Goal: Task Accomplishment & Management: Complete application form

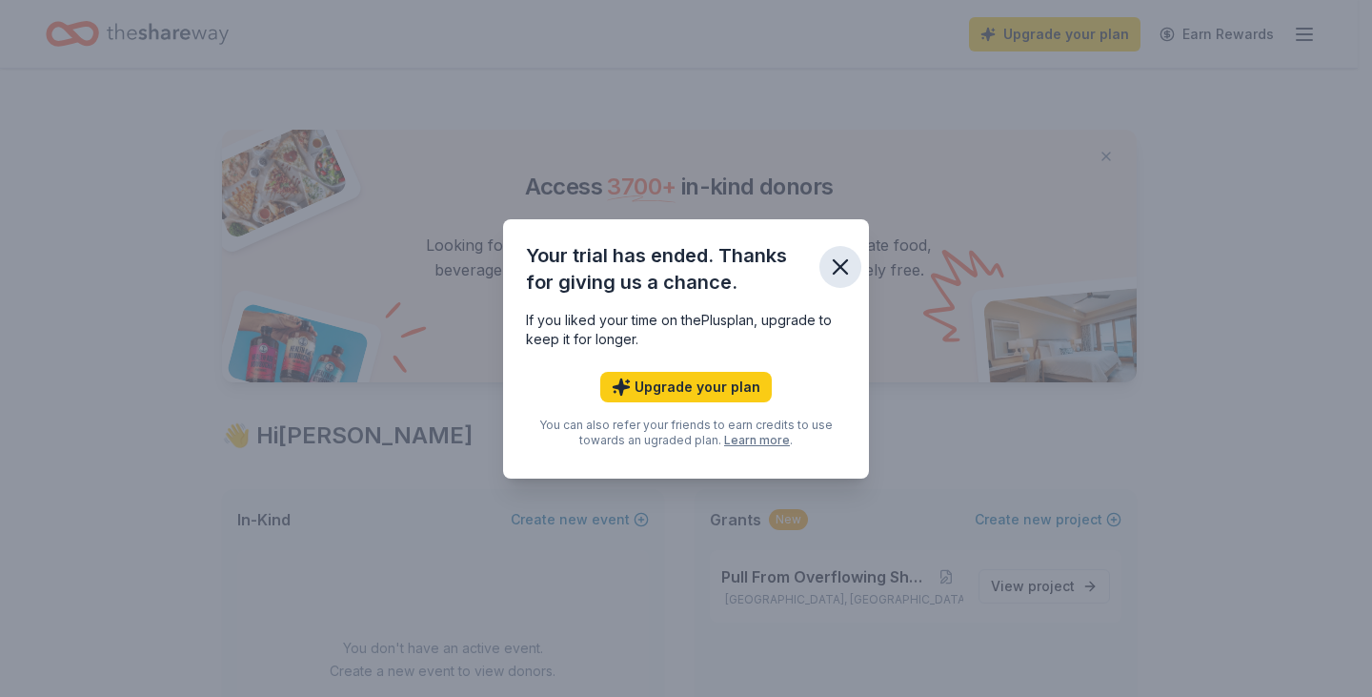
click at [839, 267] on icon "button" at bounding box center [840, 266] width 13 height 13
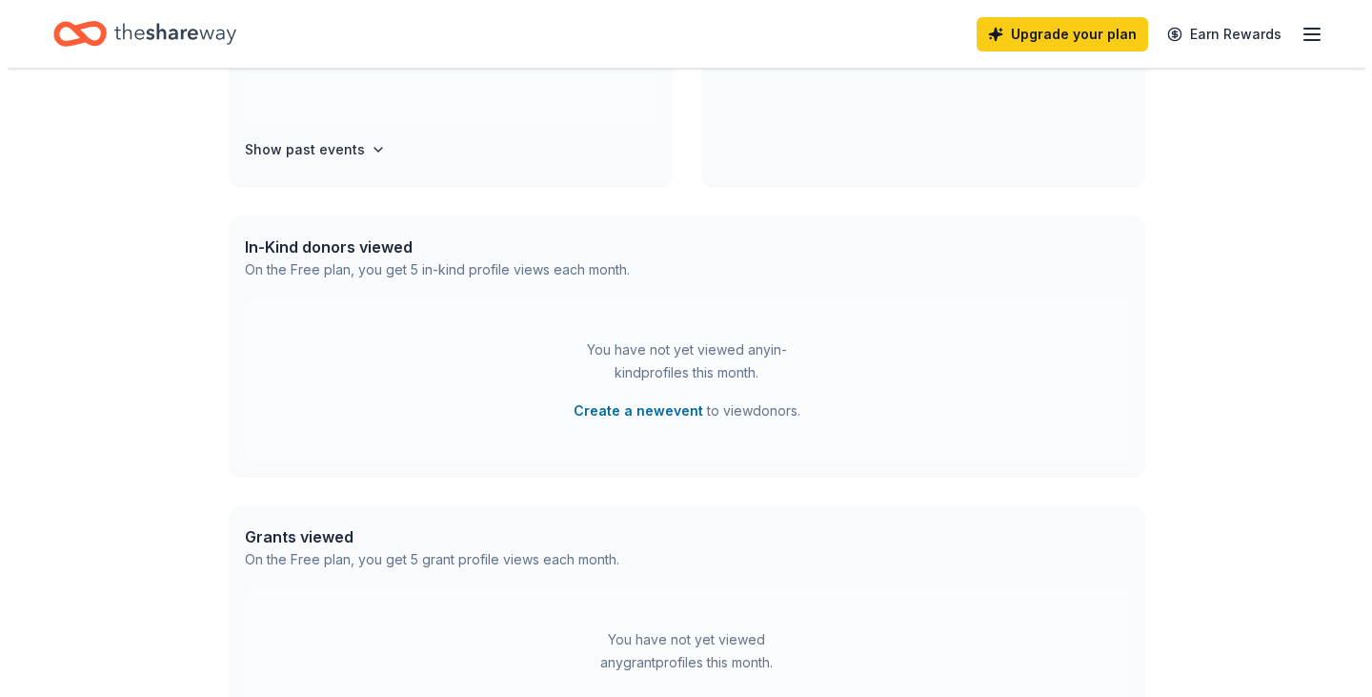
scroll to position [667, 0]
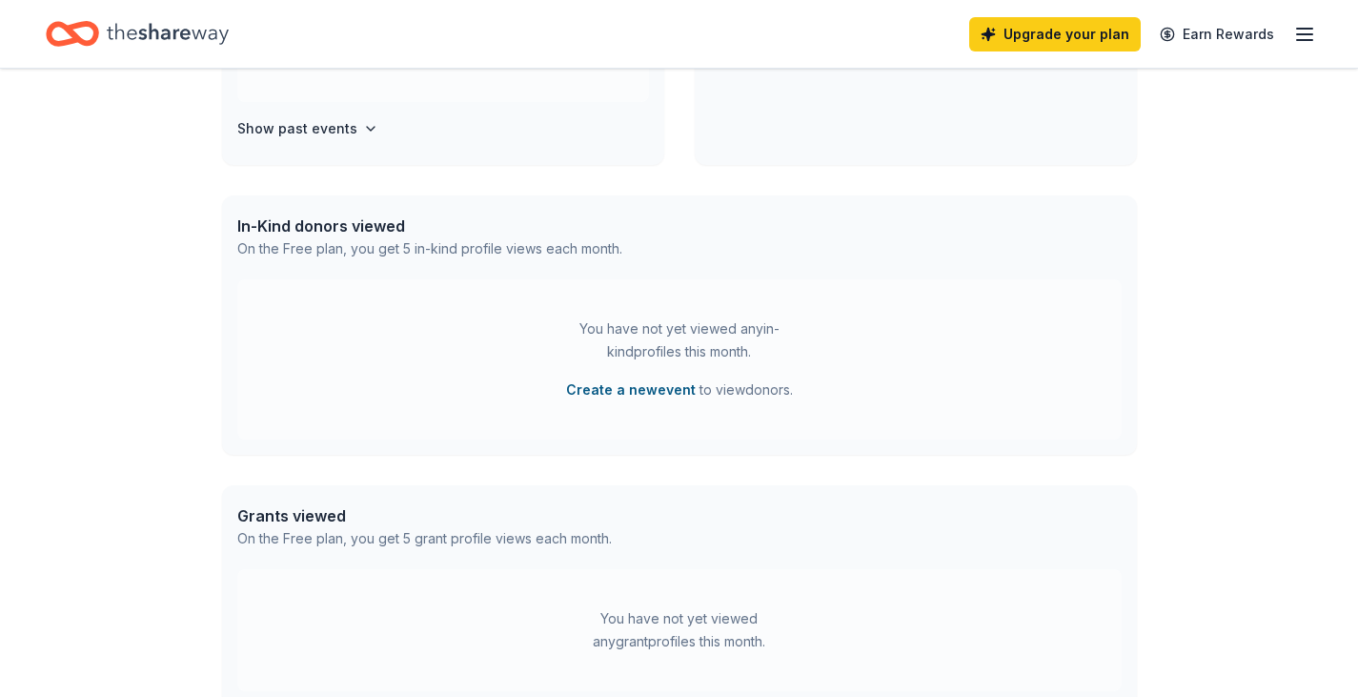
click at [672, 391] on button "Create a new event" at bounding box center [631, 389] width 130 height 23
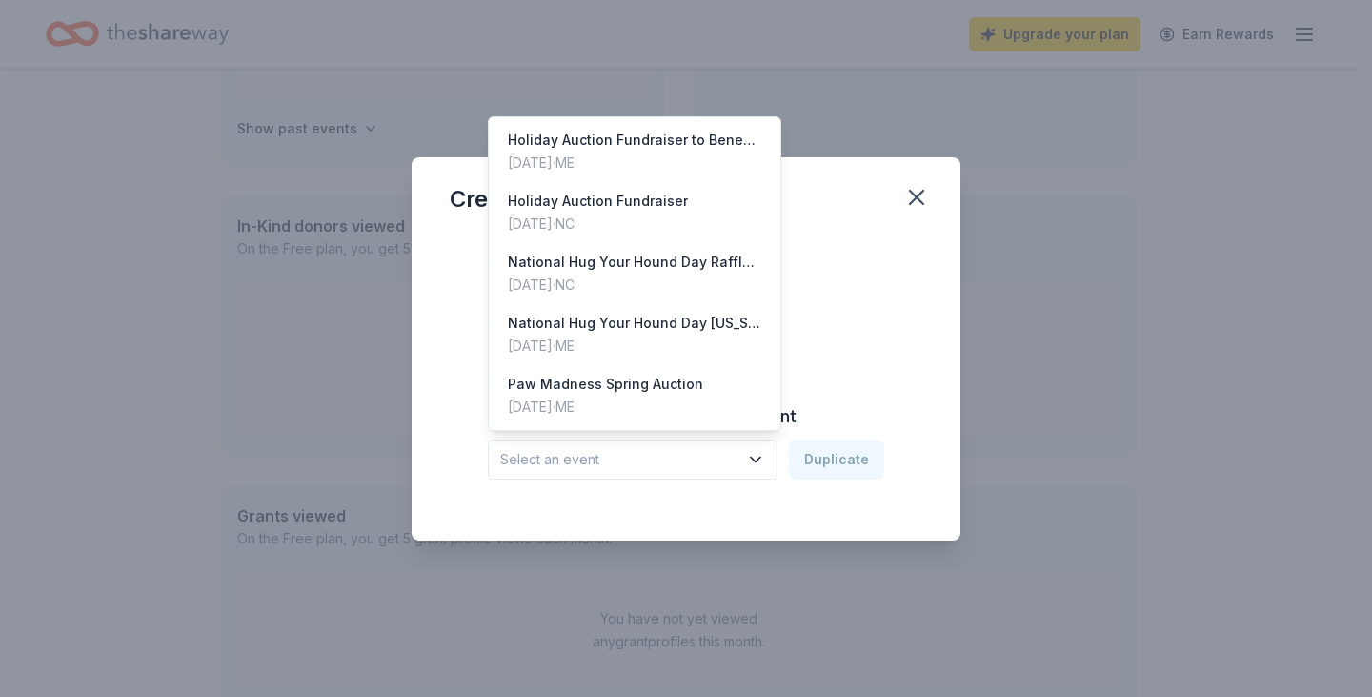
click at [760, 458] on icon "button" at bounding box center [756, 458] width 10 height 5
click at [678, 210] on div "Holiday Auction Fundraiser" at bounding box center [598, 201] width 180 height 23
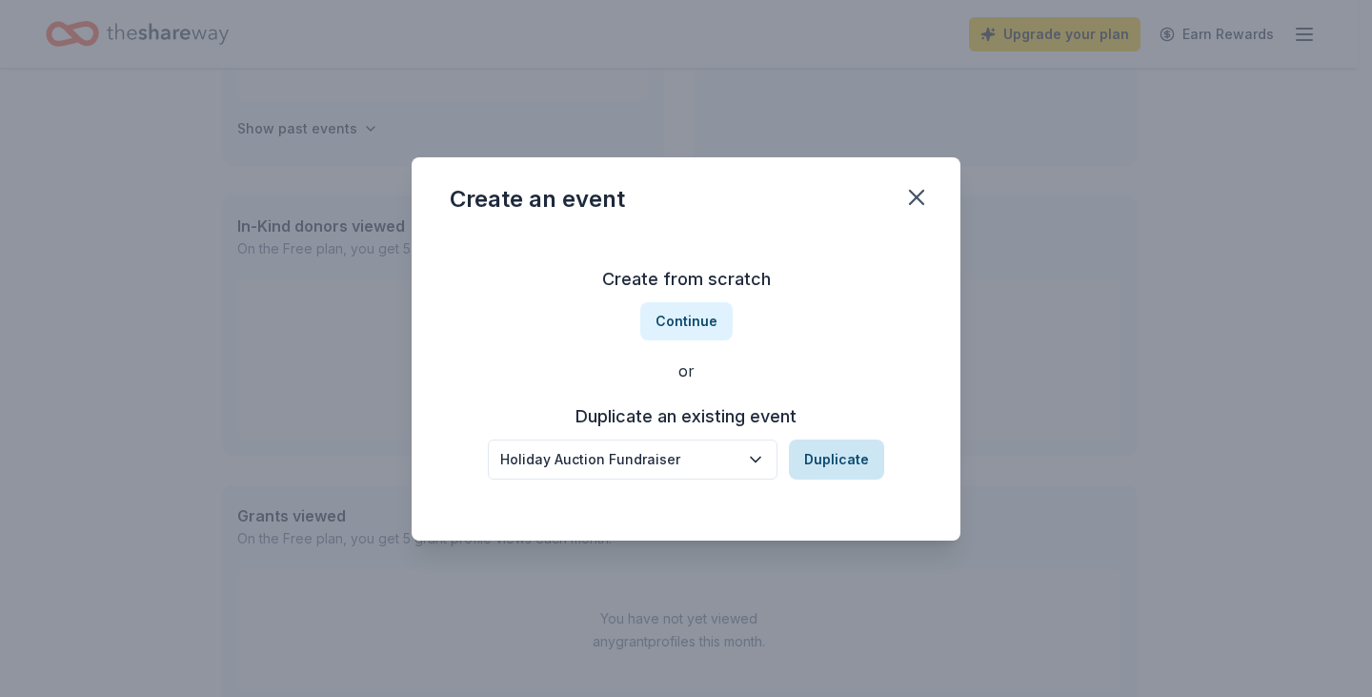
click at [830, 455] on button "Duplicate" at bounding box center [836, 459] width 95 height 40
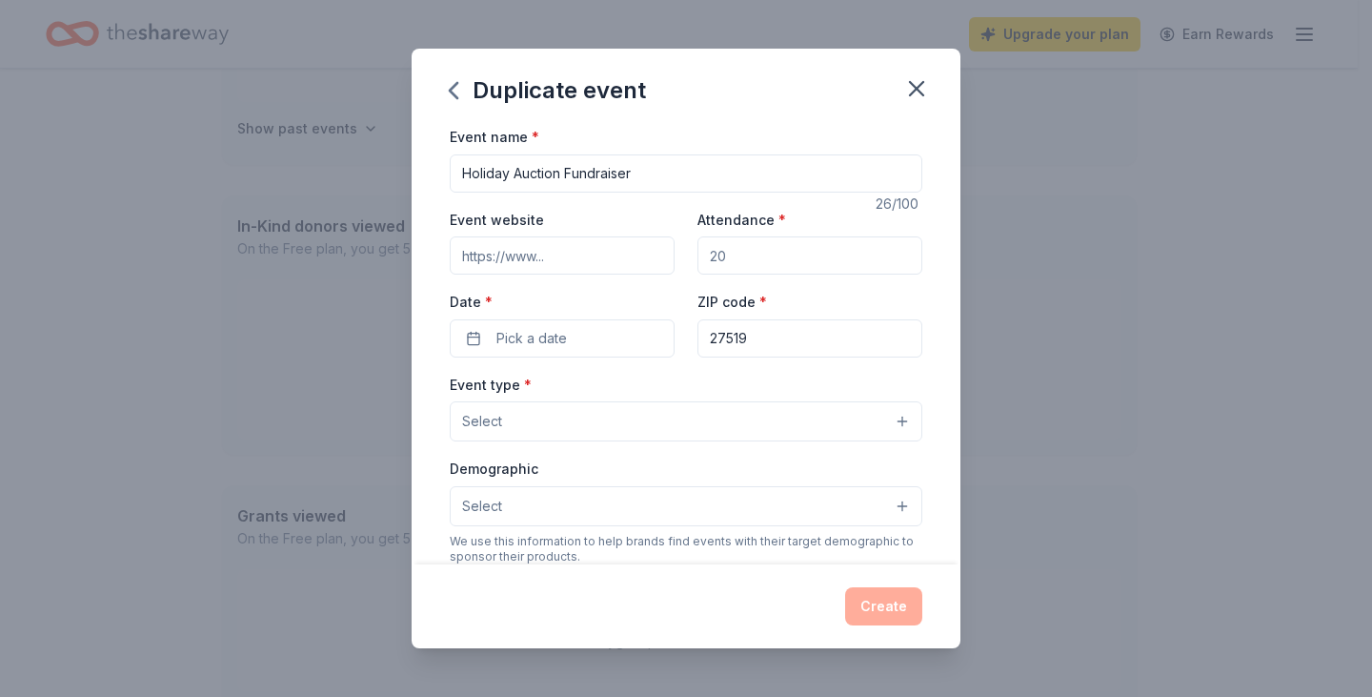
drag, startPoint x: 761, startPoint y: 258, endPoint x: 688, endPoint y: 254, distance: 73.5
click at [688, 254] on div "Event website Attendance * Date * Pick a date ZIP code * 27519" at bounding box center [686, 283] width 473 height 150
type input "50"
click at [624, 344] on button "Pick a date" at bounding box center [562, 338] width 225 height 38
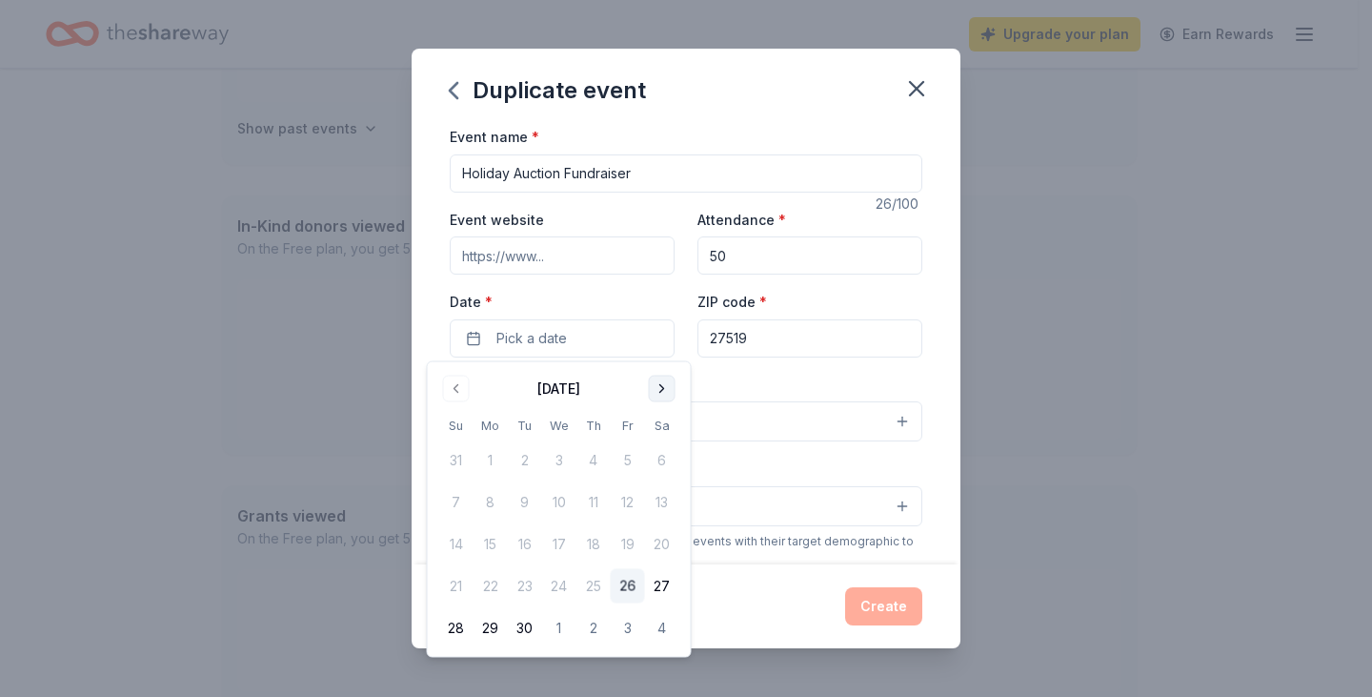
click at [666, 384] on button "Go to next month" at bounding box center [662, 388] width 27 height 27
click at [664, 384] on button "Go to next month" at bounding box center [662, 388] width 27 height 27
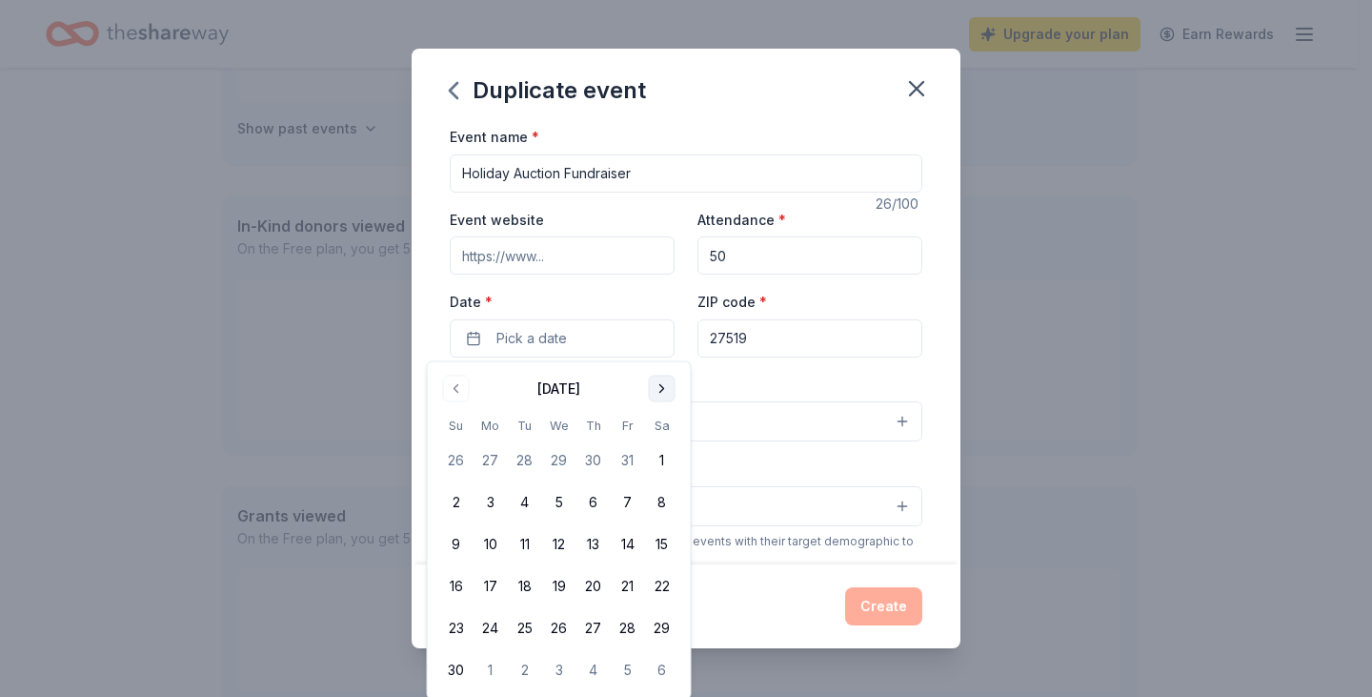
click at [664, 384] on button "Go to next month" at bounding box center [662, 388] width 27 height 27
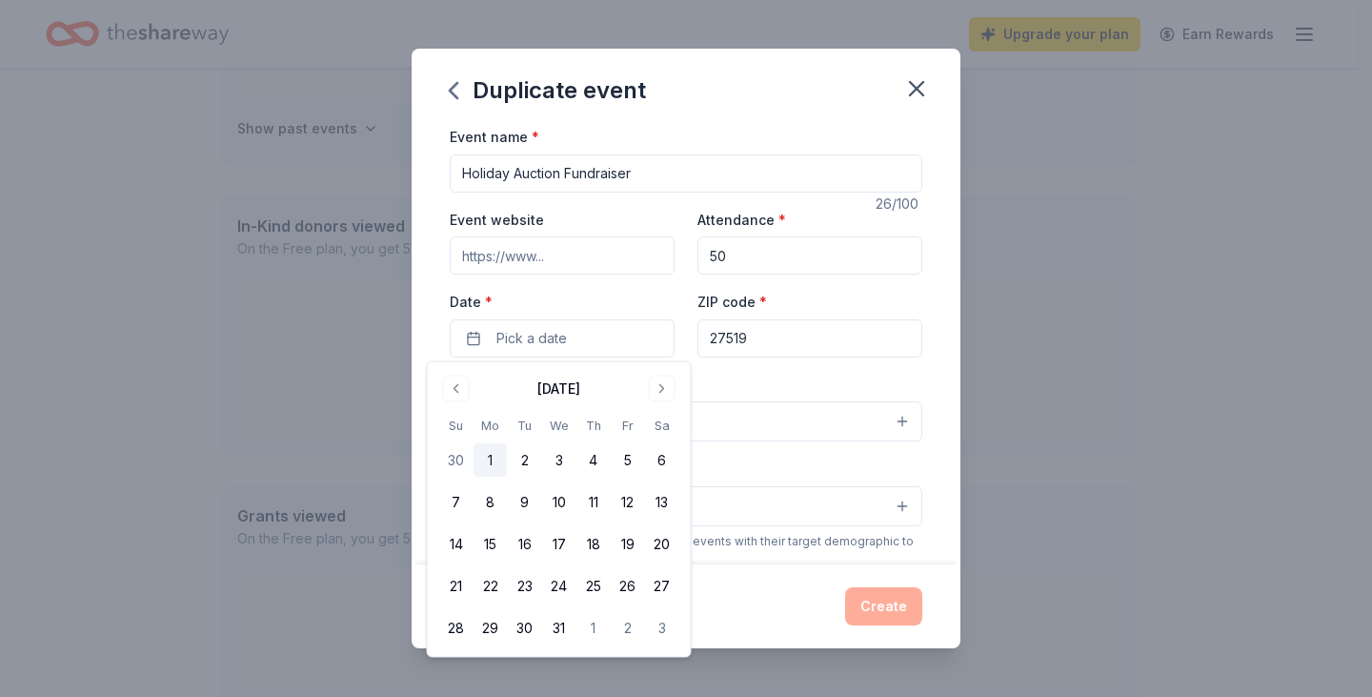
click at [491, 457] on button "1" at bounding box center [491, 460] width 34 height 34
click at [773, 386] on div "Event type * Select" at bounding box center [686, 408] width 473 height 70
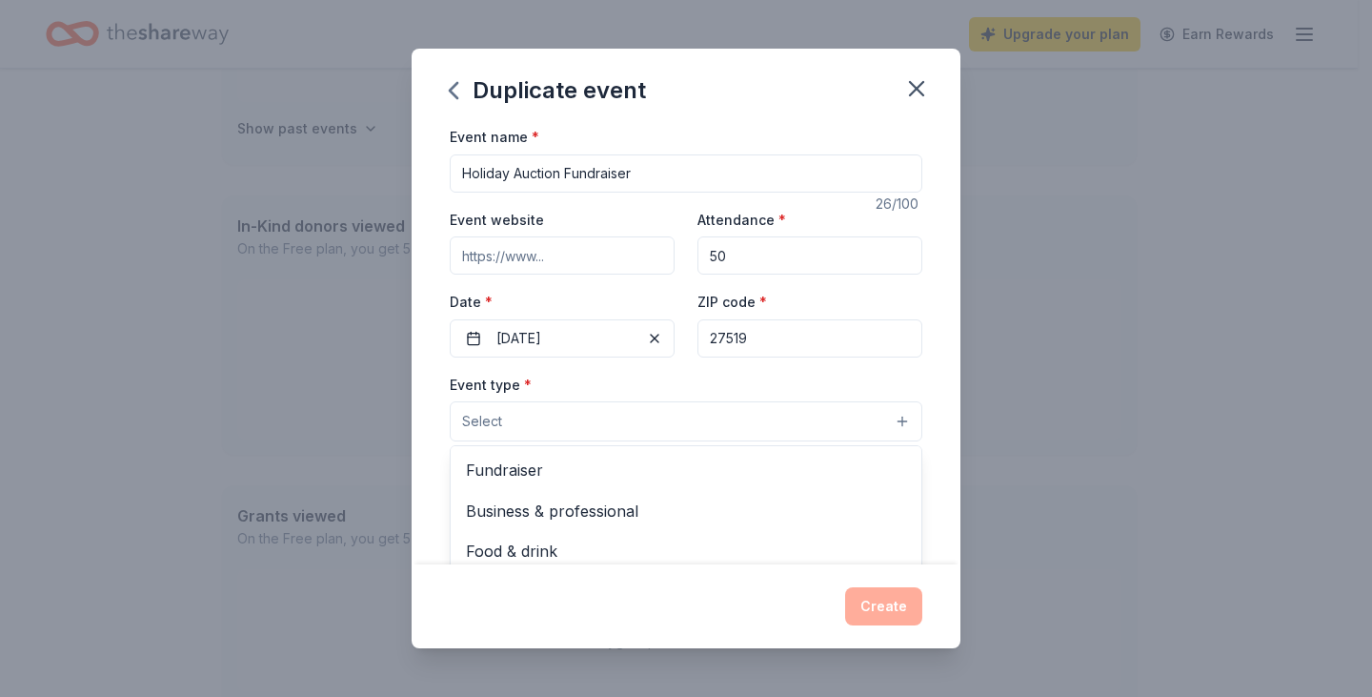
click at [712, 423] on button "Select" at bounding box center [686, 421] width 473 height 40
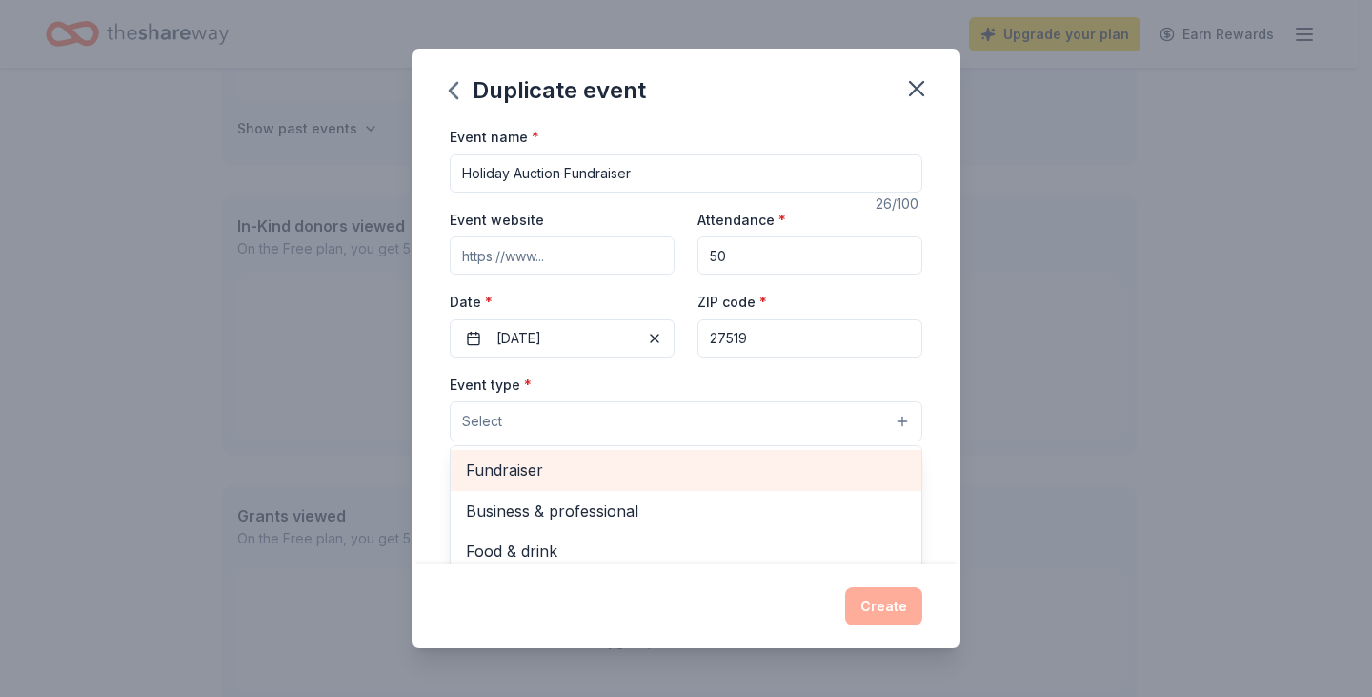
click at [670, 466] on span "Fundraiser" at bounding box center [686, 469] width 440 height 25
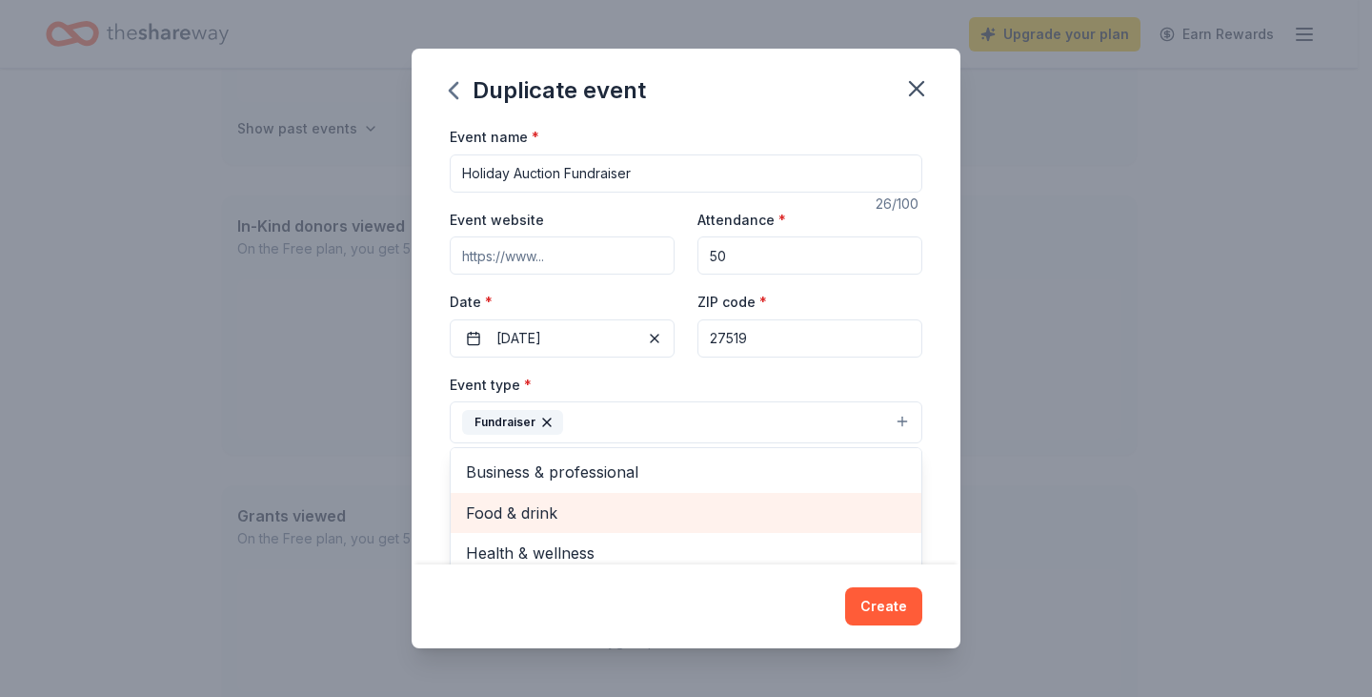
scroll to position [23, 0]
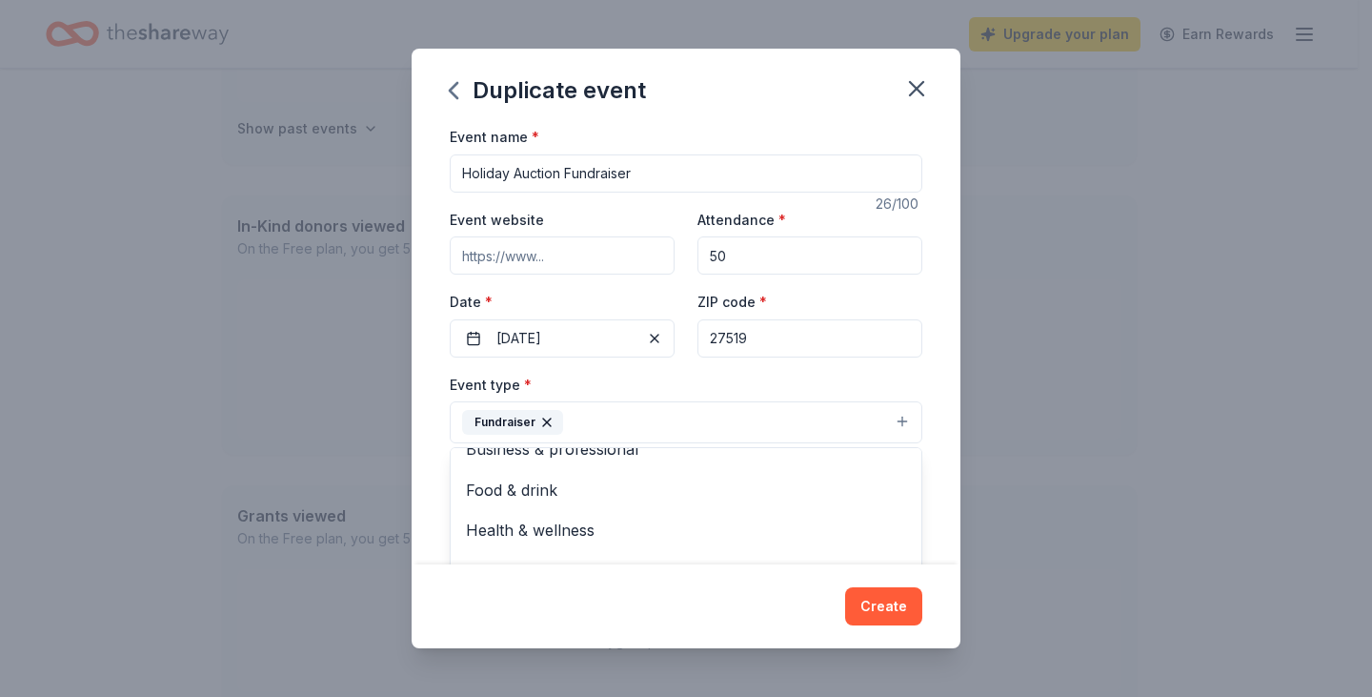
click at [930, 435] on div "Event name * Holiday Auction Fundraiser 26 /100 Event website Attendance * 50 D…" at bounding box center [686, 344] width 549 height 439
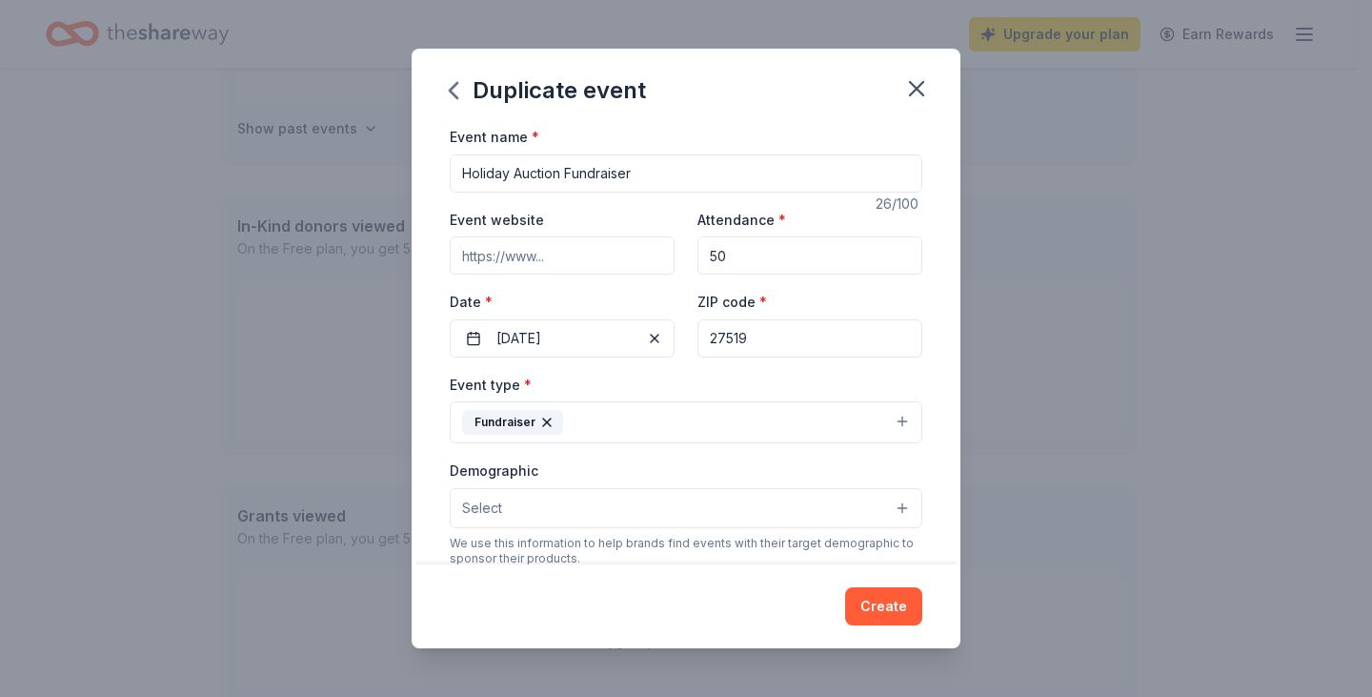
click at [748, 509] on button "Select" at bounding box center [686, 508] width 473 height 40
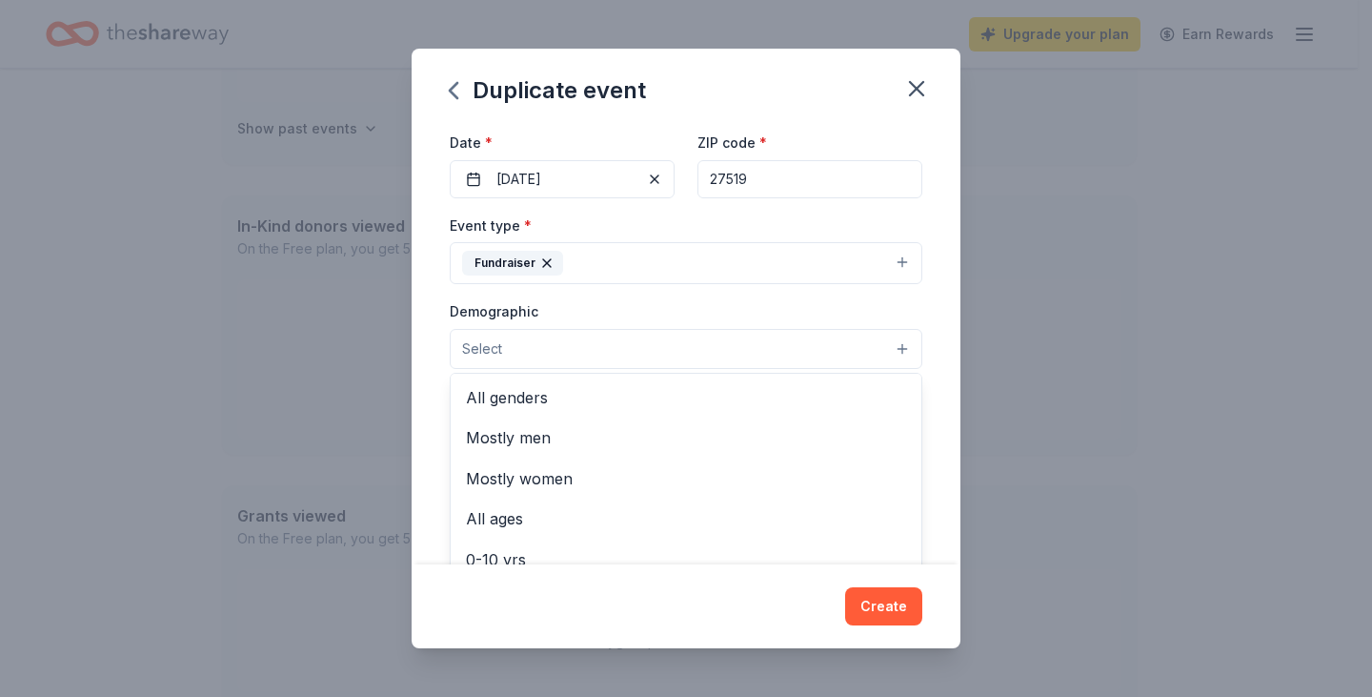
scroll to position [191, 0]
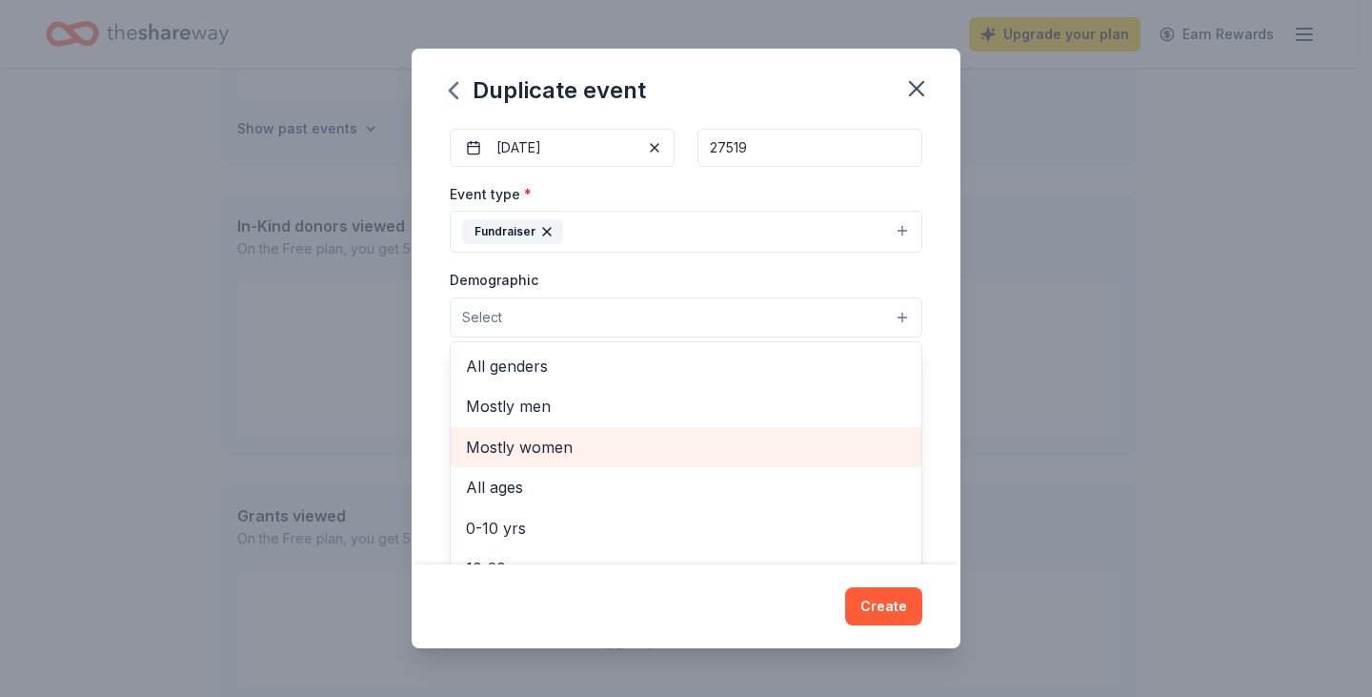
click at [686, 455] on span "Mostly women" at bounding box center [686, 447] width 440 height 25
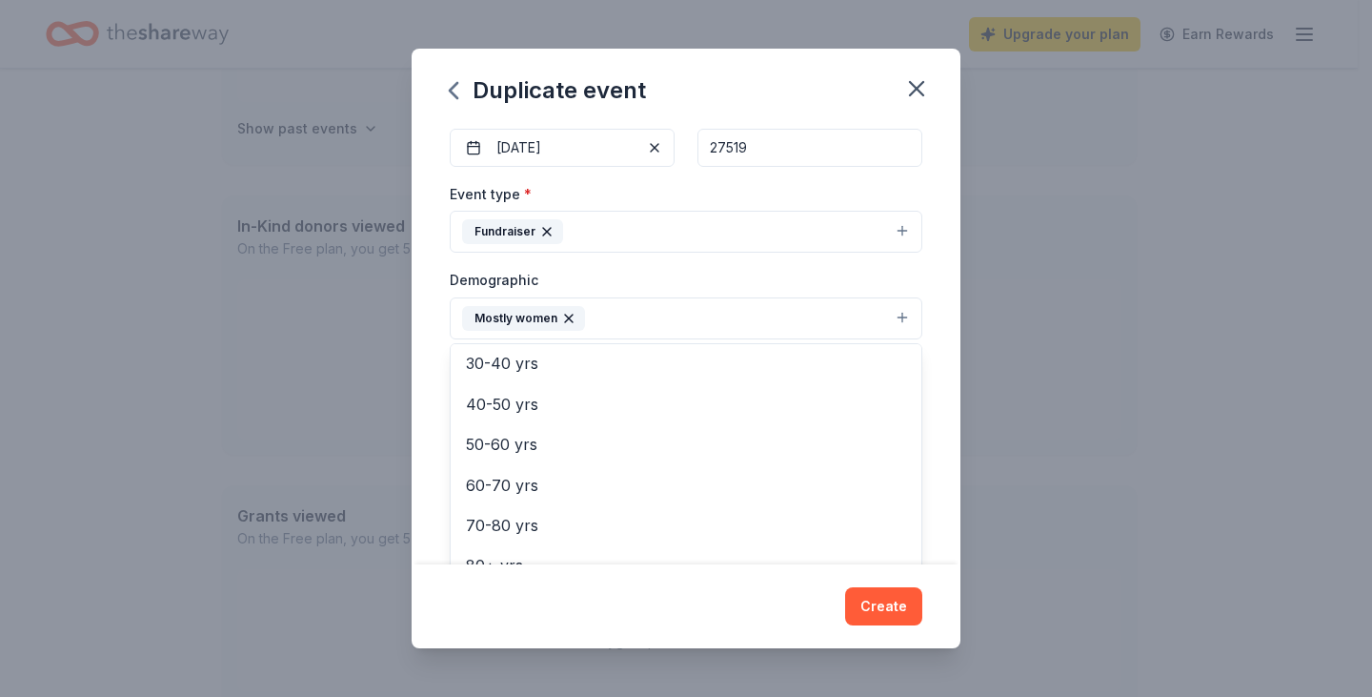
scroll to position [265, 0]
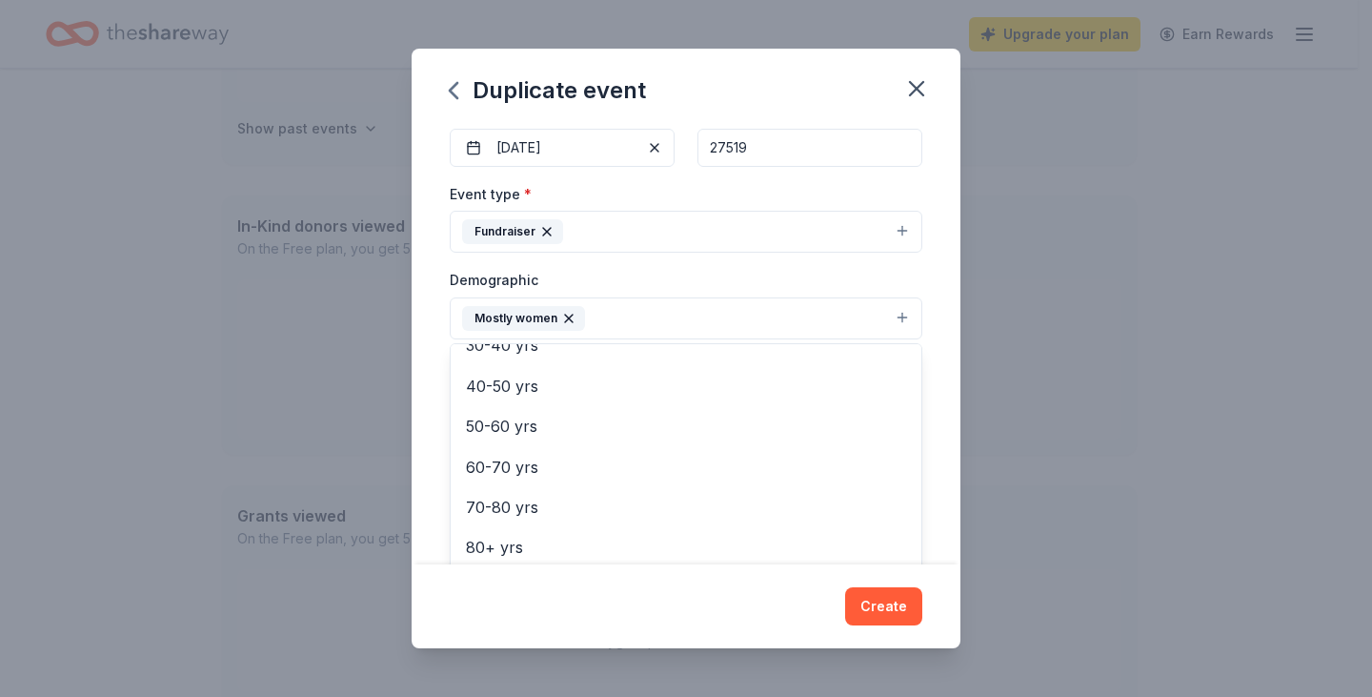
click at [929, 511] on div "Event name * Holiday Auction Fundraiser 26 /100 Event website Attendance * 50 D…" at bounding box center [686, 344] width 549 height 439
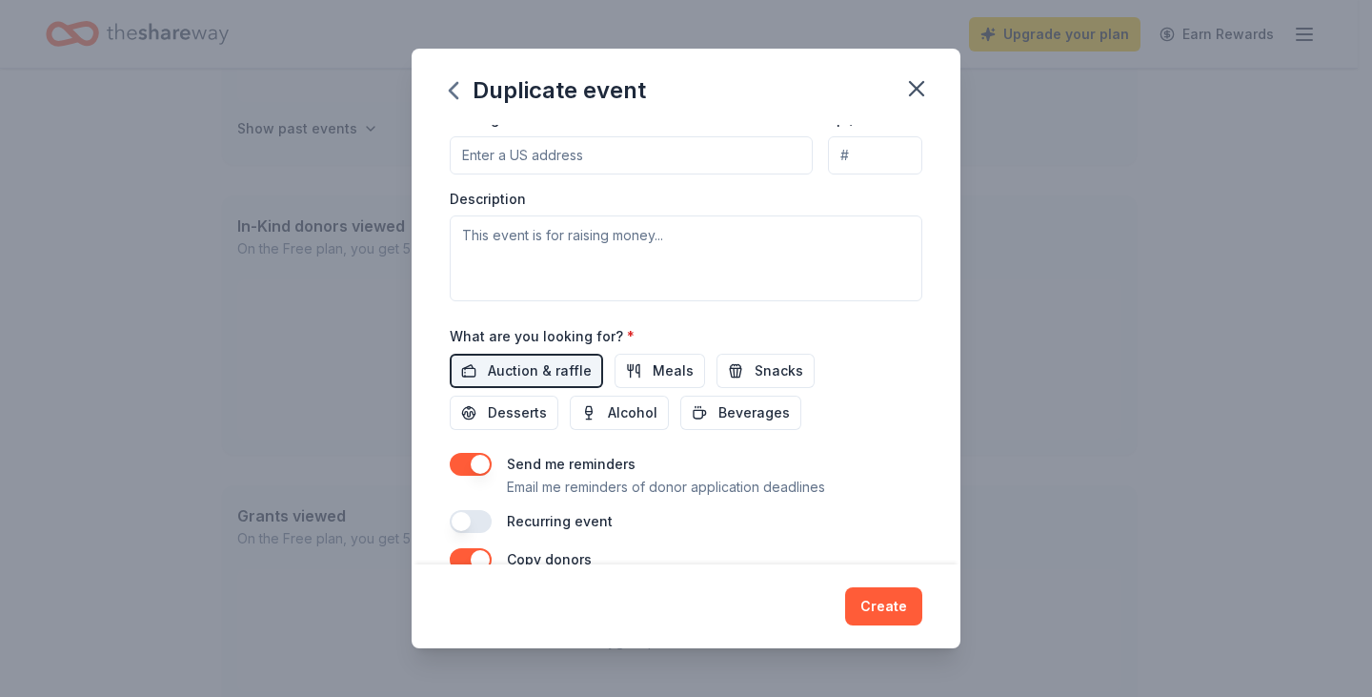
scroll to position [572, 0]
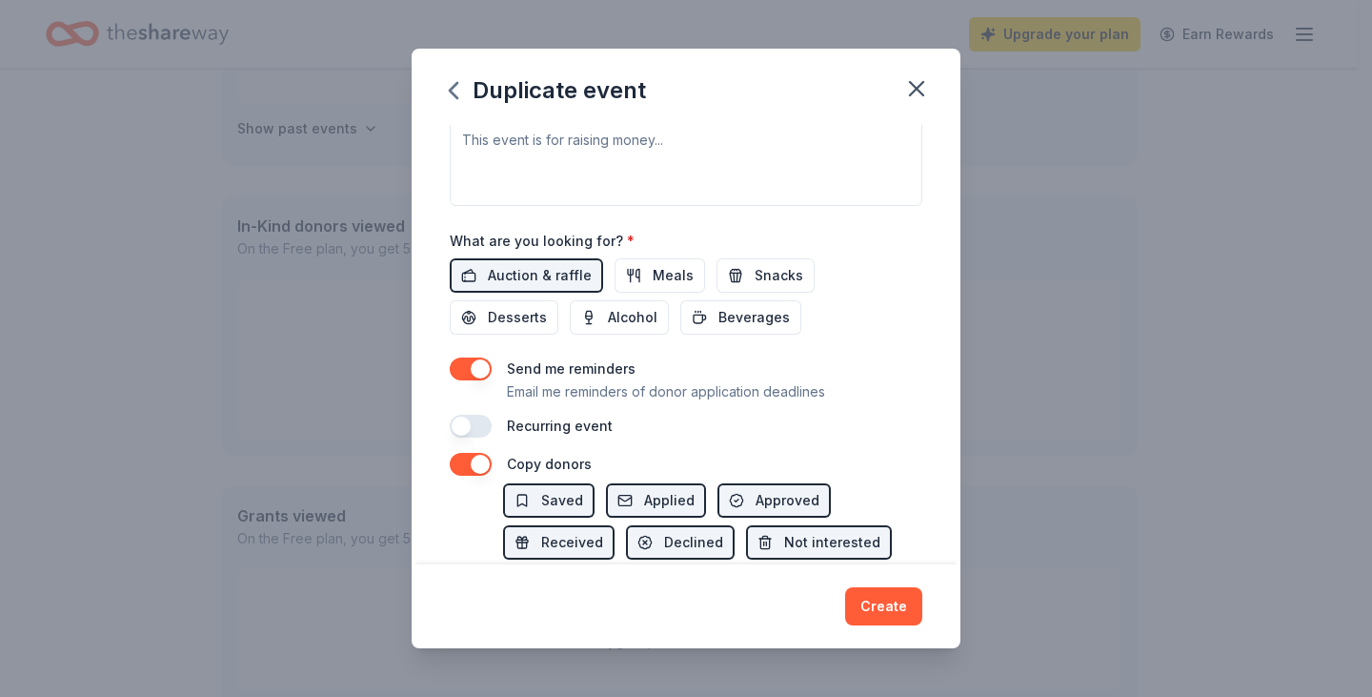
click at [477, 422] on button "button" at bounding box center [471, 426] width 42 height 23
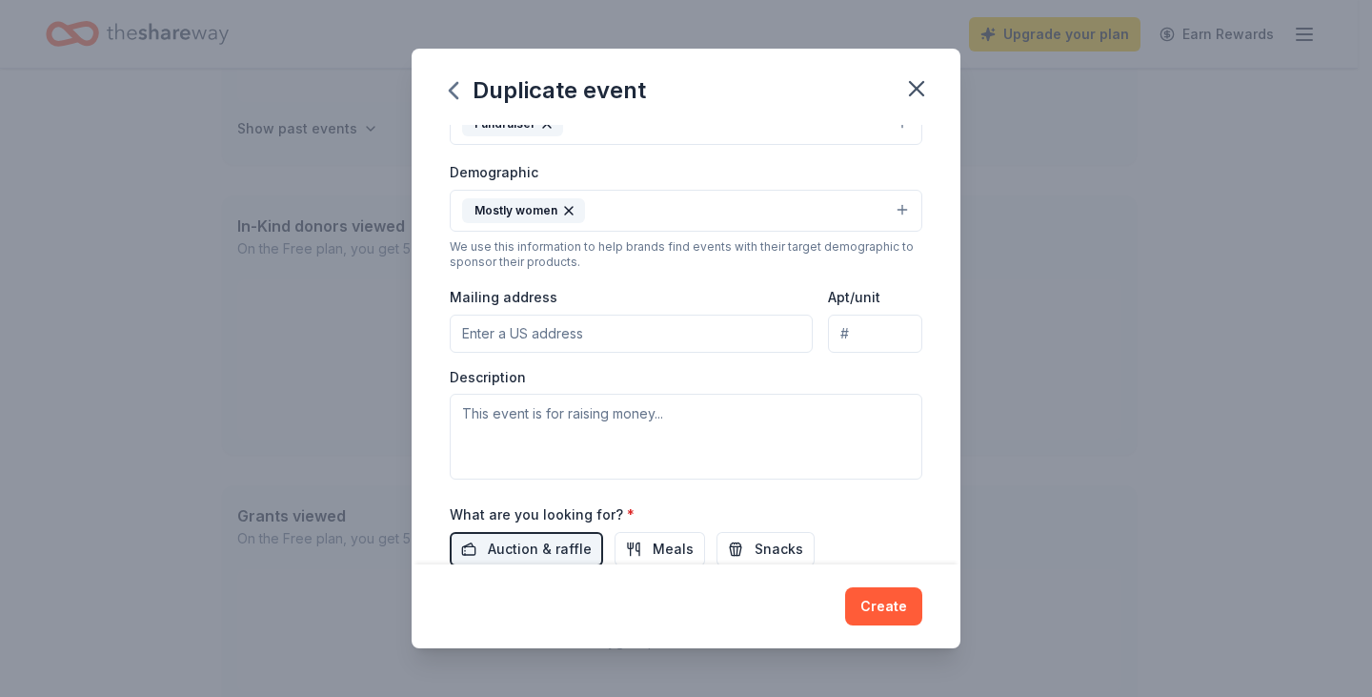
scroll to position [276, 0]
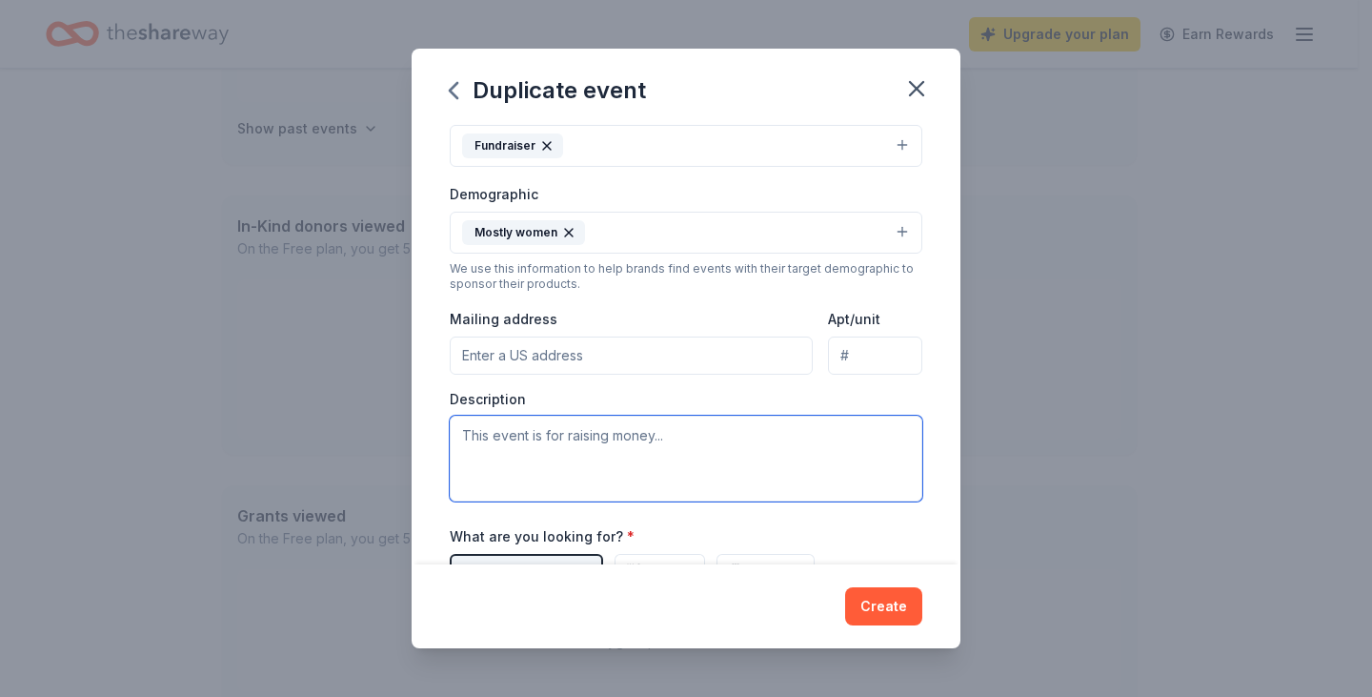
click at [690, 449] on textarea at bounding box center [686, 458] width 473 height 86
drag, startPoint x: 534, startPoint y: 436, endPoint x: 544, endPoint y: 435, distance: 10.5
click at [537, 436] on textarea "Annual fun auction for our dog rescue" at bounding box center [686, 458] width 473 height 86
click at [795, 433] on textarea "Annual fun online auction for our dog rescue" at bounding box center [686, 458] width 473 height 86
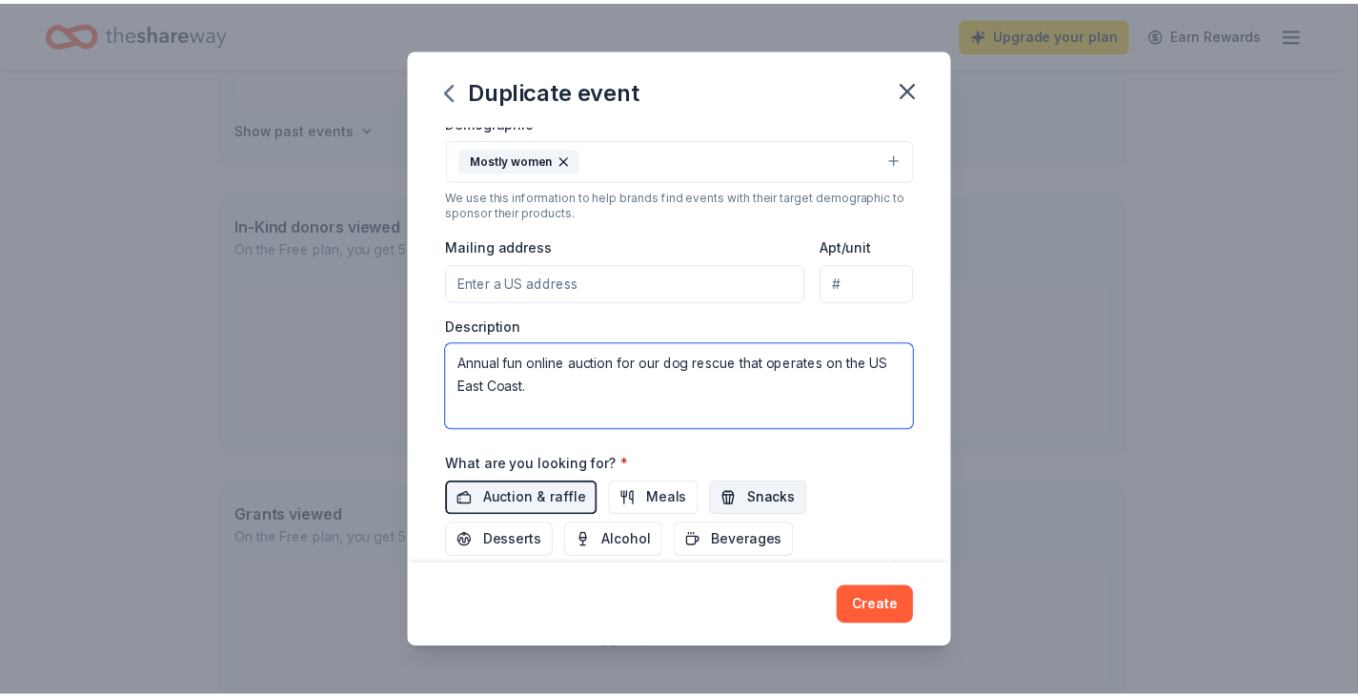
scroll to position [372, 0]
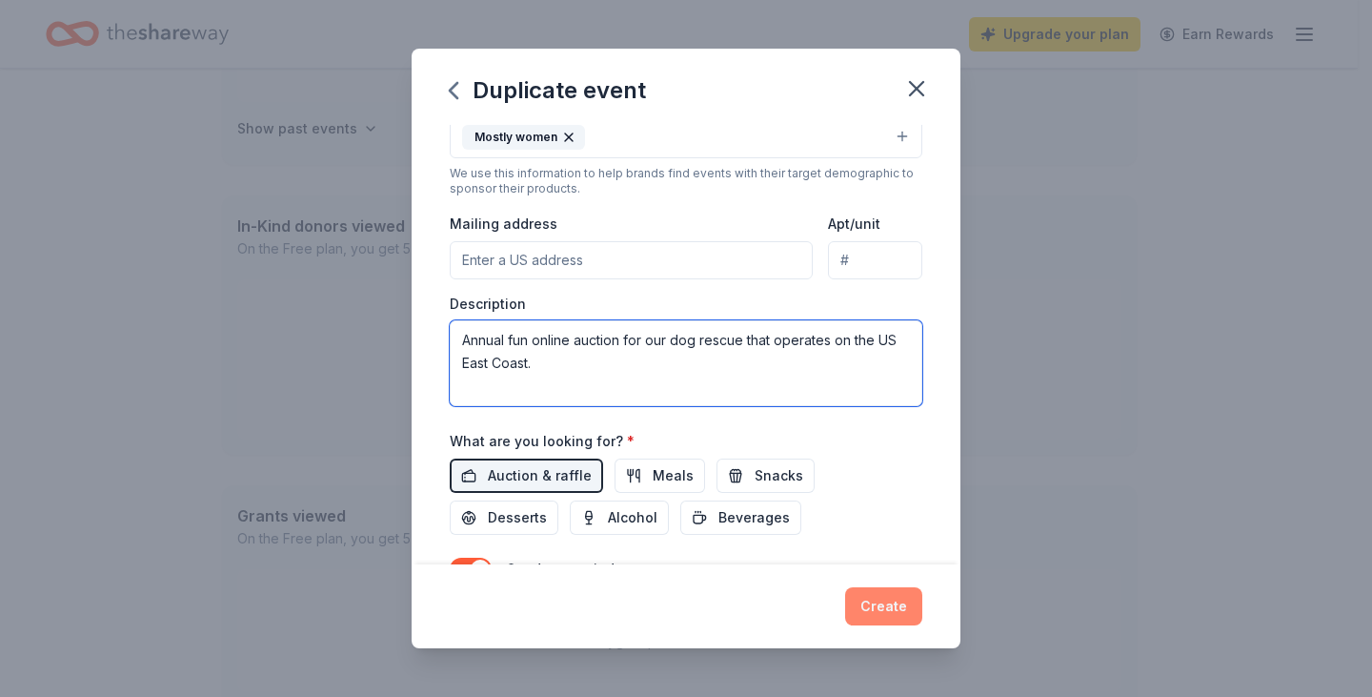
type textarea "Annual fun online auction for our dog rescue that operates on the US East Coast."
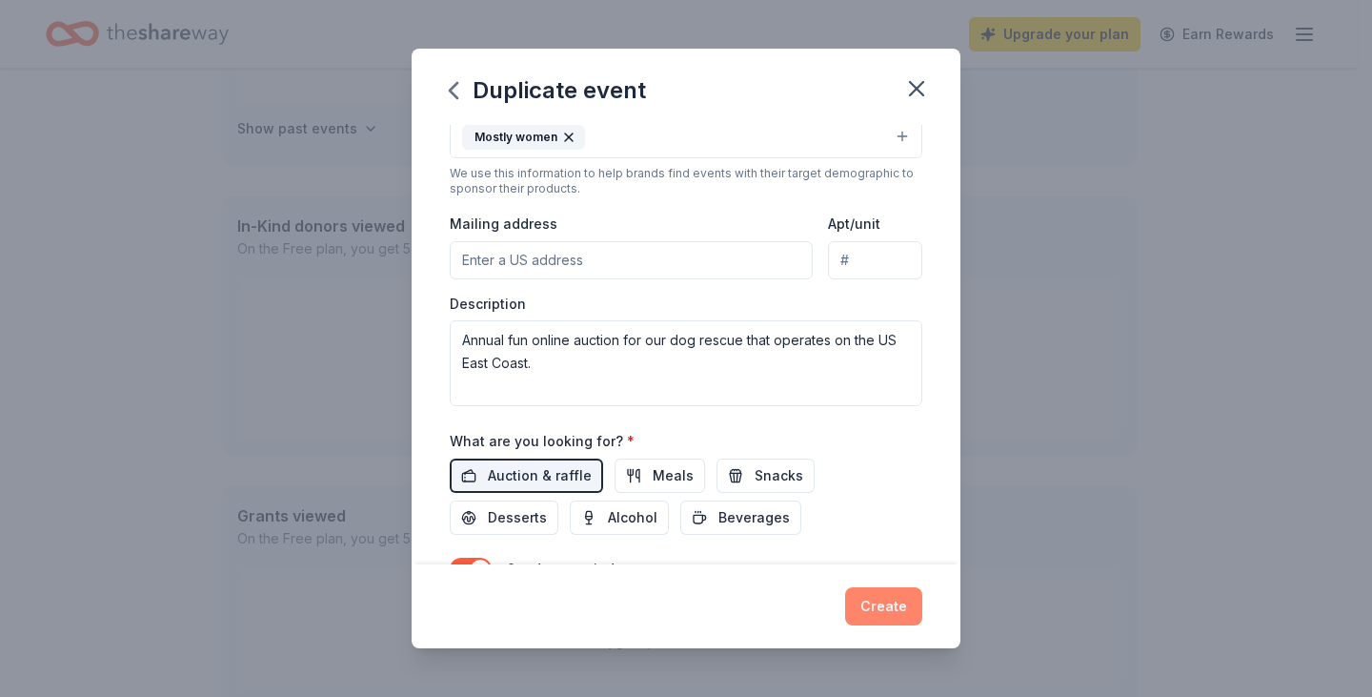
click at [894, 605] on button "Create" at bounding box center [883, 606] width 77 height 38
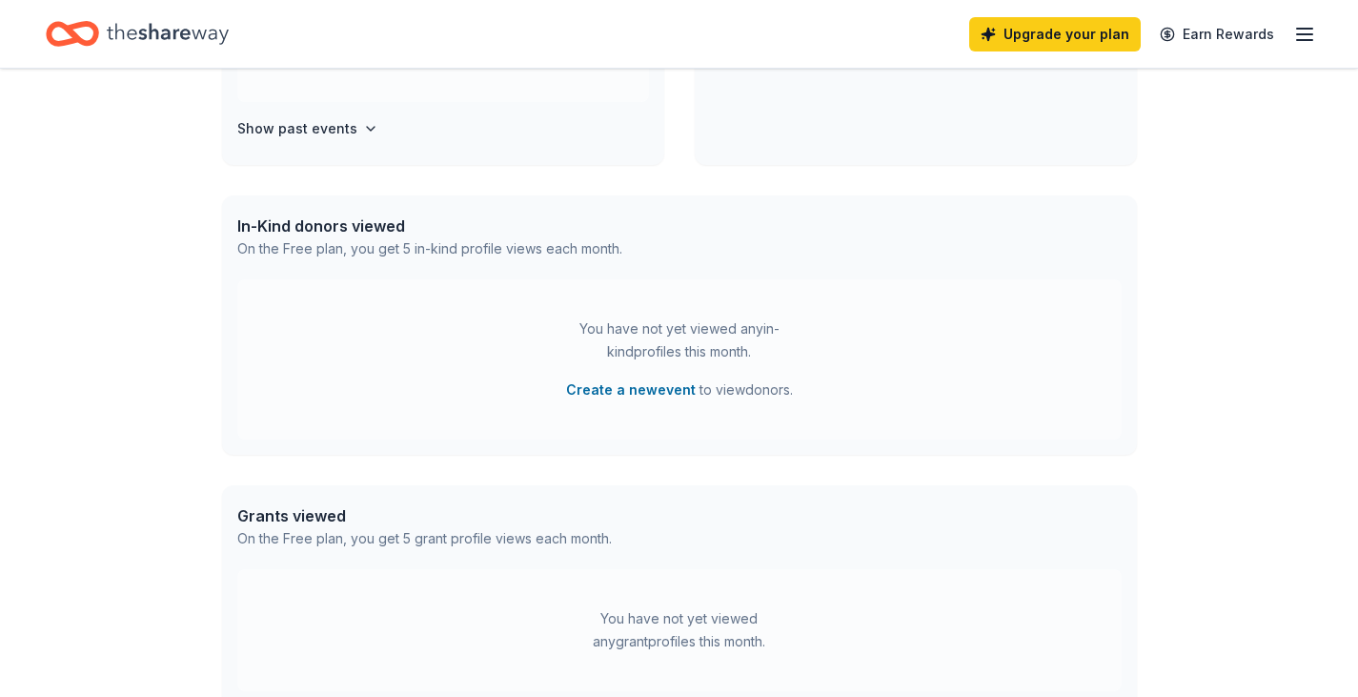
scroll to position [520, 0]
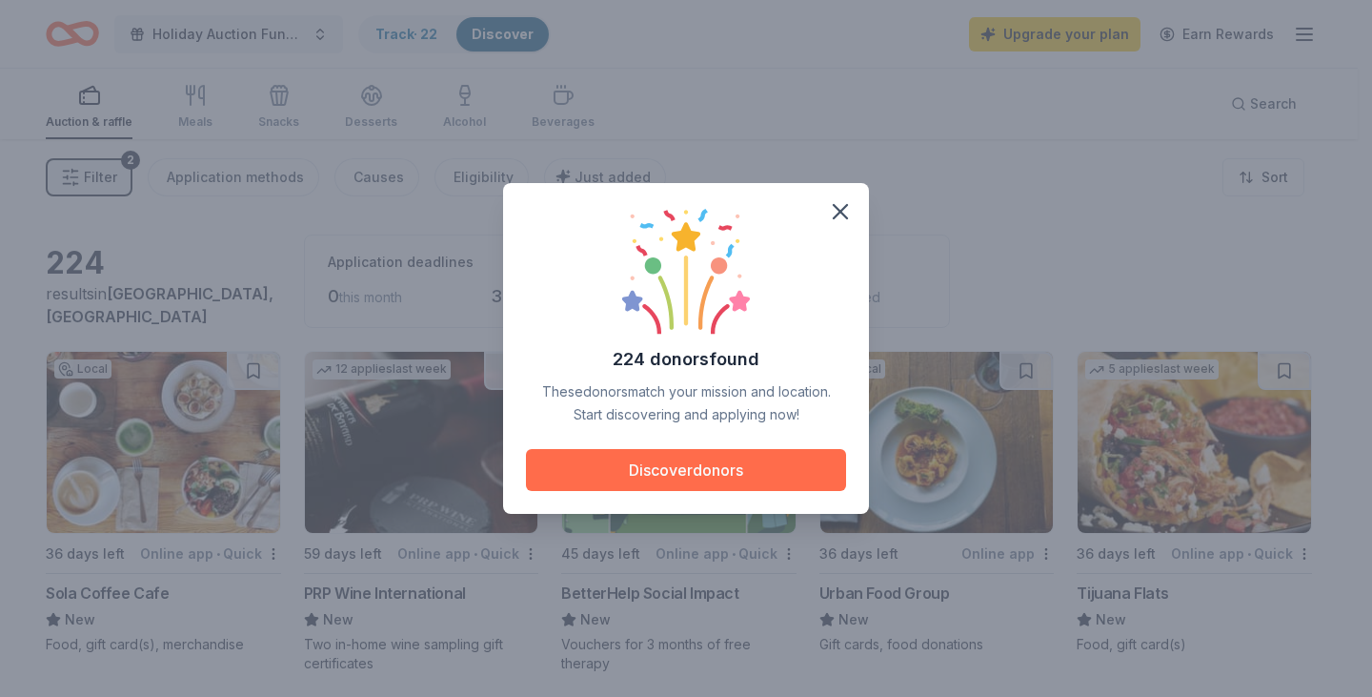
click at [802, 468] on button "Discover donors" at bounding box center [686, 470] width 320 height 42
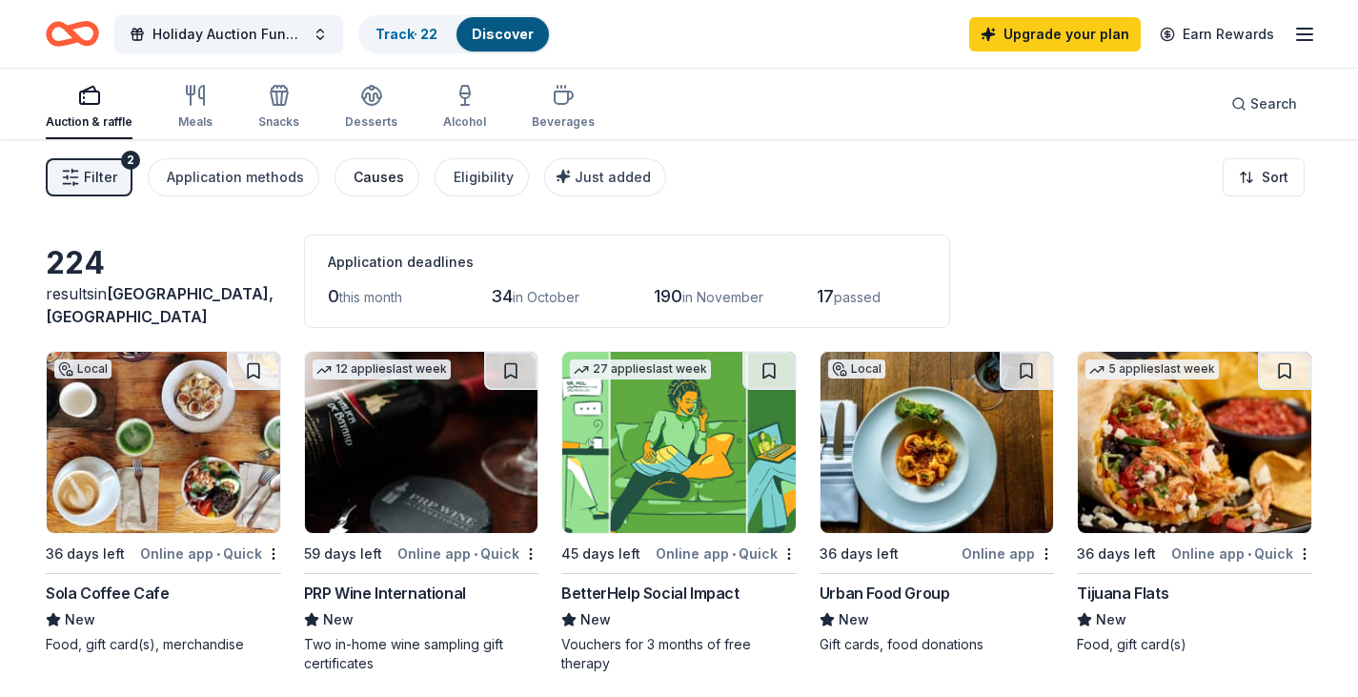
click at [384, 172] on div "Causes" at bounding box center [379, 177] width 51 height 23
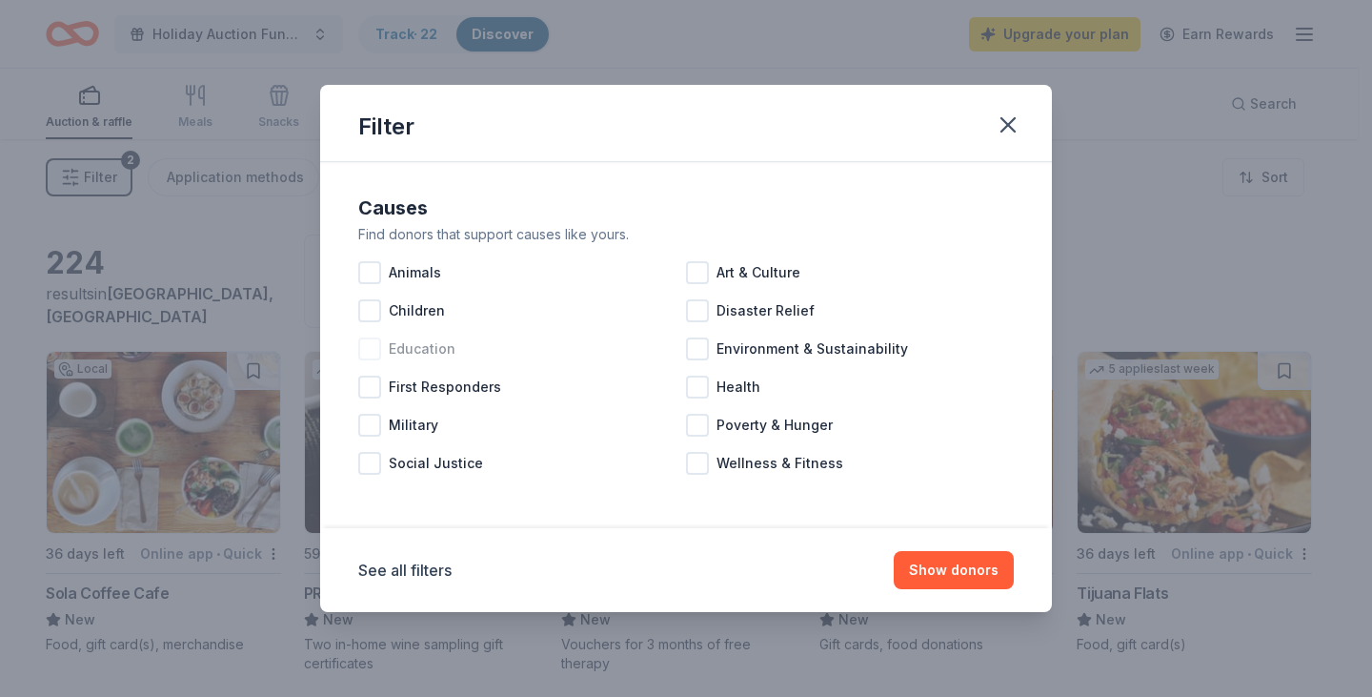
drag, startPoint x: 367, startPoint y: 273, endPoint x: 468, endPoint y: 339, distance: 120.5
click at [367, 273] on div at bounding box center [369, 272] width 23 height 23
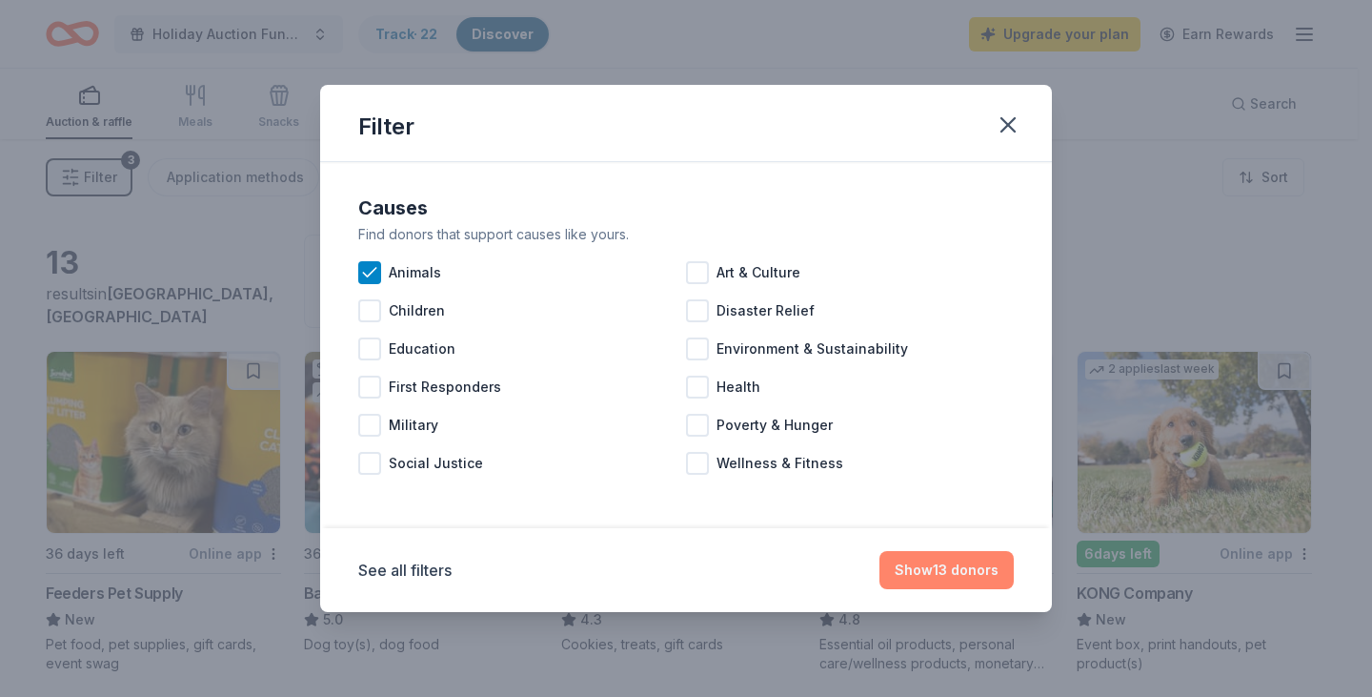
click at [949, 568] on button "Show 13 donors" at bounding box center [947, 570] width 134 height 38
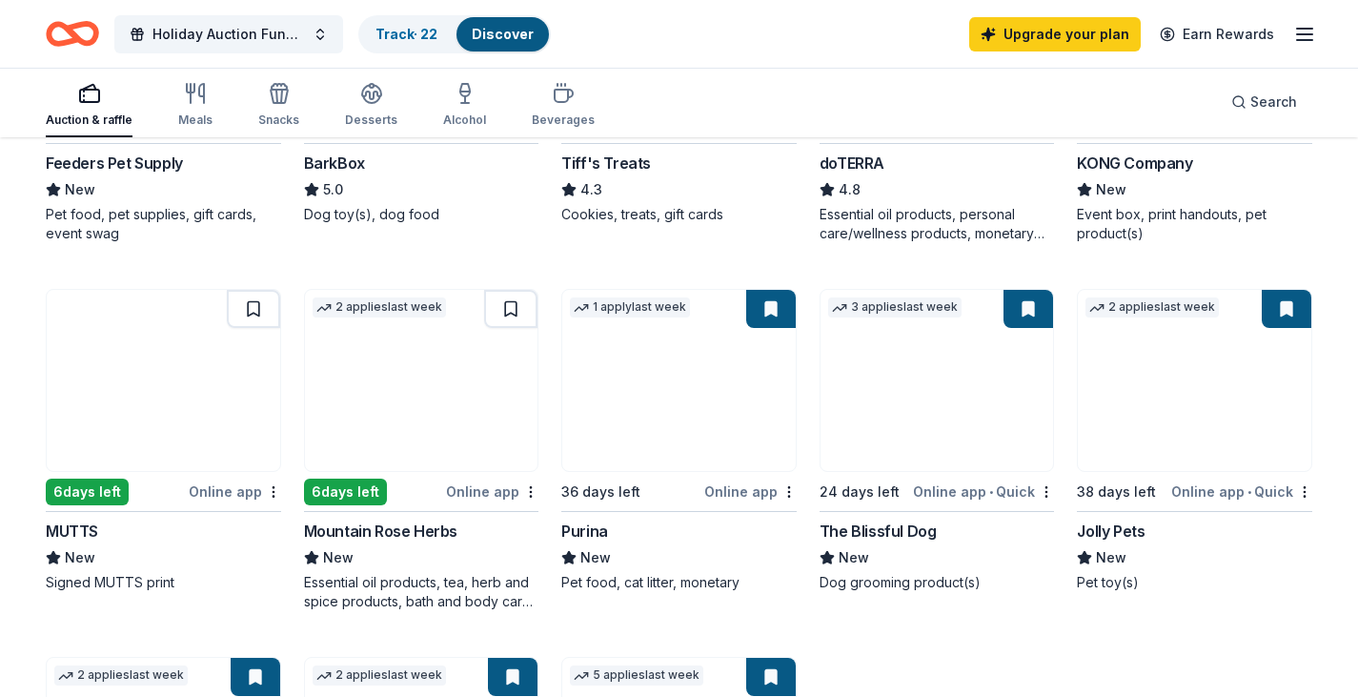
scroll to position [381, 0]
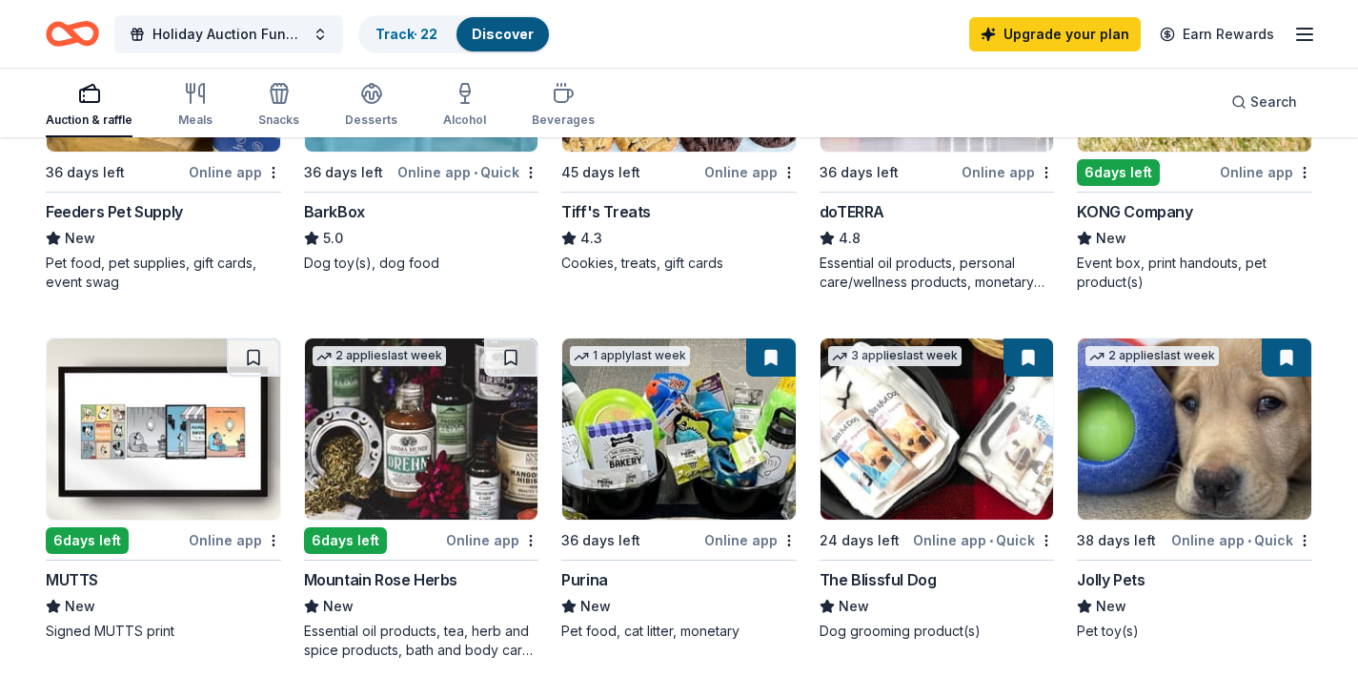
click at [204, 444] on img at bounding box center [163, 428] width 233 height 181
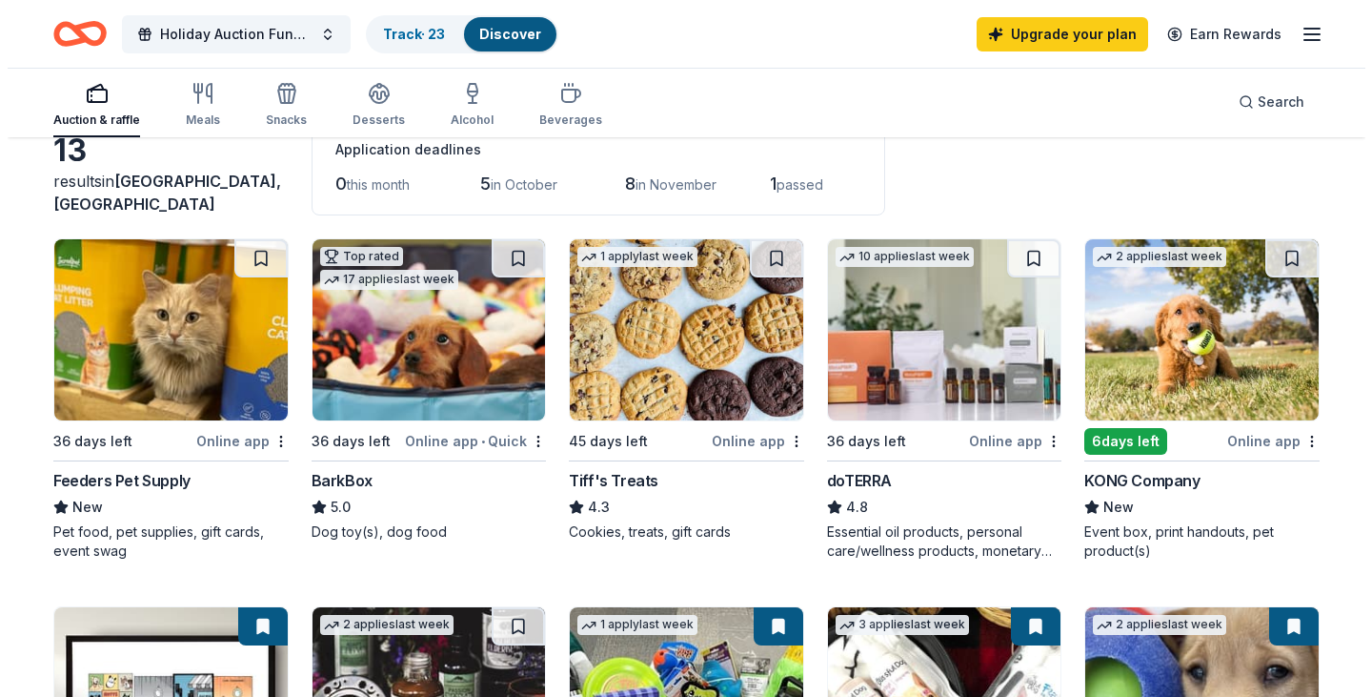
scroll to position [95, 0]
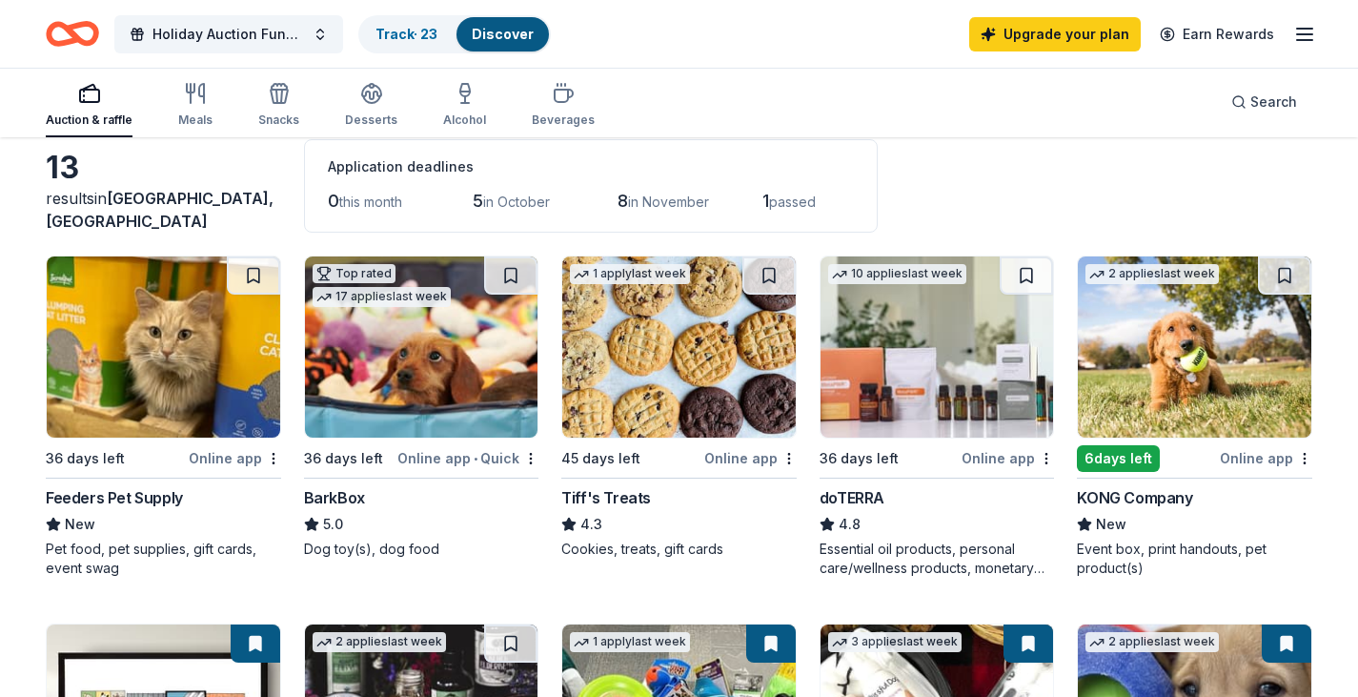
click at [349, 497] on div "BarkBox" at bounding box center [334, 497] width 61 height 23
click at [323, 33] on button "Holiday Auction Fundraiser" at bounding box center [228, 34] width 229 height 38
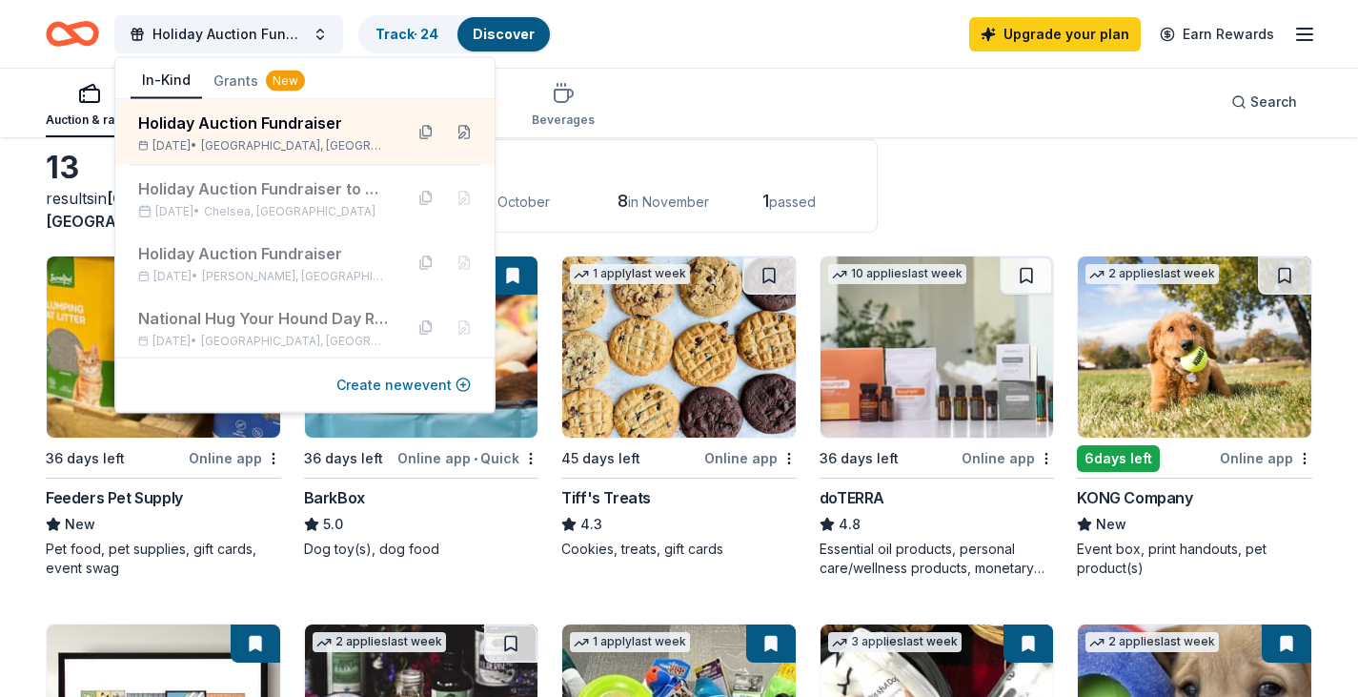
click at [381, 391] on button "Create new event" at bounding box center [403, 385] width 134 height 23
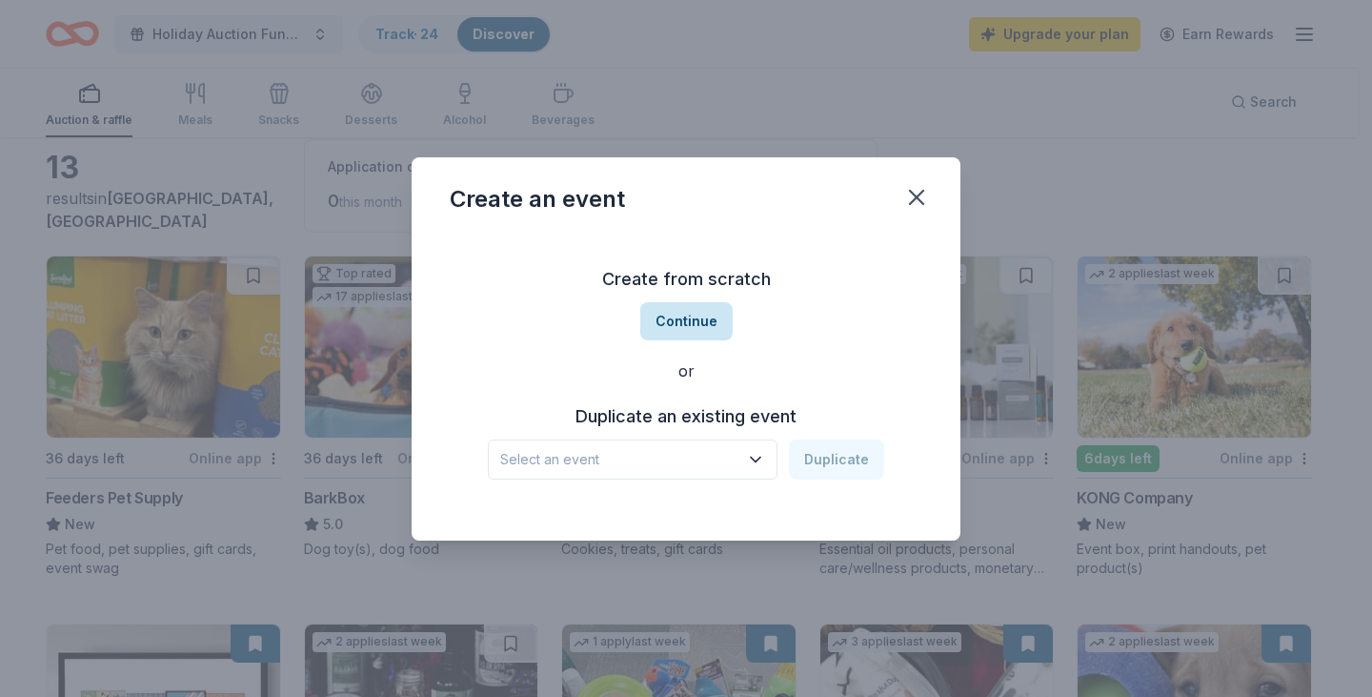
click at [673, 326] on button "Continue" at bounding box center [686, 321] width 92 height 38
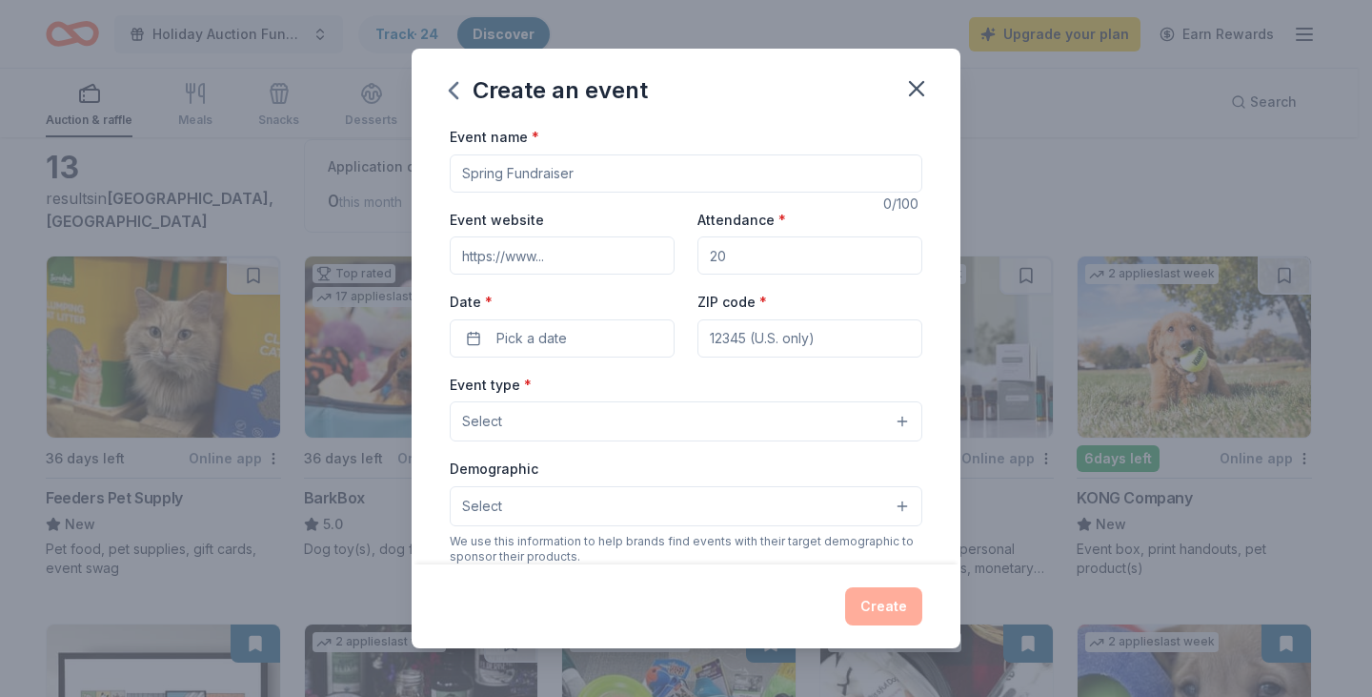
click at [546, 175] on input "Event name *" at bounding box center [686, 173] width 473 height 38
type input "D"
click at [571, 170] on input "East Coast Dogs Calendar Contest" at bounding box center [686, 173] width 473 height 38
type input "East Coast Dogs 2026 Calendar Contest"
click at [534, 262] on input "Event website" at bounding box center [562, 255] width 225 height 38
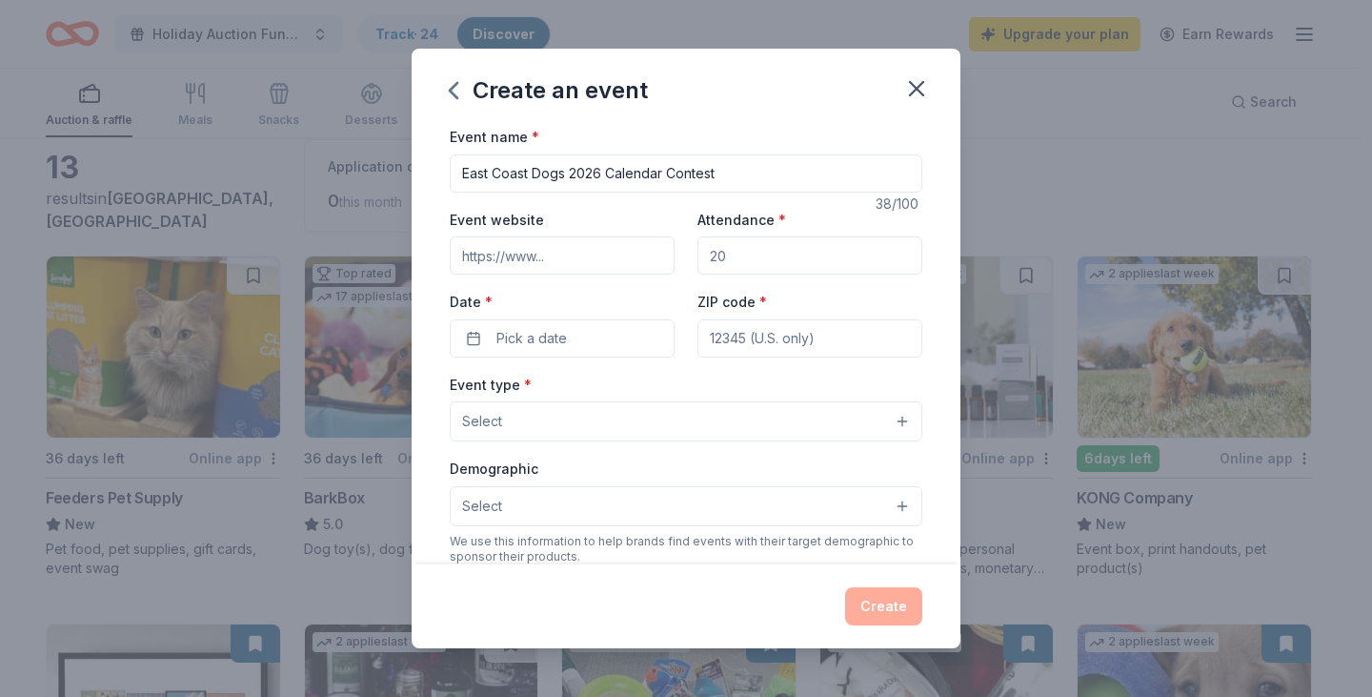
click at [554, 255] on input "Event website" at bounding box center [562, 255] width 225 height 38
click at [817, 300] on div "ZIP code *" at bounding box center [810, 324] width 225 height 68
click at [627, 344] on button "Pick a date" at bounding box center [562, 338] width 225 height 38
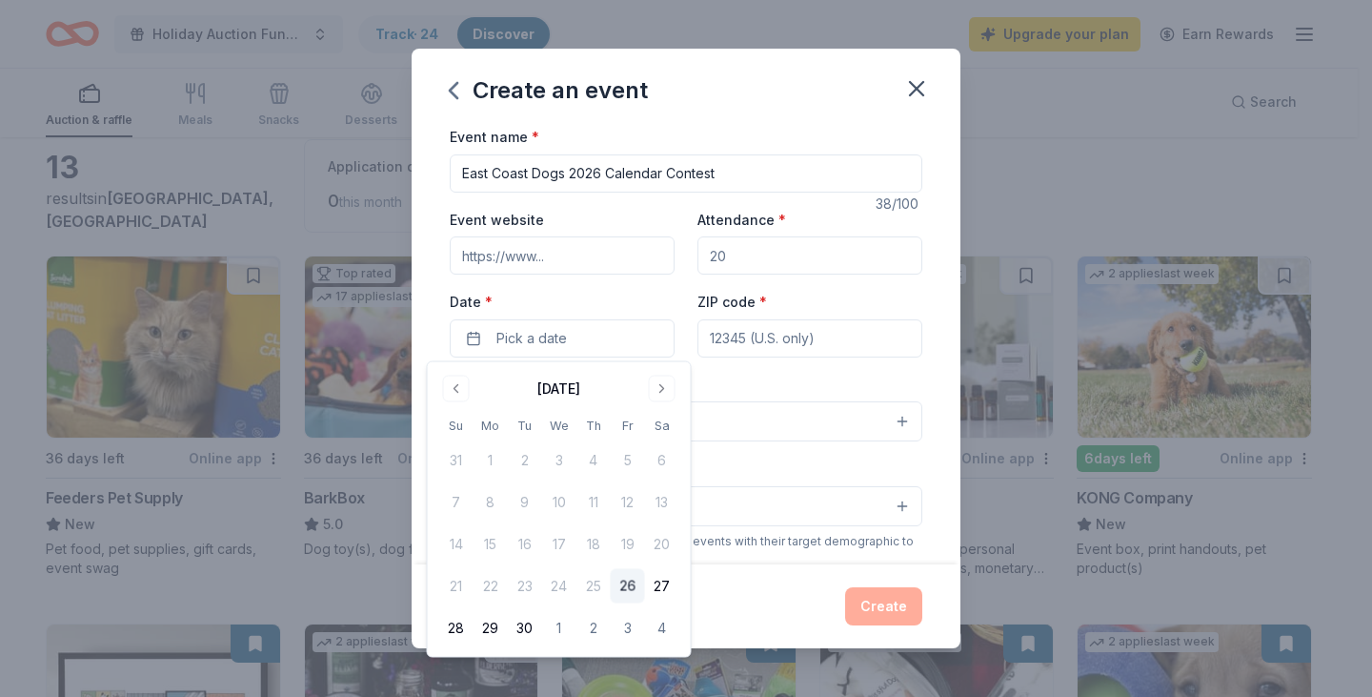
click at [622, 584] on button "26" at bounding box center [628, 586] width 34 height 34
click at [492, 629] on button "29" at bounding box center [491, 628] width 34 height 34
click at [743, 380] on div "Event type * Select" at bounding box center [686, 408] width 473 height 70
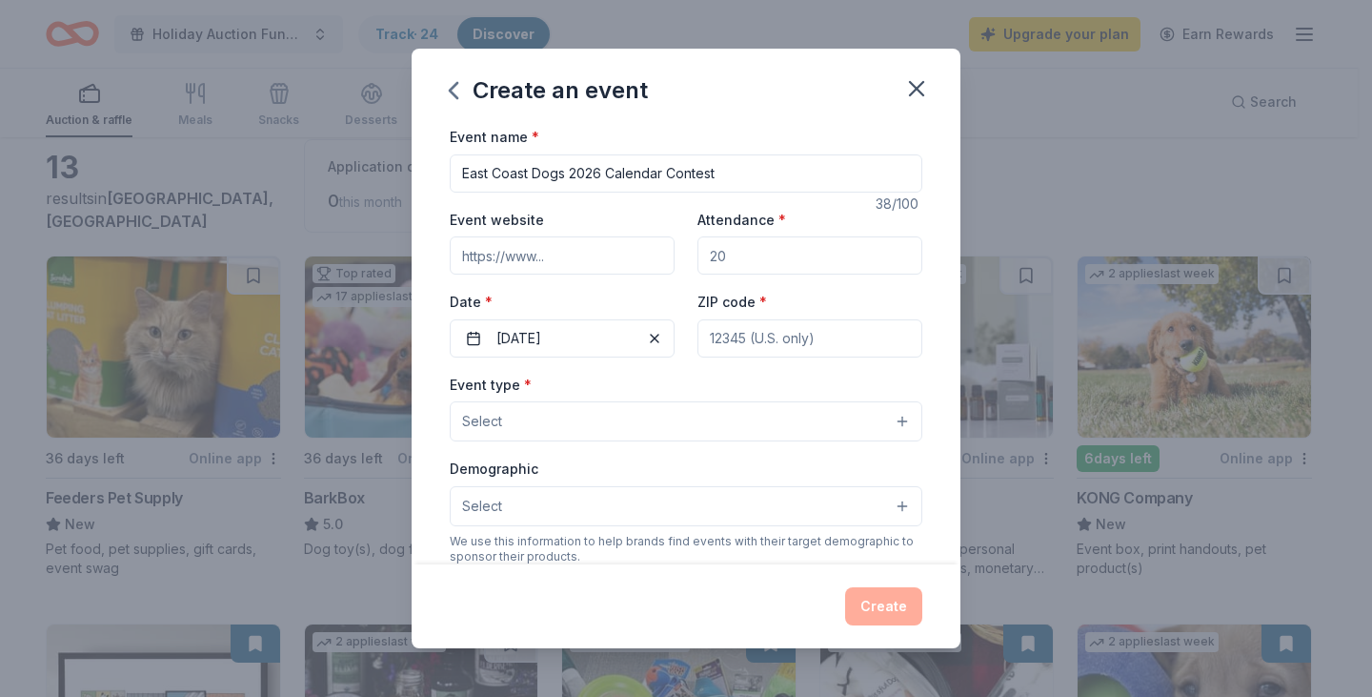
click at [735, 340] on input "ZIP code *" at bounding box center [810, 338] width 225 height 38
type input "27560"
type input "P.O. Box 1371"
click at [723, 260] on input "Attendance *" at bounding box center [810, 255] width 225 height 38
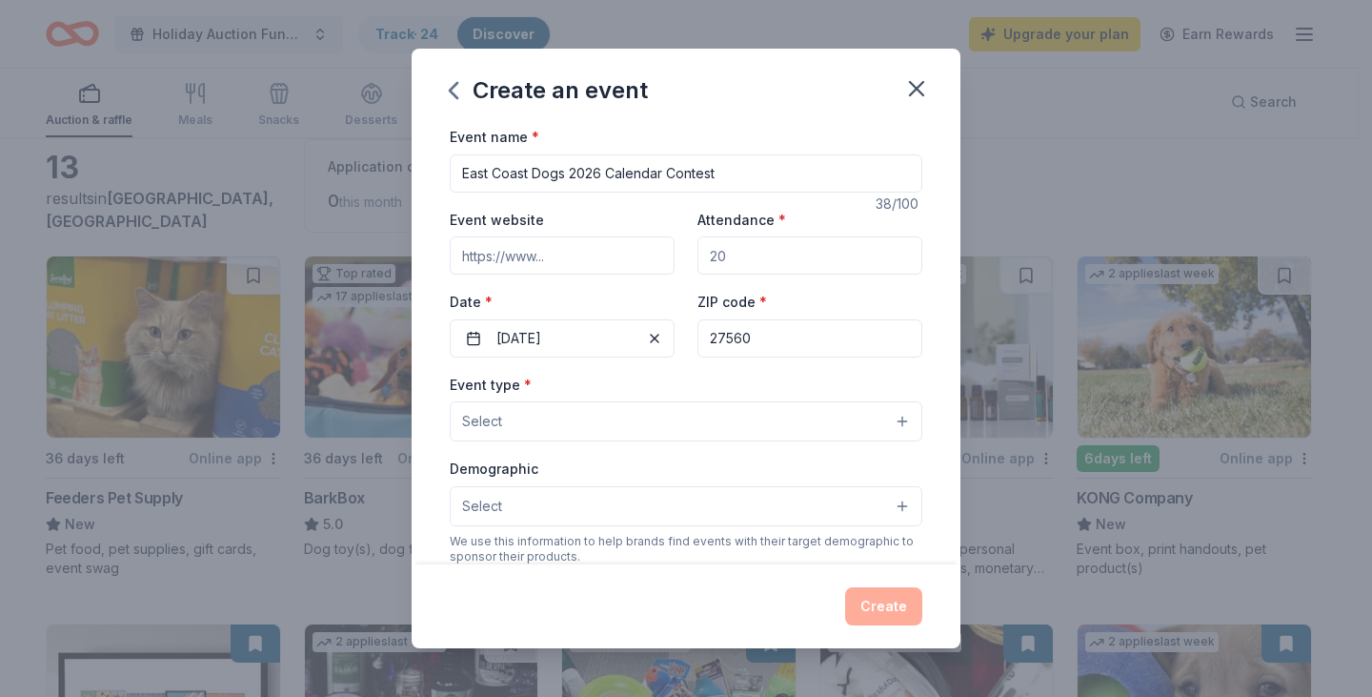
type input "50"
click at [591, 264] on input "Event website" at bounding box center [562, 255] width 225 height 38
type input "www.gogophotocontest.com/underhoundrailroad"
click at [626, 427] on button "Select" at bounding box center [686, 421] width 473 height 40
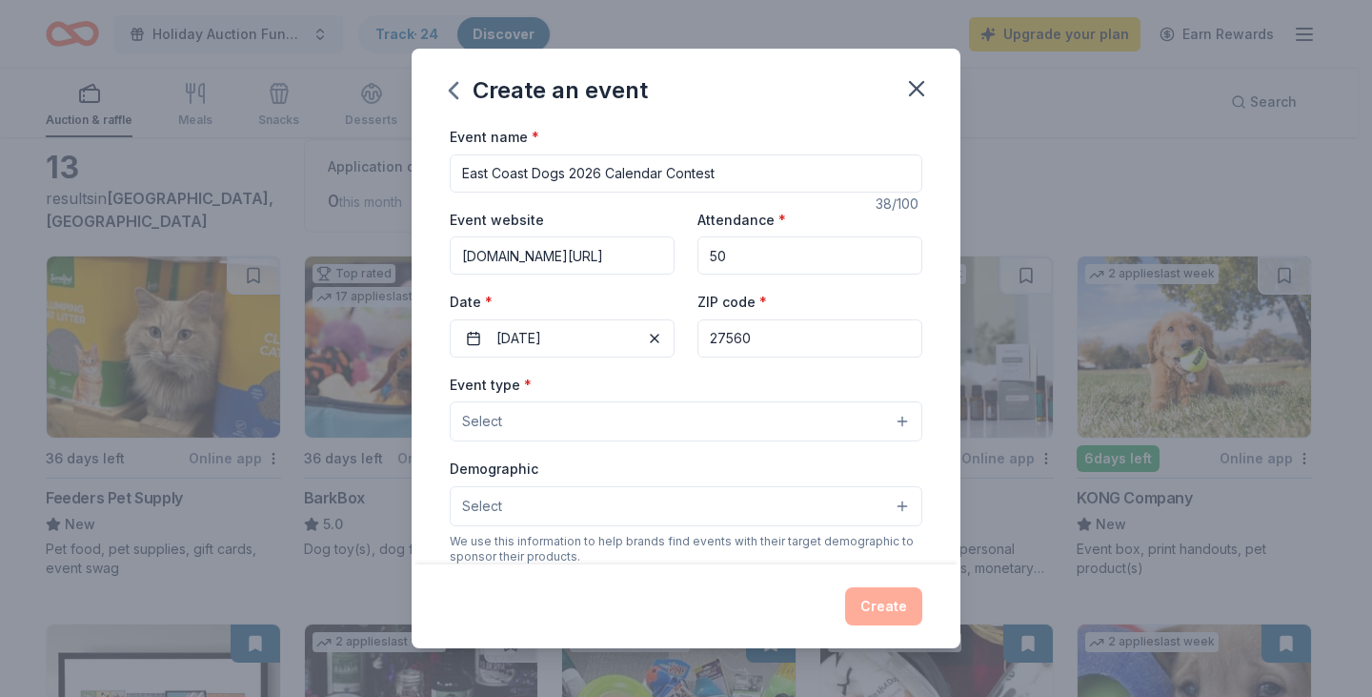
scroll to position [0, 0]
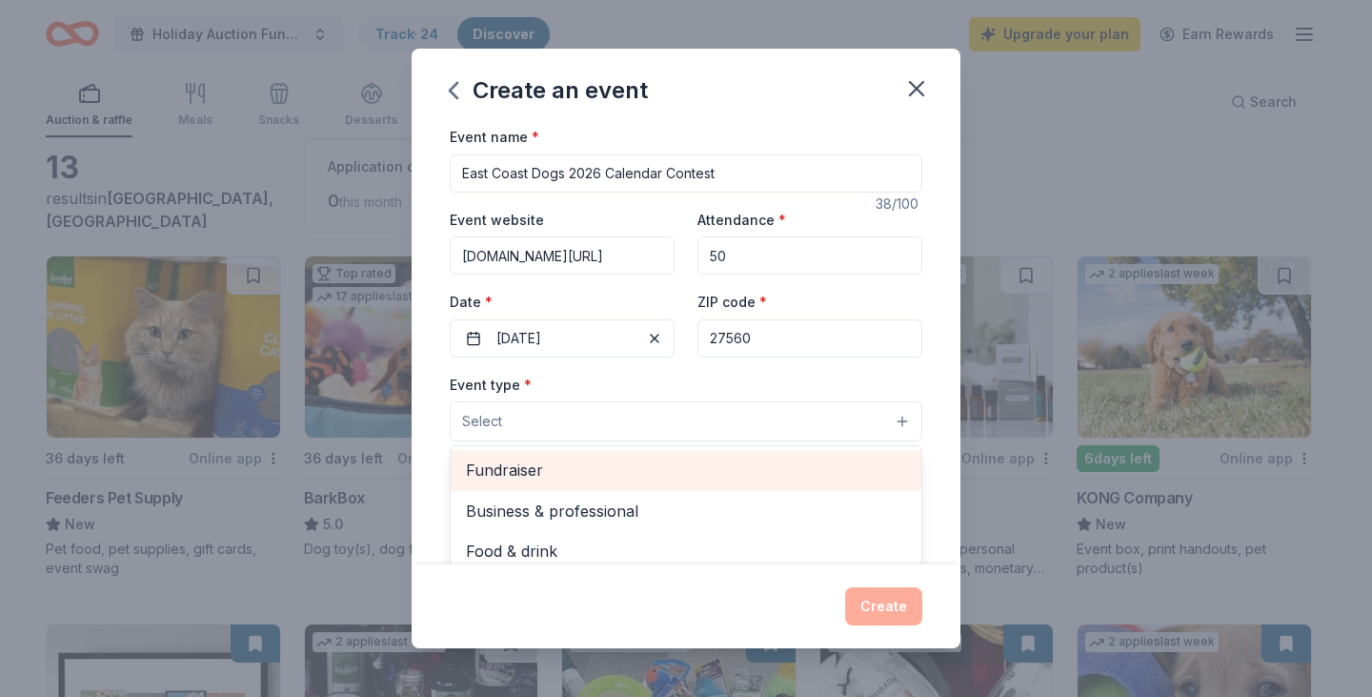
click at [622, 468] on span "Fundraiser" at bounding box center [686, 469] width 440 height 25
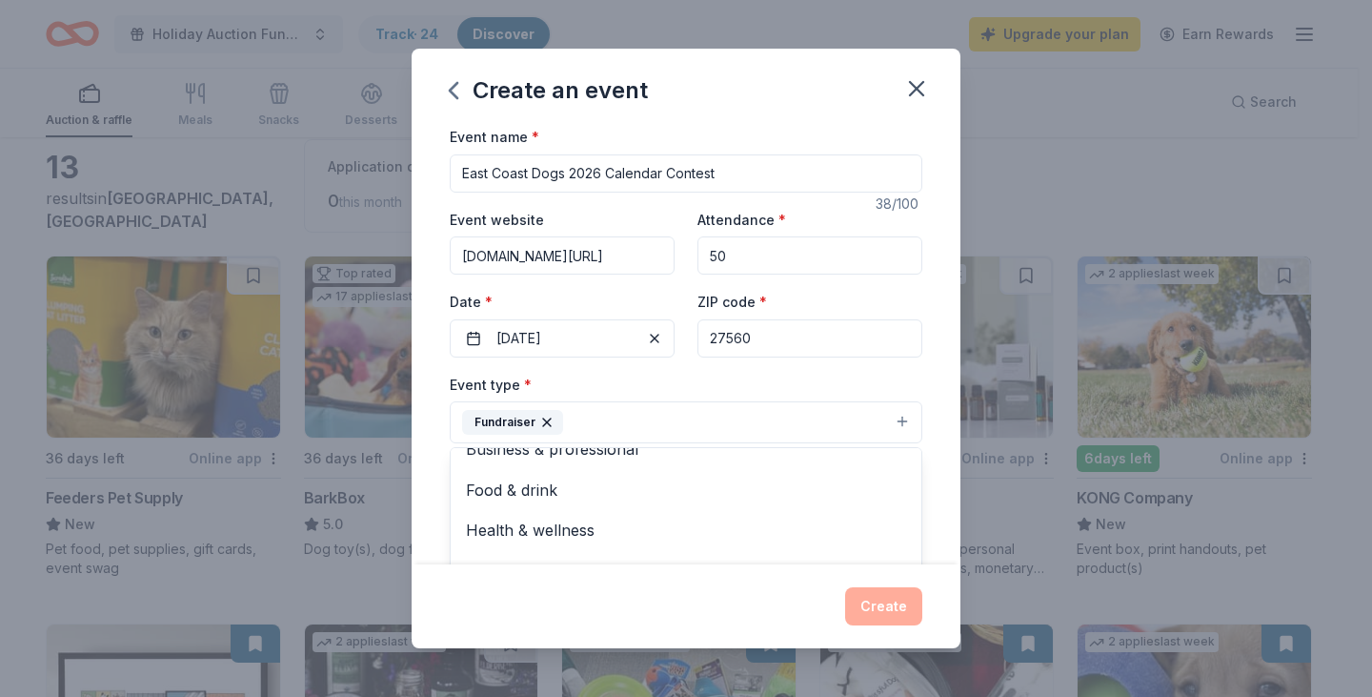
click at [921, 488] on div "Event name * East Coast Dogs 2026 Calendar Contest 38 /100 Event website www.go…" at bounding box center [686, 344] width 549 height 439
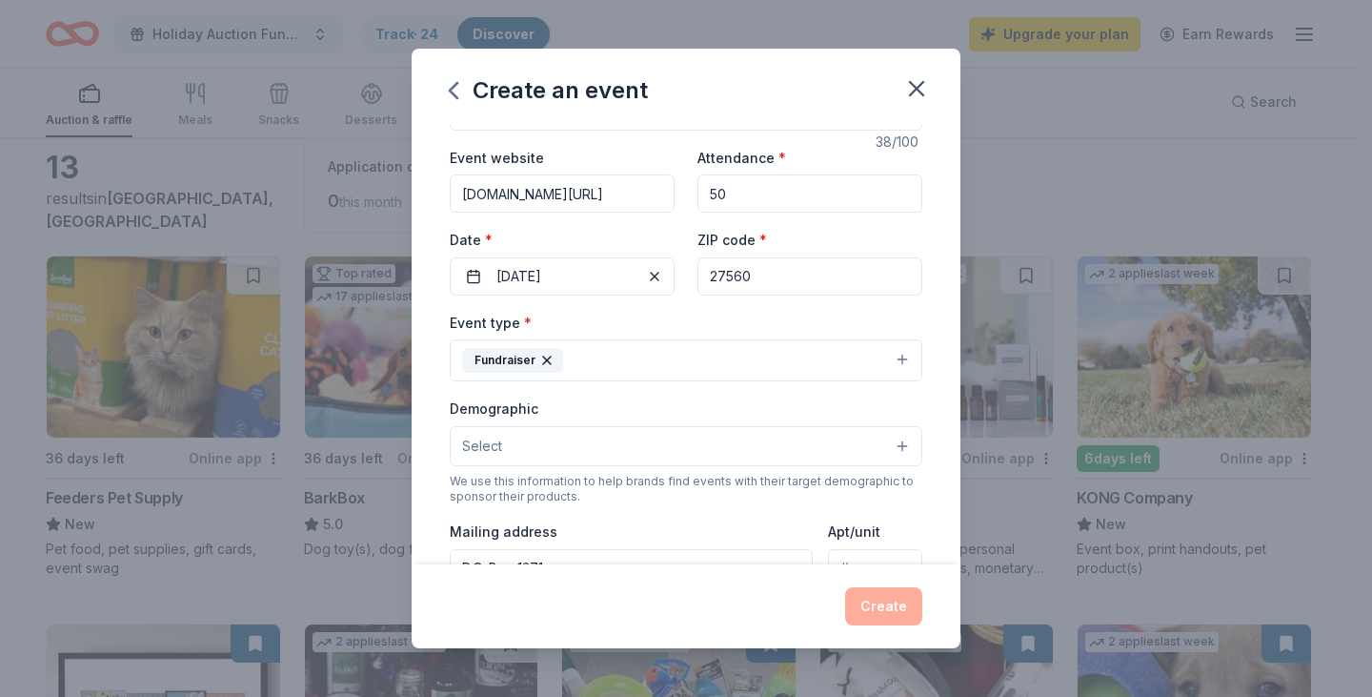
scroll to position [95, 0]
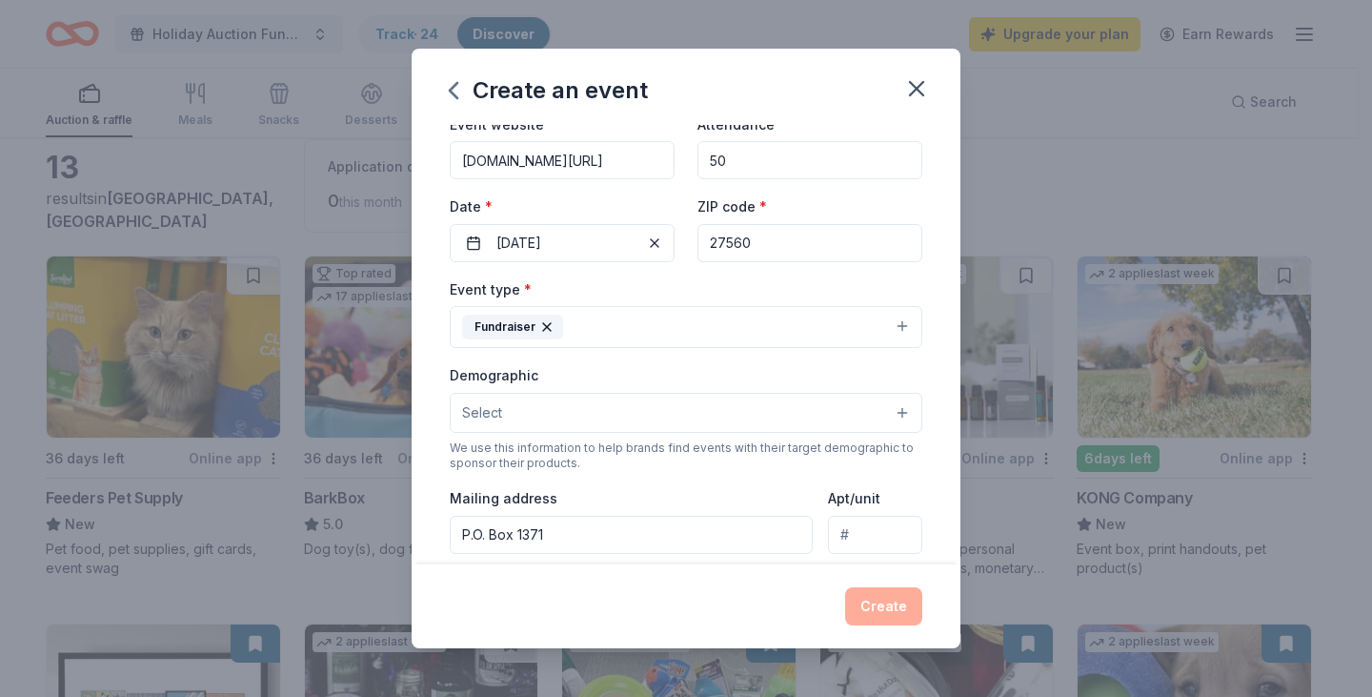
click at [738, 419] on button "Select" at bounding box center [686, 413] width 473 height 40
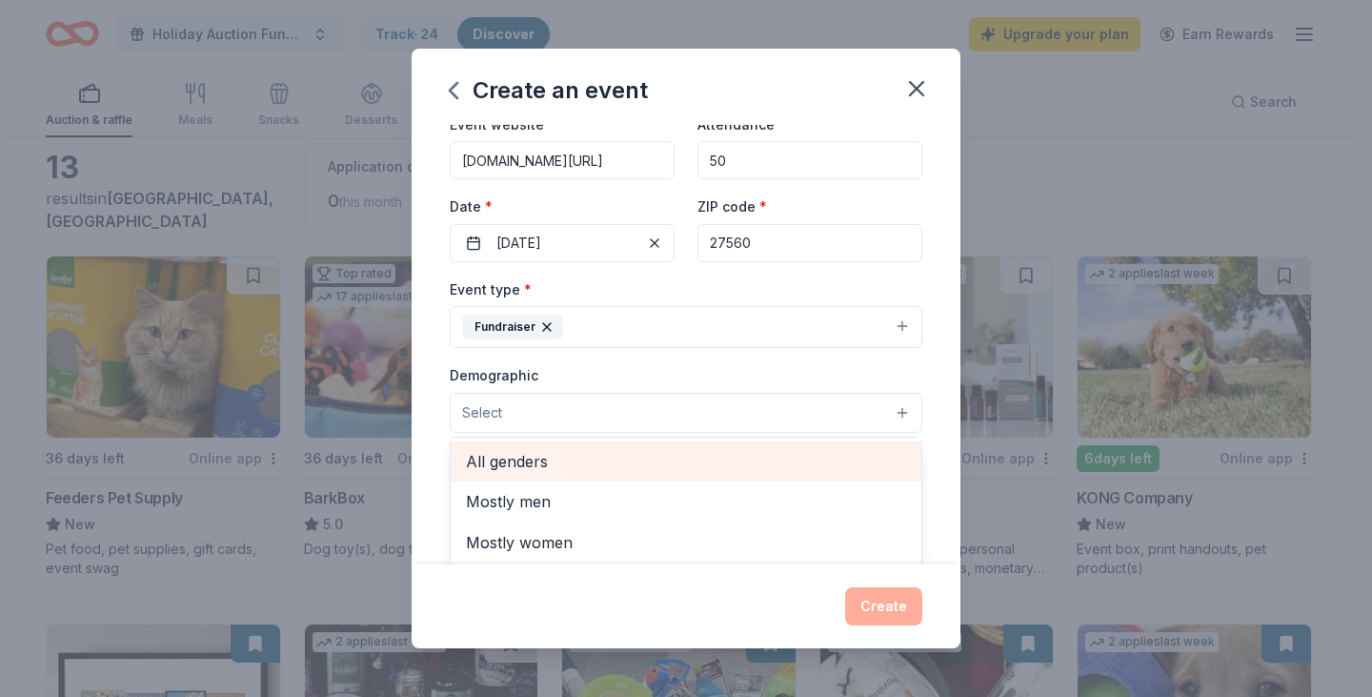
click at [709, 454] on span "All genders" at bounding box center [686, 461] width 440 height 25
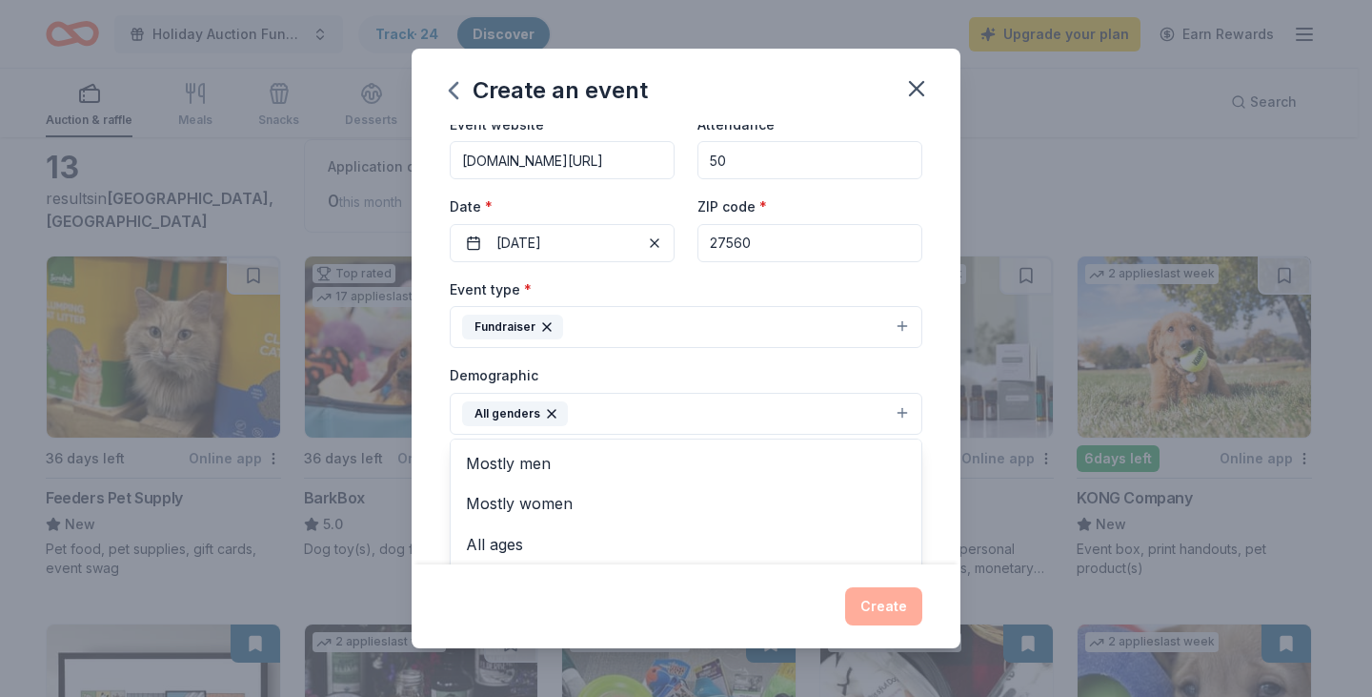
click at [932, 469] on div "Event name * East Coast Dogs 2026 Calendar Contest 38 /100 Event website www.go…" at bounding box center [686, 344] width 549 height 439
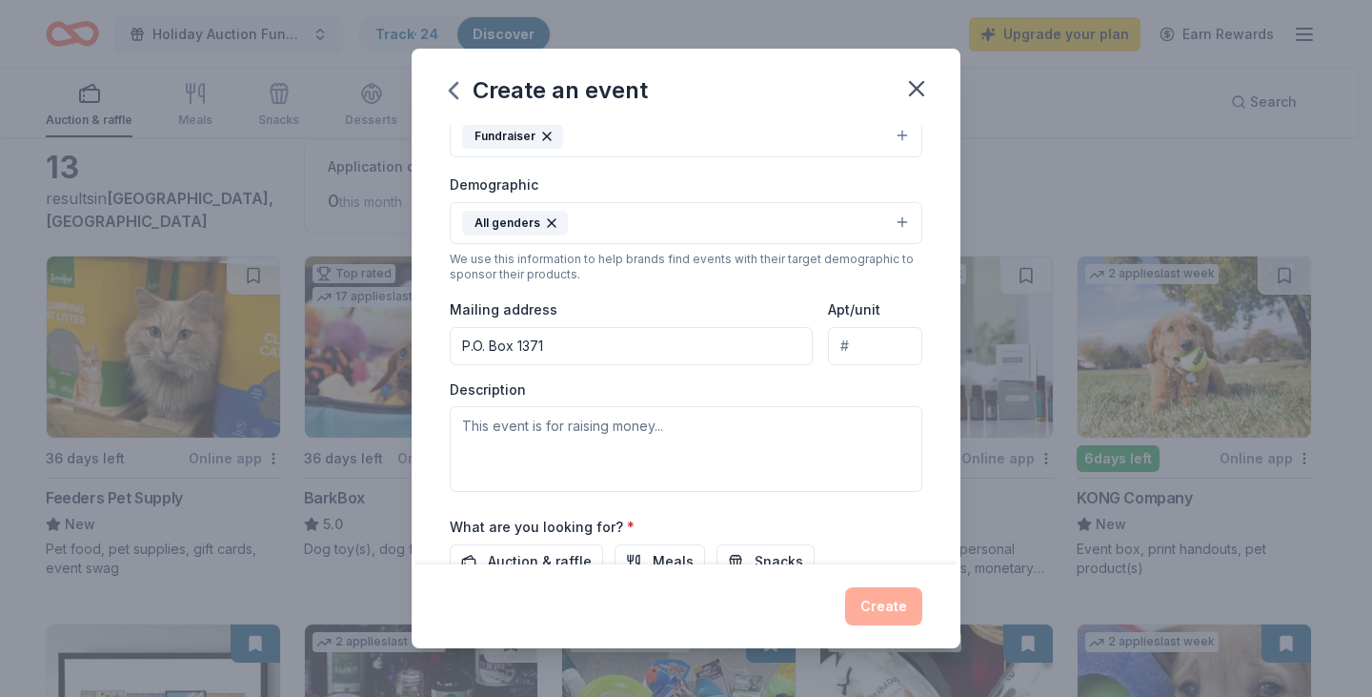
scroll to position [381, 0]
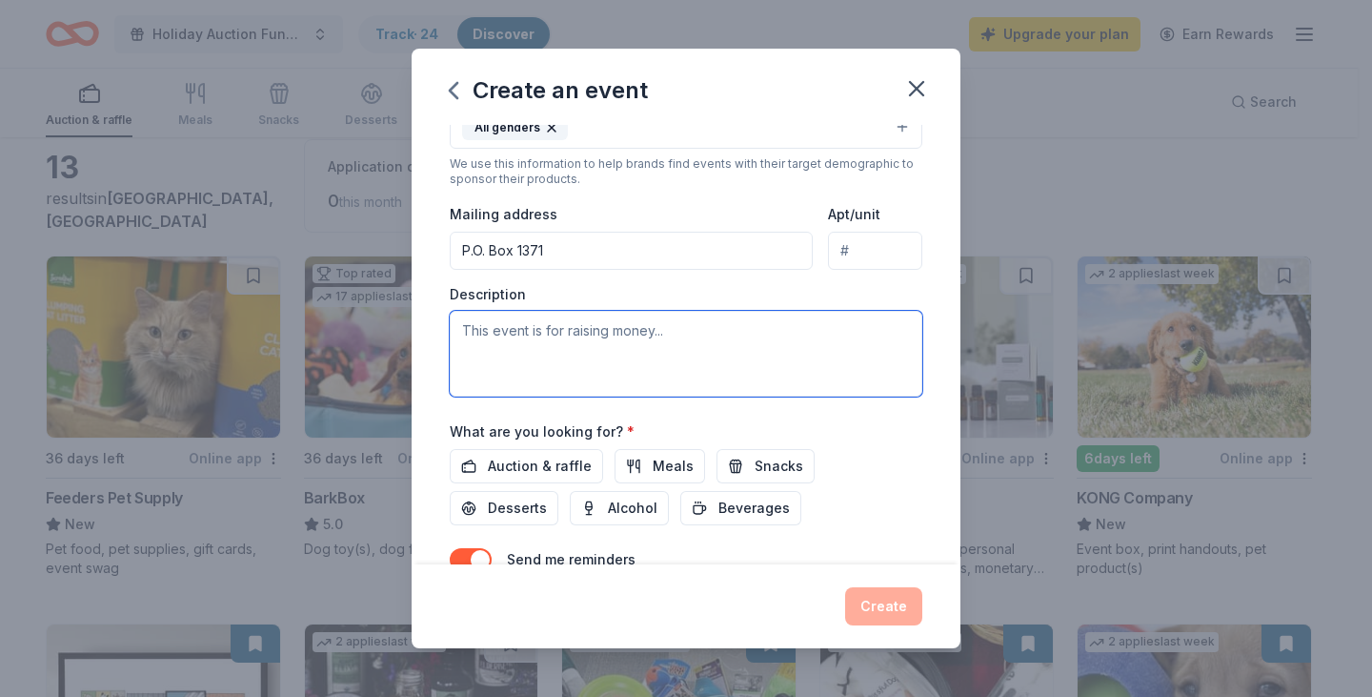
click at [540, 339] on textarea at bounding box center [686, 354] width 473 height 86
click at [541, 351] on textarea at bounding box center [686, 354] width 473 height 86
paste textarea "All proceeds from this contest directly support our mission of rescuing dogs in…"
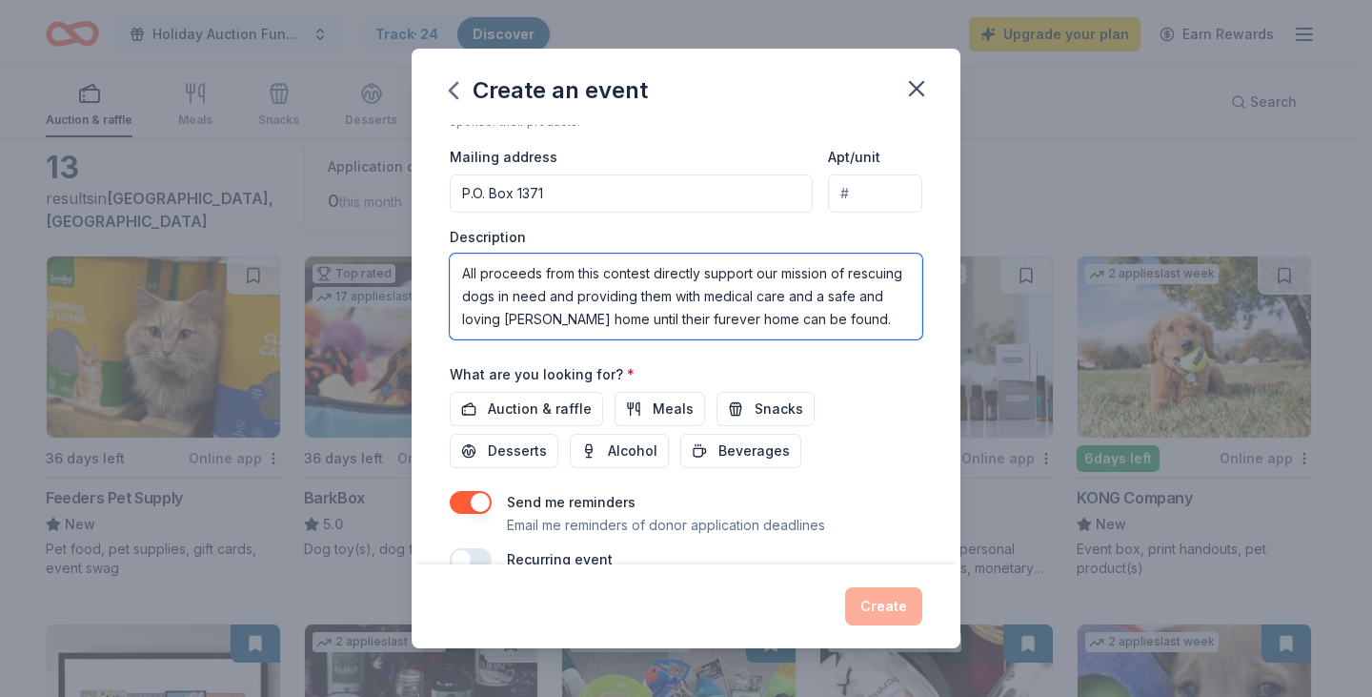
scroll to position [475, 0]
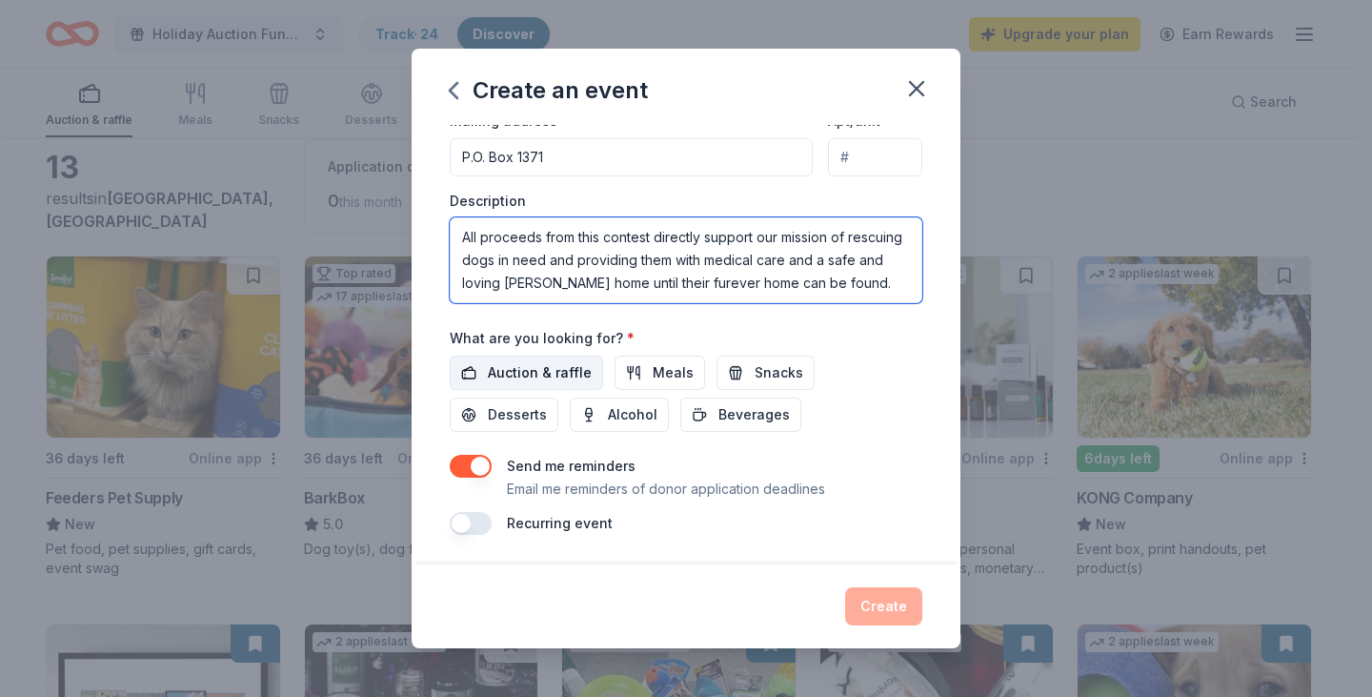
type textarea "All proceeds from this contest directly support our mission of rescuing dogs in…"
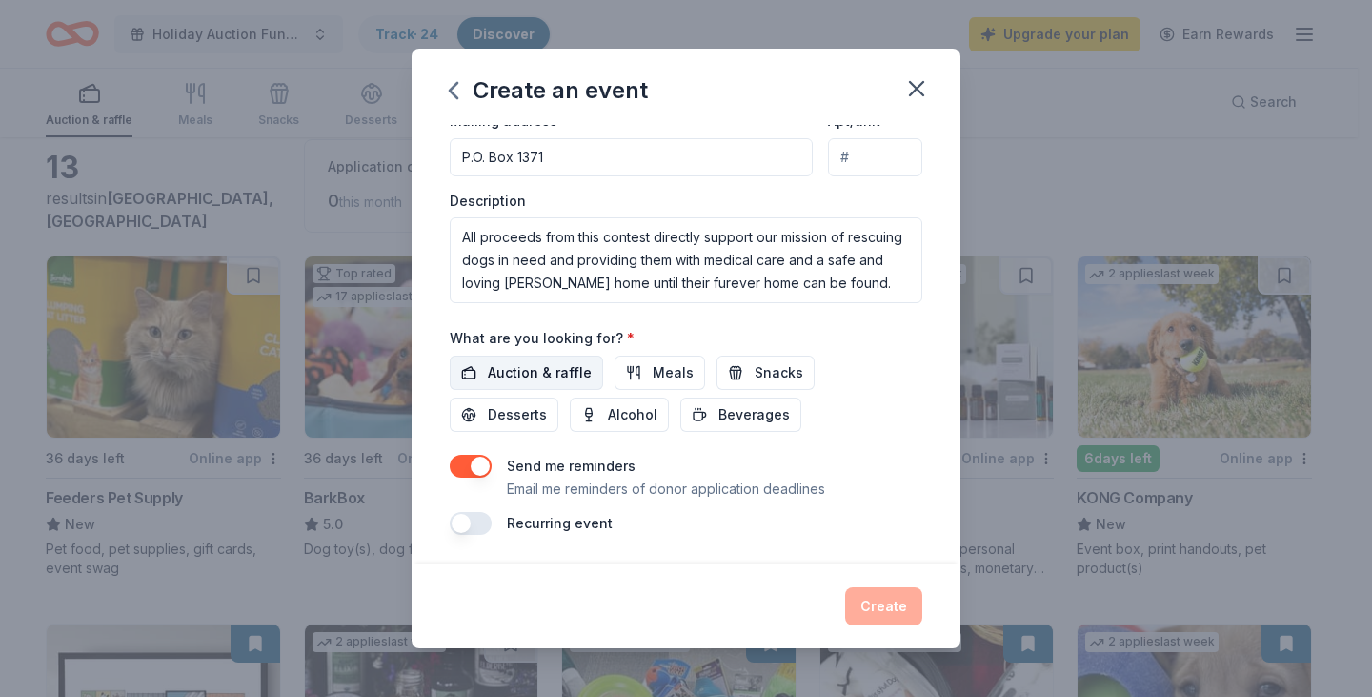
click at [552, 371] on span "Auction & raffle" at bounding box center [540, 372] width 104 height 23
click at [480, 521] on button "button" at bounding box center [471, 523] width 42 height 23
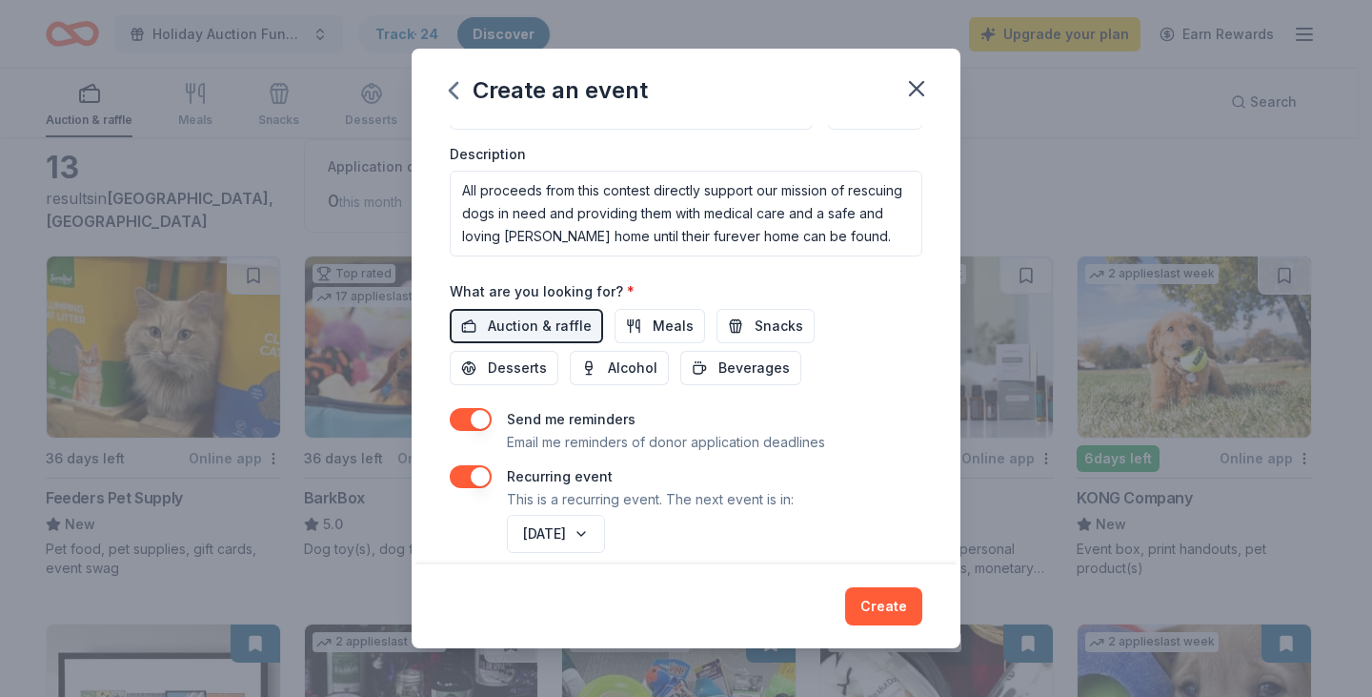
scroll to position [543, 0]
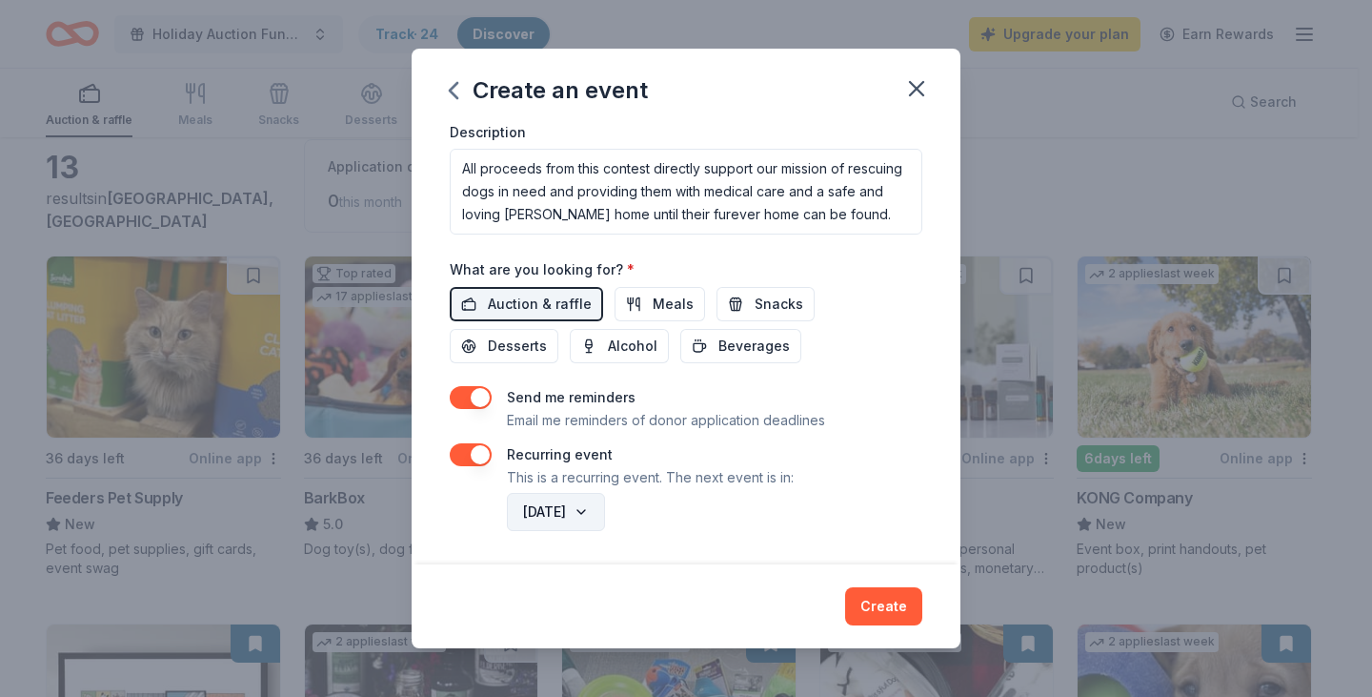
click at [605, 501] on button "September 2026" at bounding box center [556, 512] width 98 height 38
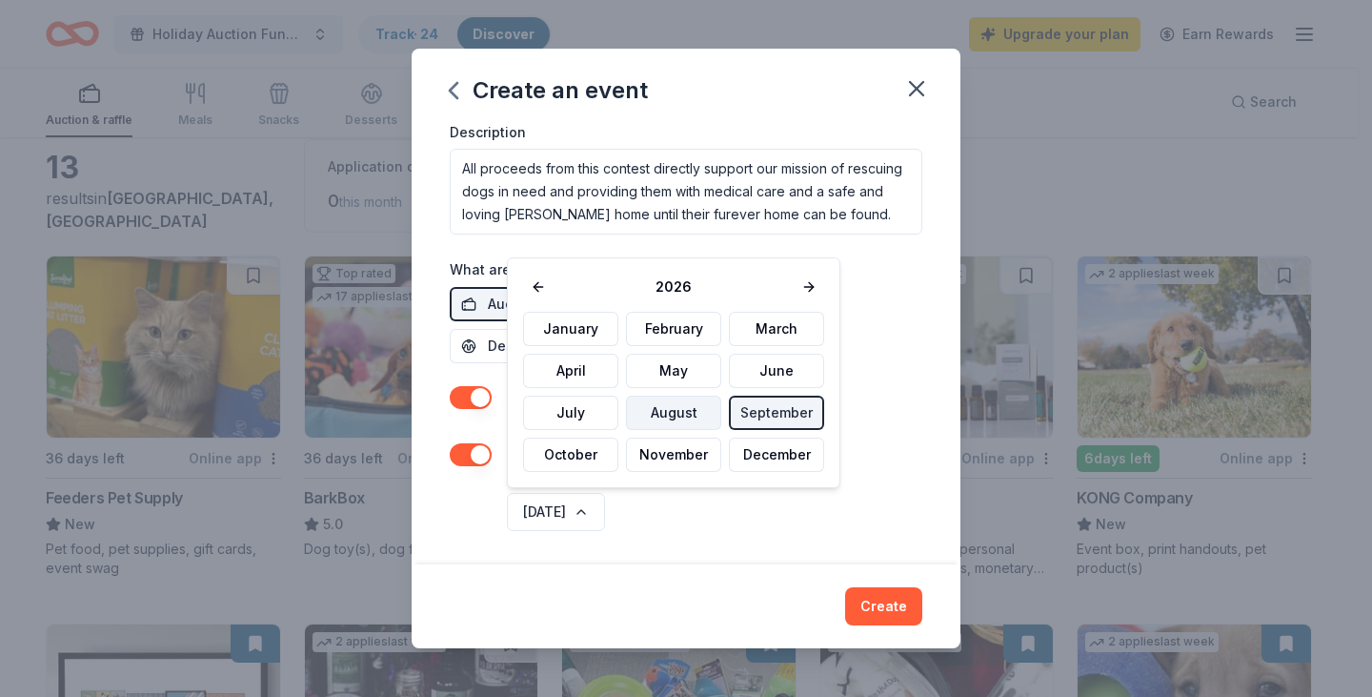
click at [674, 413] on button "August" at bounding box center [673, 412] width 95 height 34
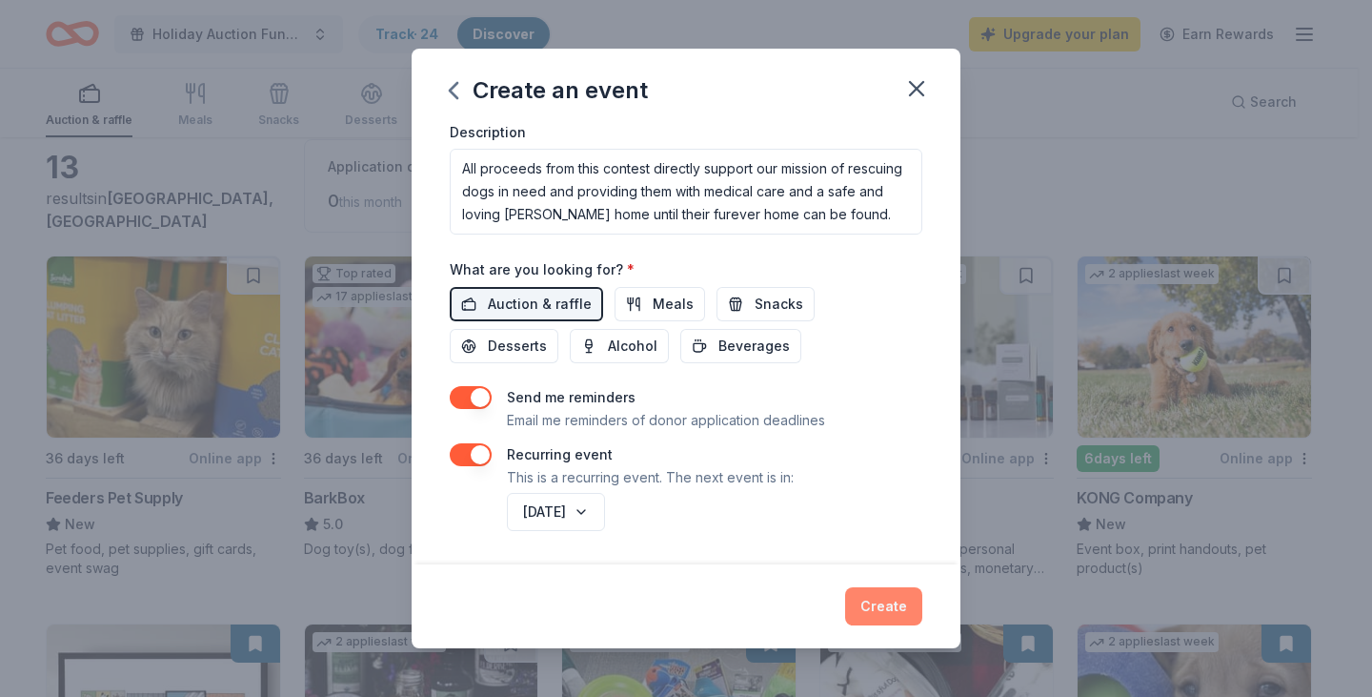
click at [888, 603] on button "Create" at bounding box center [883, 606] width 77 height 38
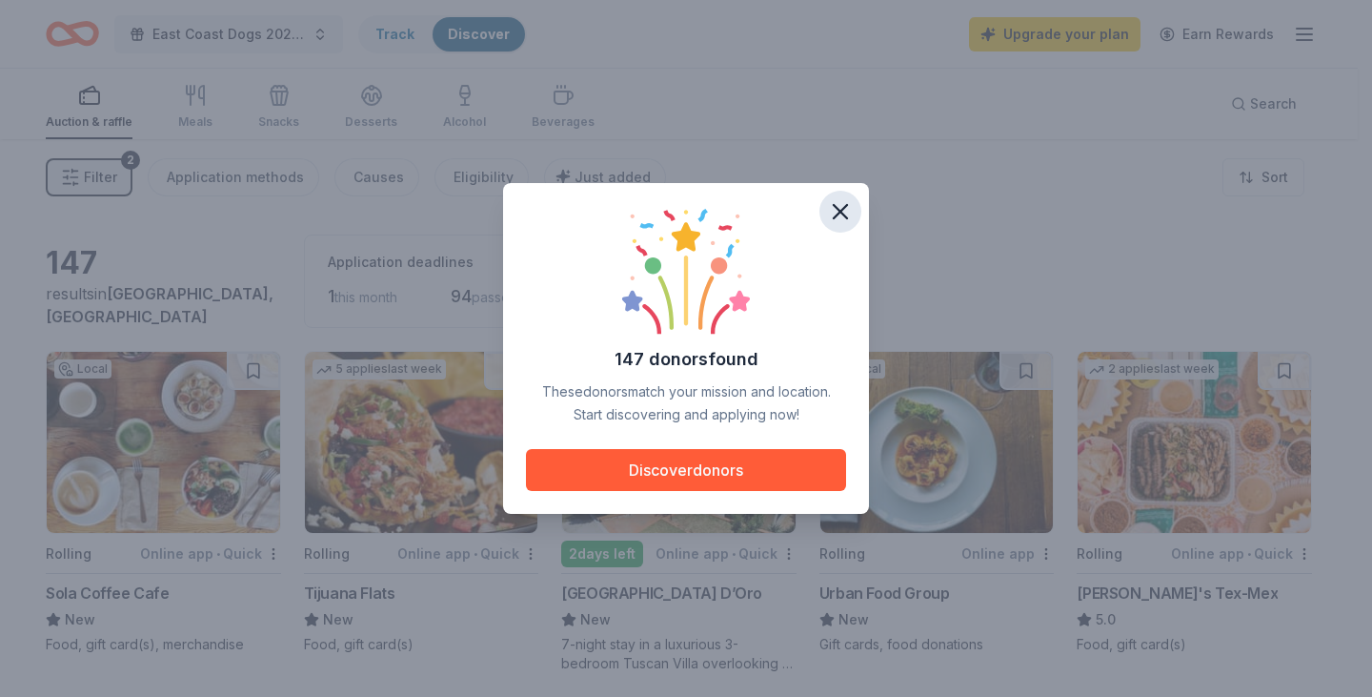
click at [839, 213] on icon "button" at bounding box center [840, 211] width 13 height 13
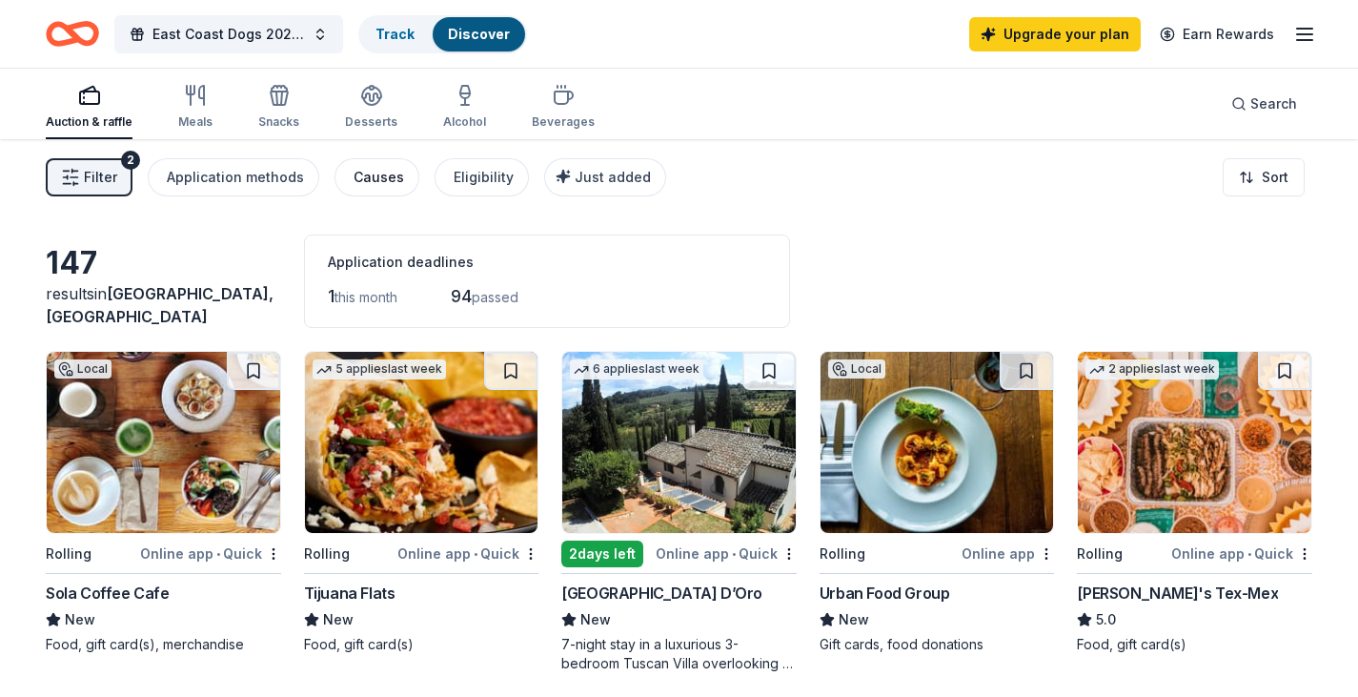
click at [379, 179] on div "Causes" at bounding box center [379, 177] width 51 height 23
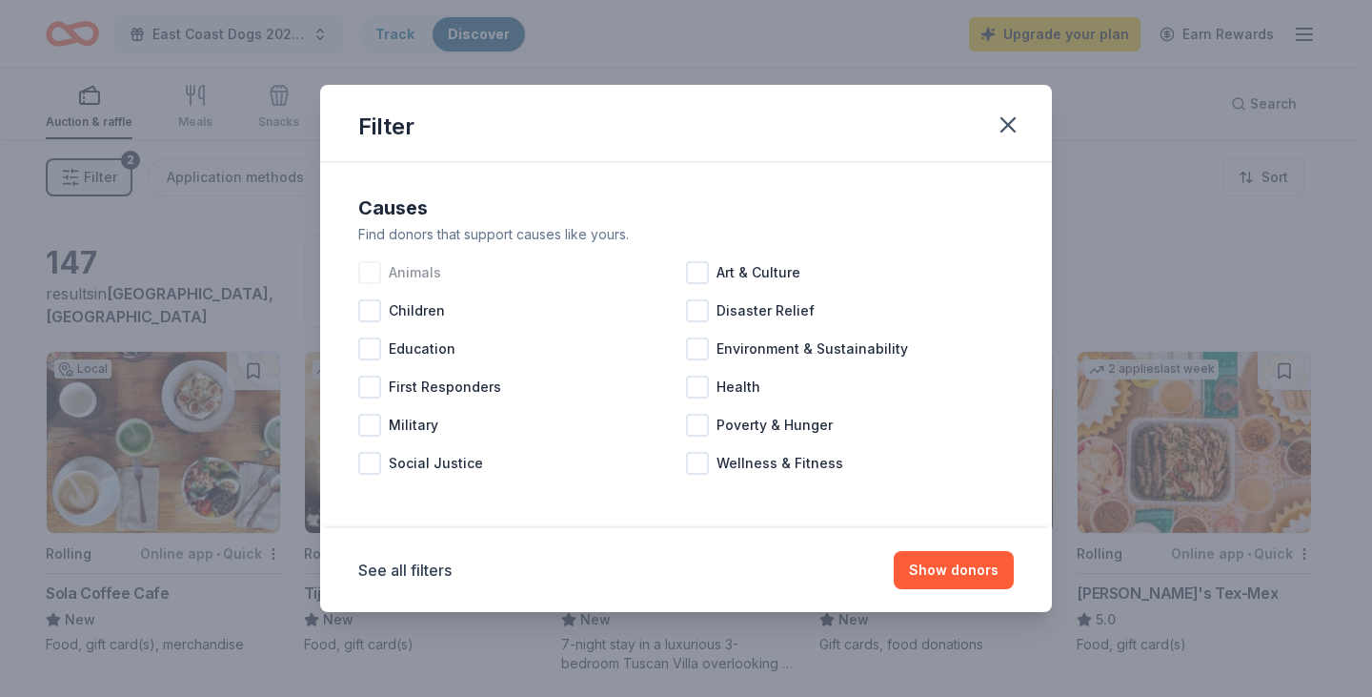
click at [373, 274] on div at bounding box center [369, 272] width 23 height 23
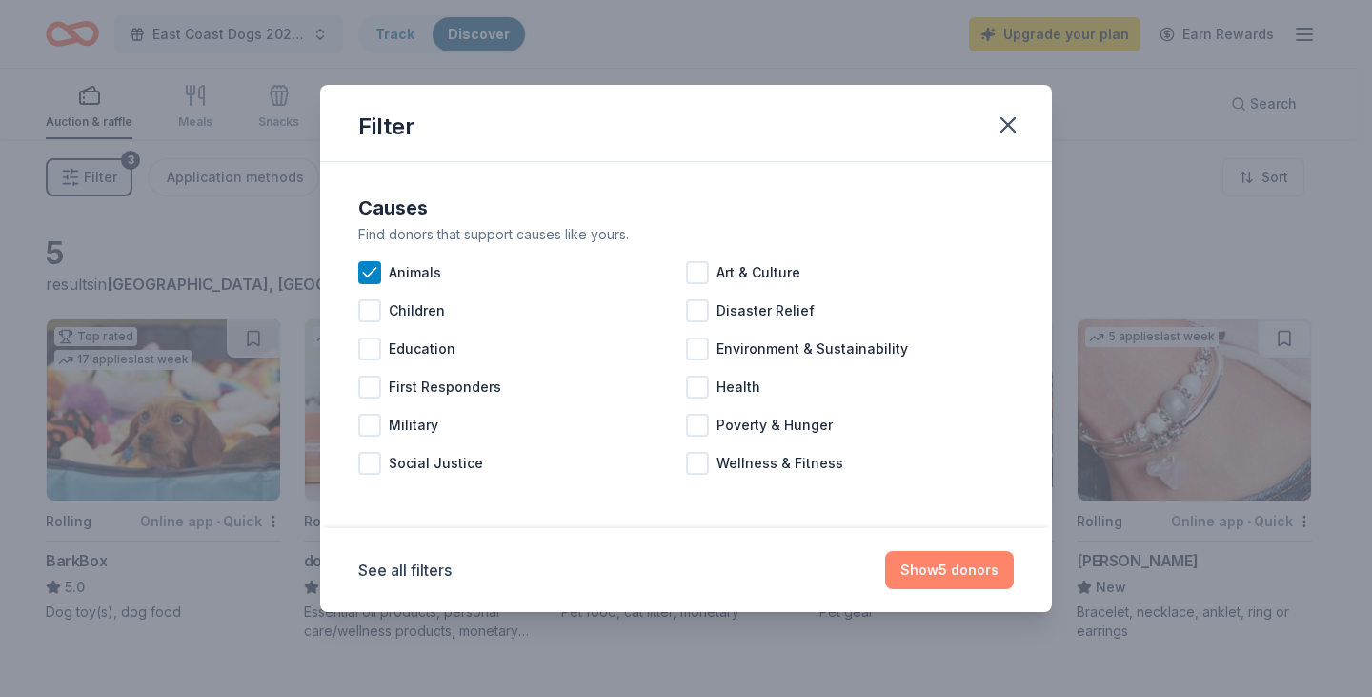
click at [932, 571] on button "Show 5 donors" at bounding box center [949, 570] width 129 height 38
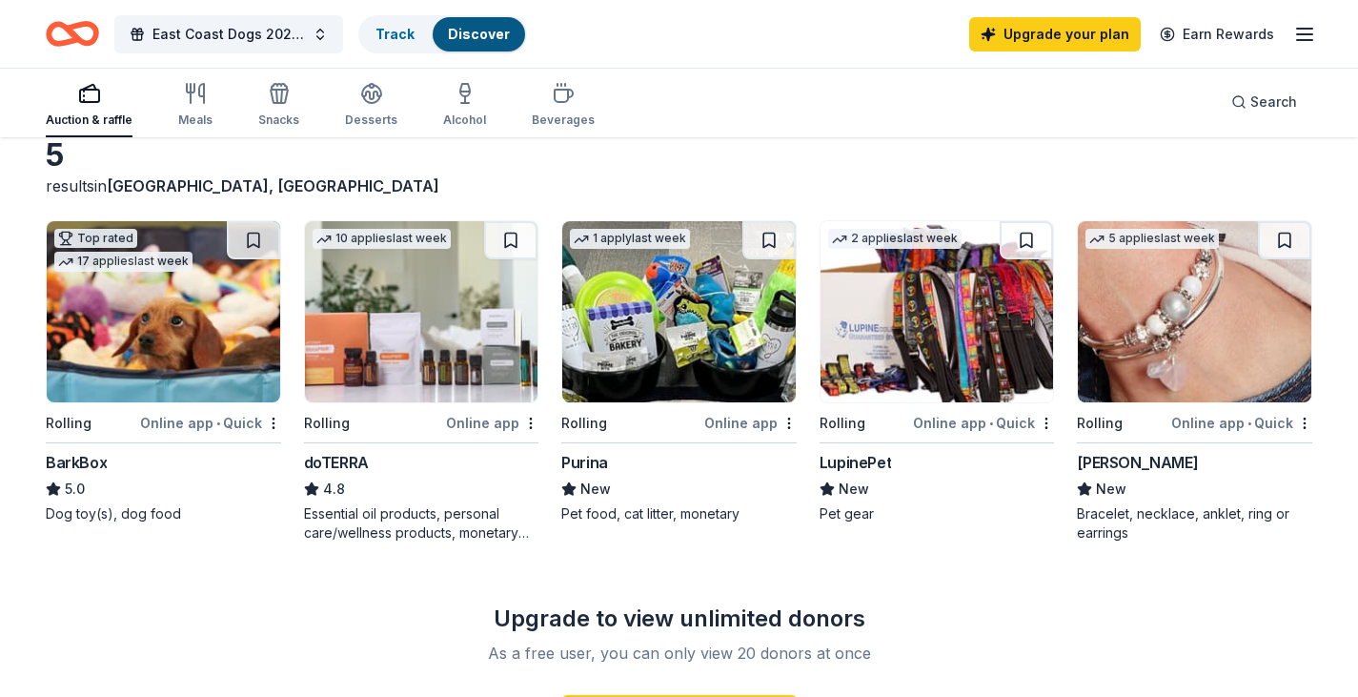
scroll to position [95, 0]
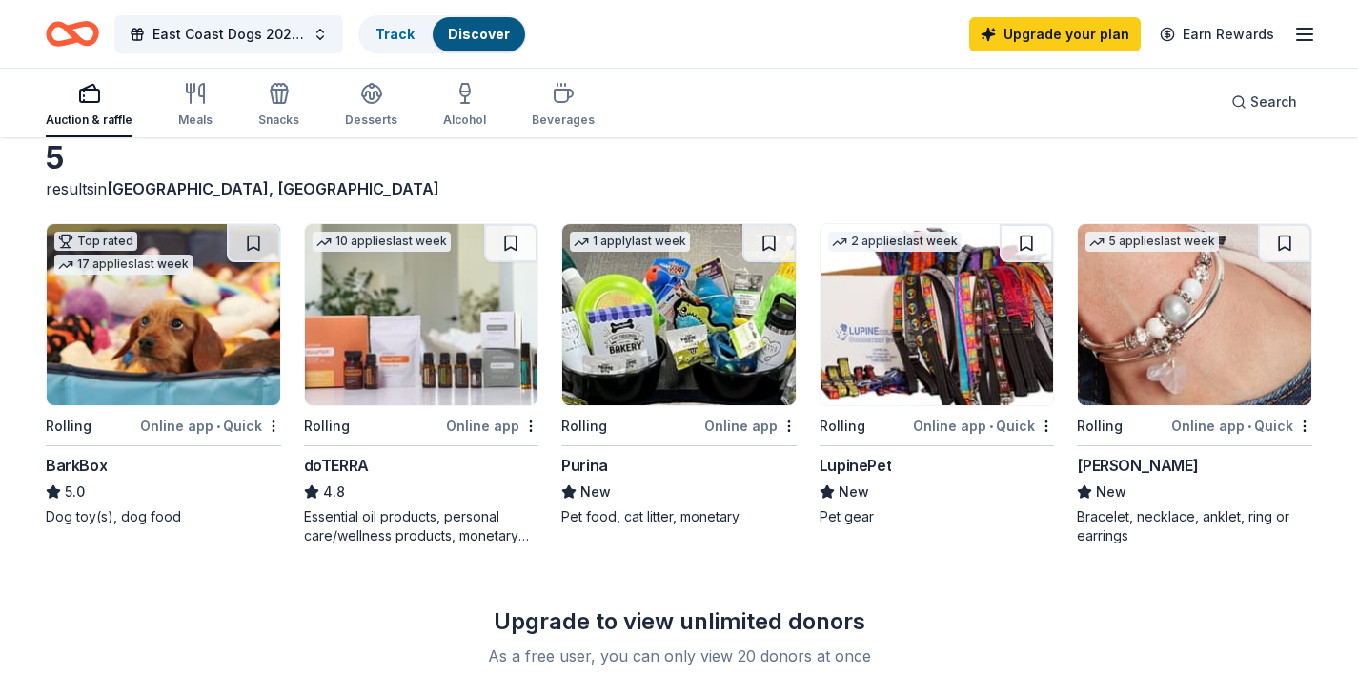
click at [198, 322] on img at bounding box center [163, 314] width 233 height 181
click at [593, 462] on div "Purina" at bounding box center [584, 465] width 47 height 23
click at [992, 424] on span "•" at bounding box center [991, 425] width 4 height 15
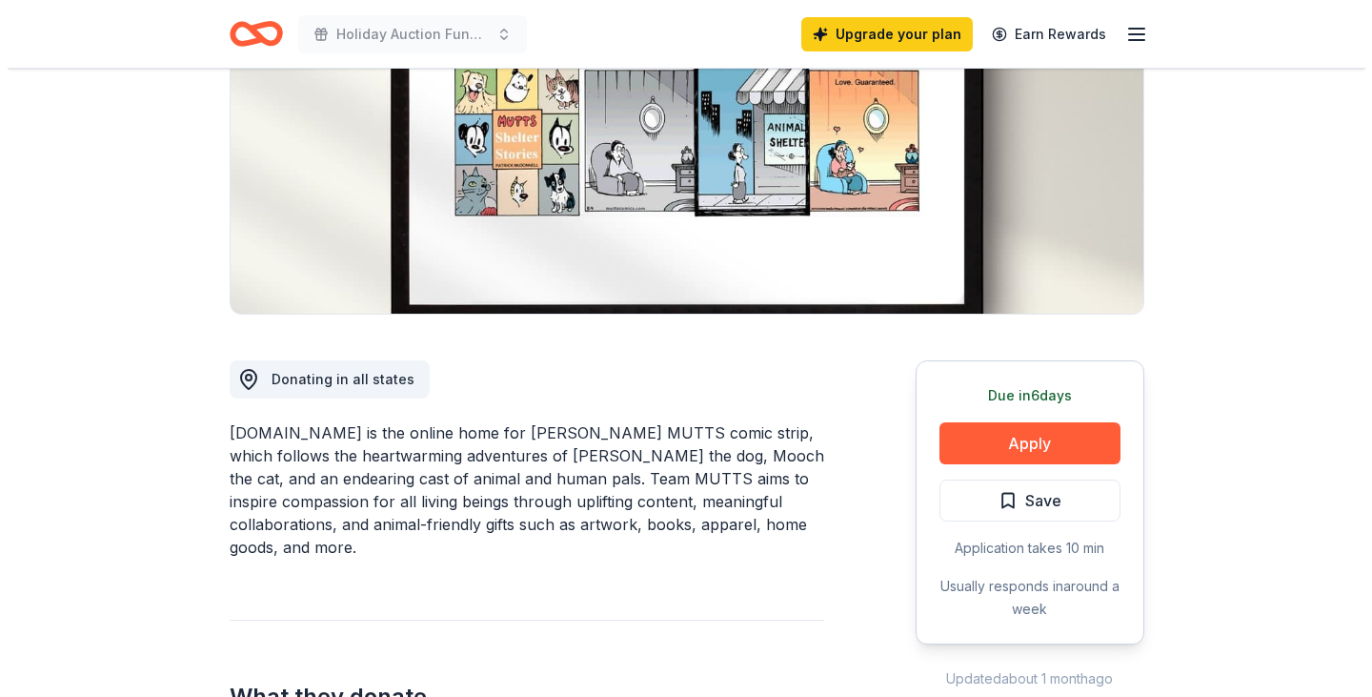
scroll to position [286, 0]
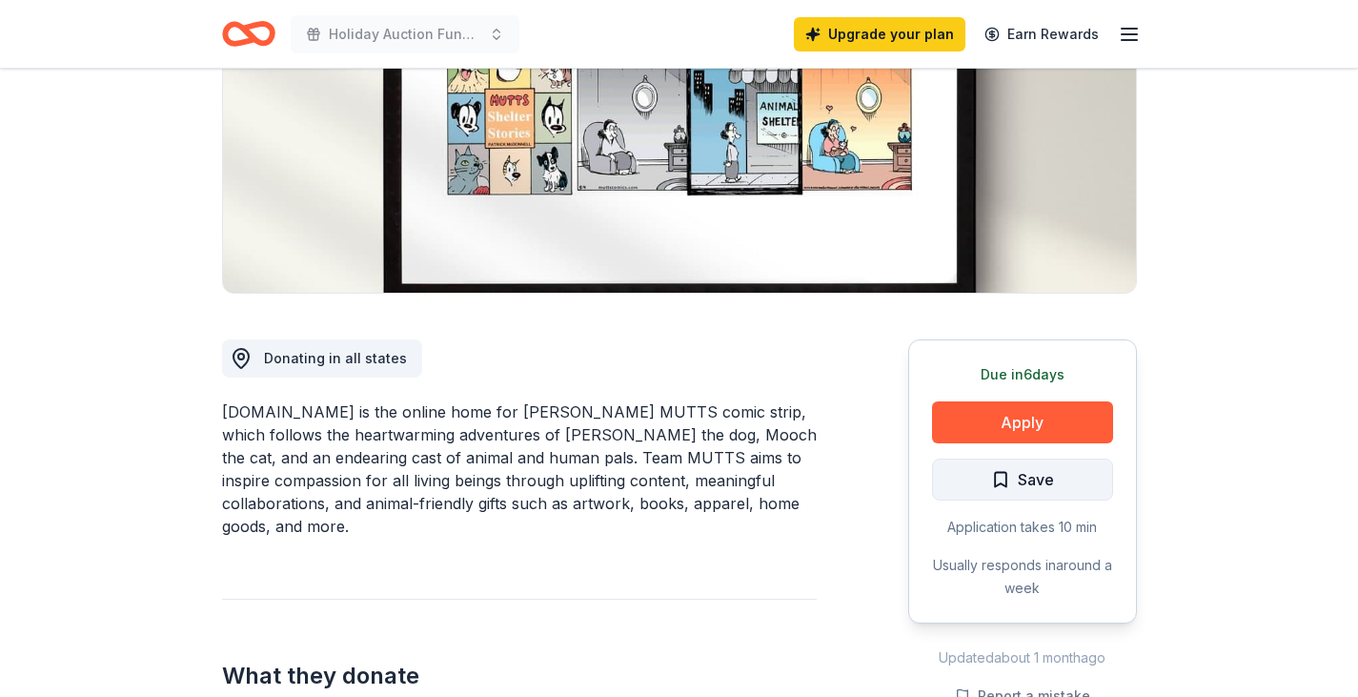
click at [1001, 480] on span "Save" at bounding box center [1022, 479] width 63 height 25
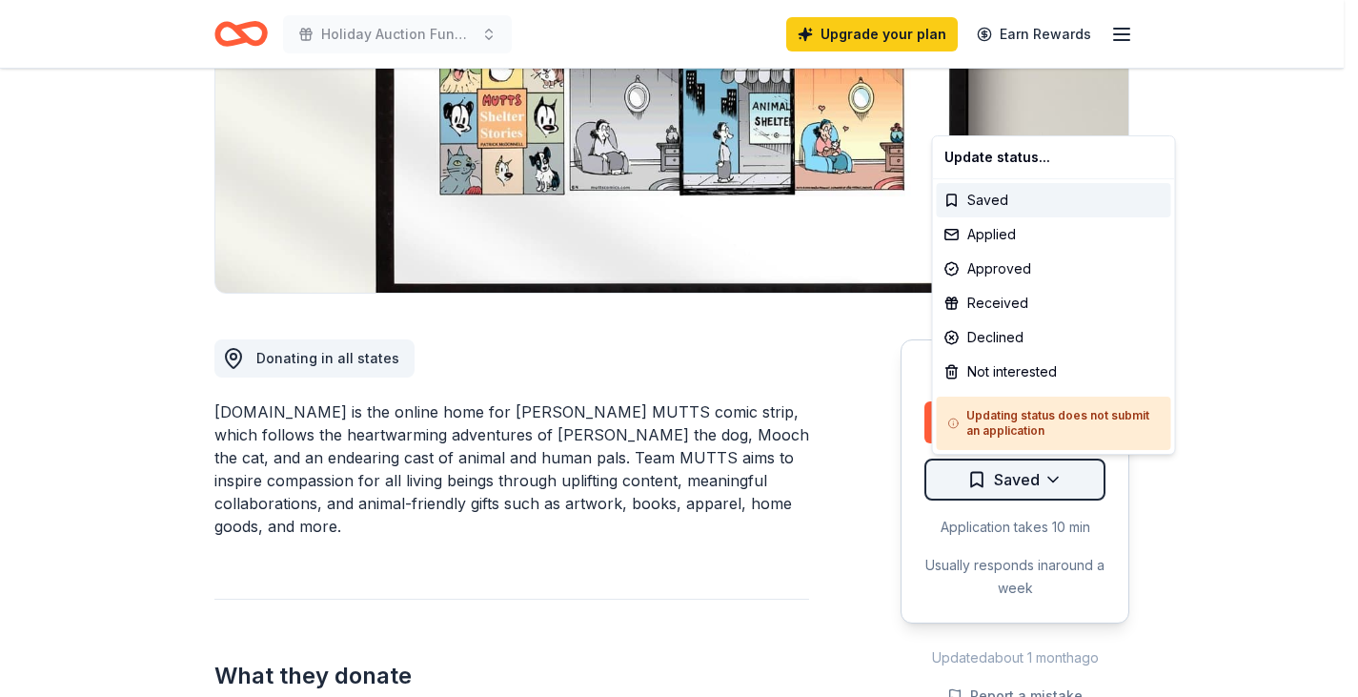
click at [1034, 411] on html "Holiday Auction Fundraiser Upgrade your plan Earn Rewards Due in 6 days Share M…" at bounding box center [679, 62] width 1358 height 697
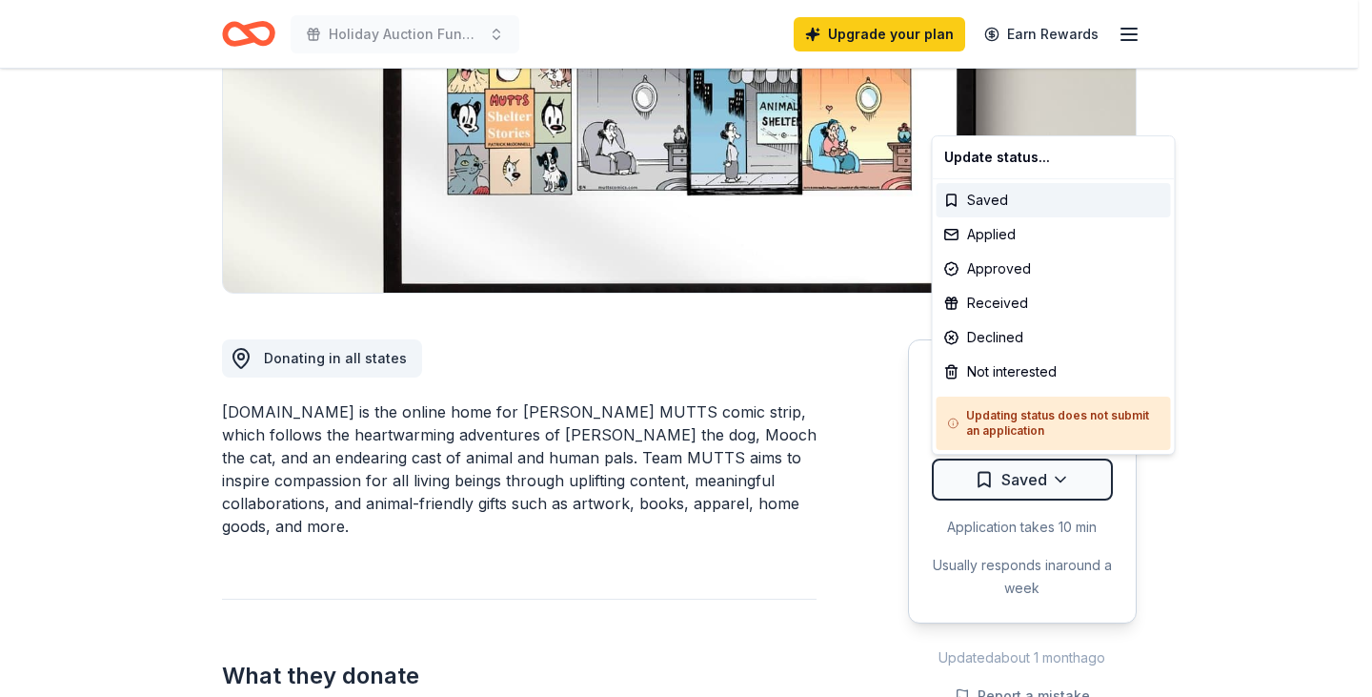
click at [1216, 411] on html "Holiday Auction Fundraiser Upgrade your plan Earn Rewards Due in 6 days Share M…" at bounding box center [686, 62] width 1372 height 697
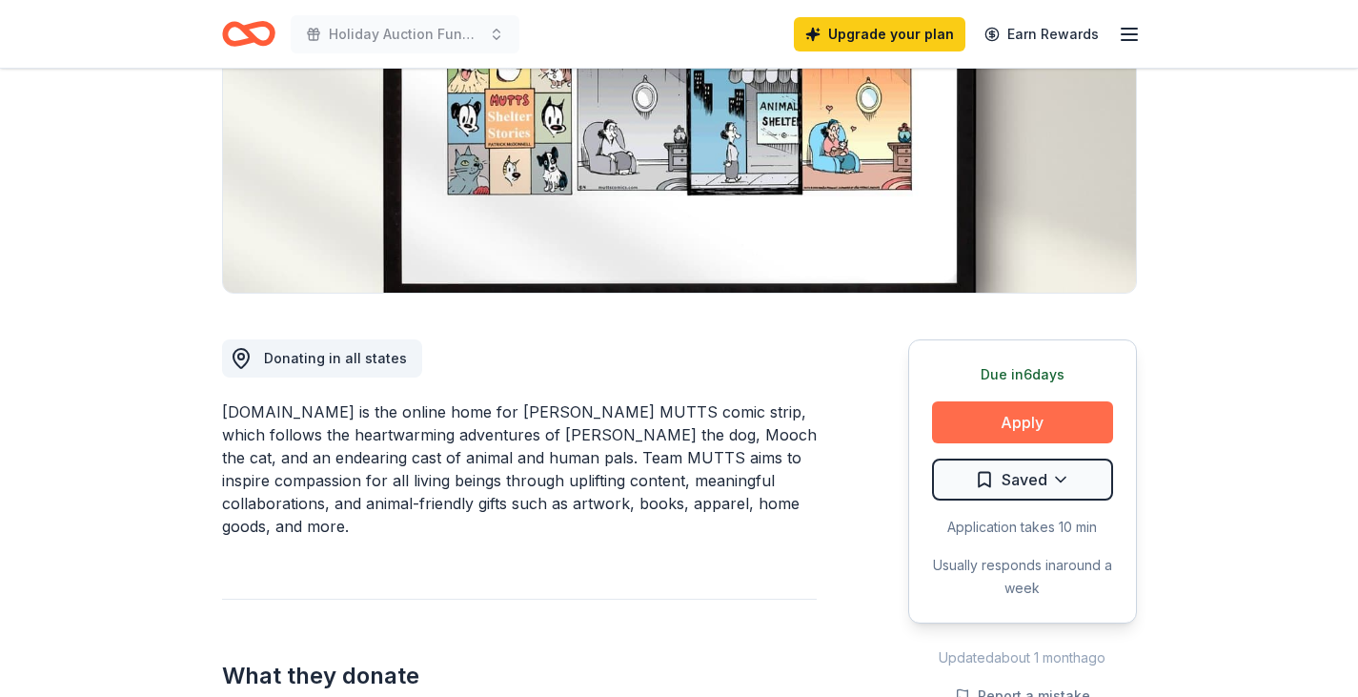
click at [1063, 424] on button "Apply" at bounding box center [1022, 422] width 181 height 42
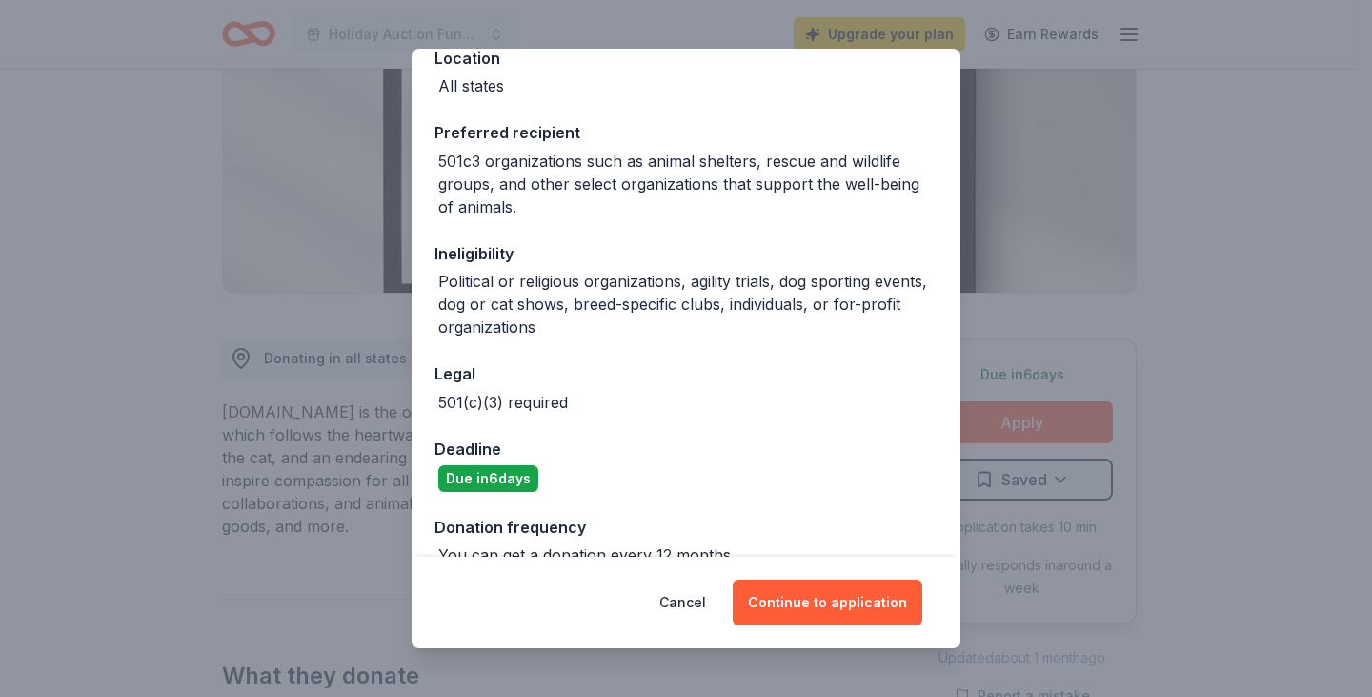
scroll to position [265, 0]
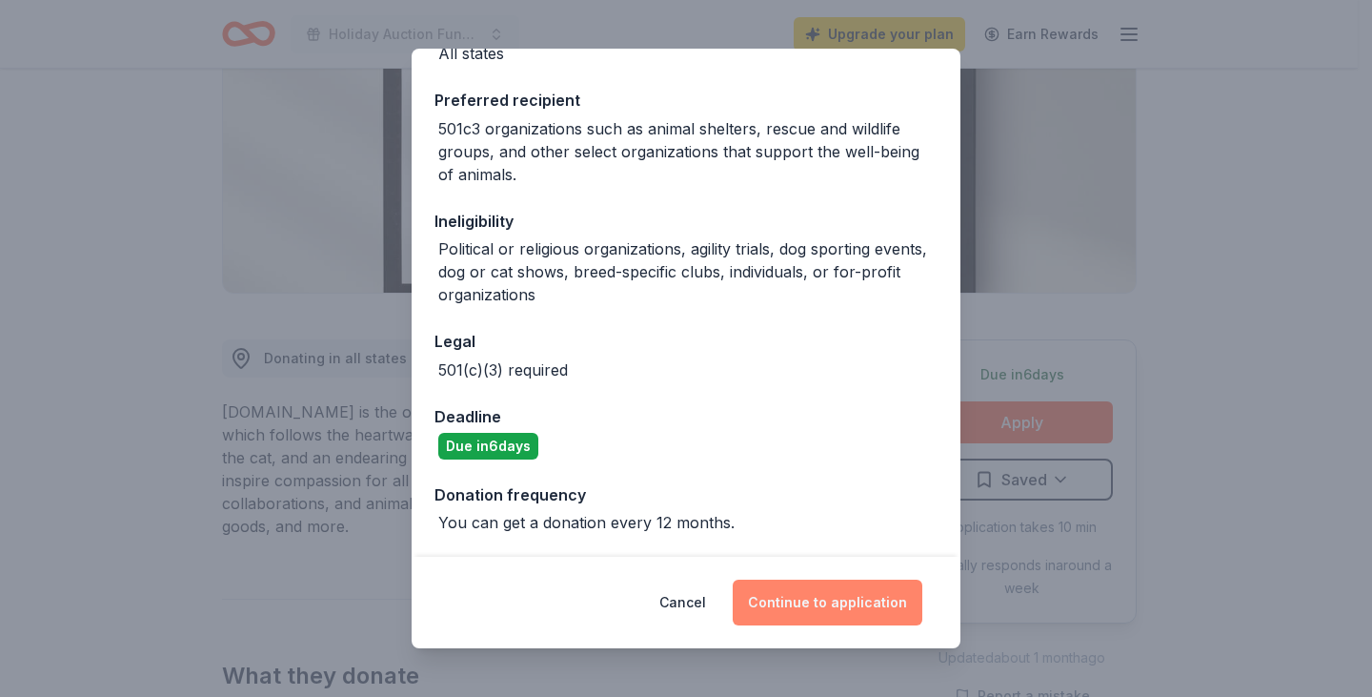
click at [814, 603] on button "Continue to application" at bounding box center [828, 602] width 190 height 46
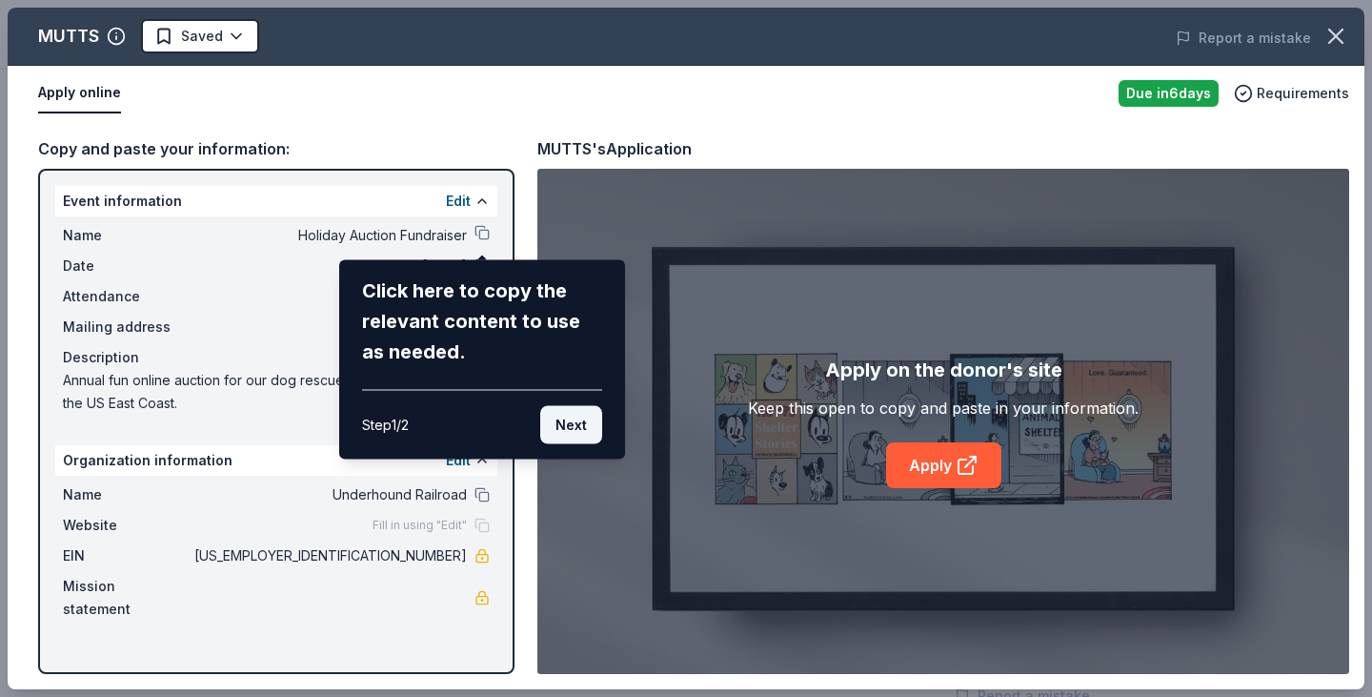
click at [584, 429] on button "Next" at bounding box center [571, 425] width 62 height 38
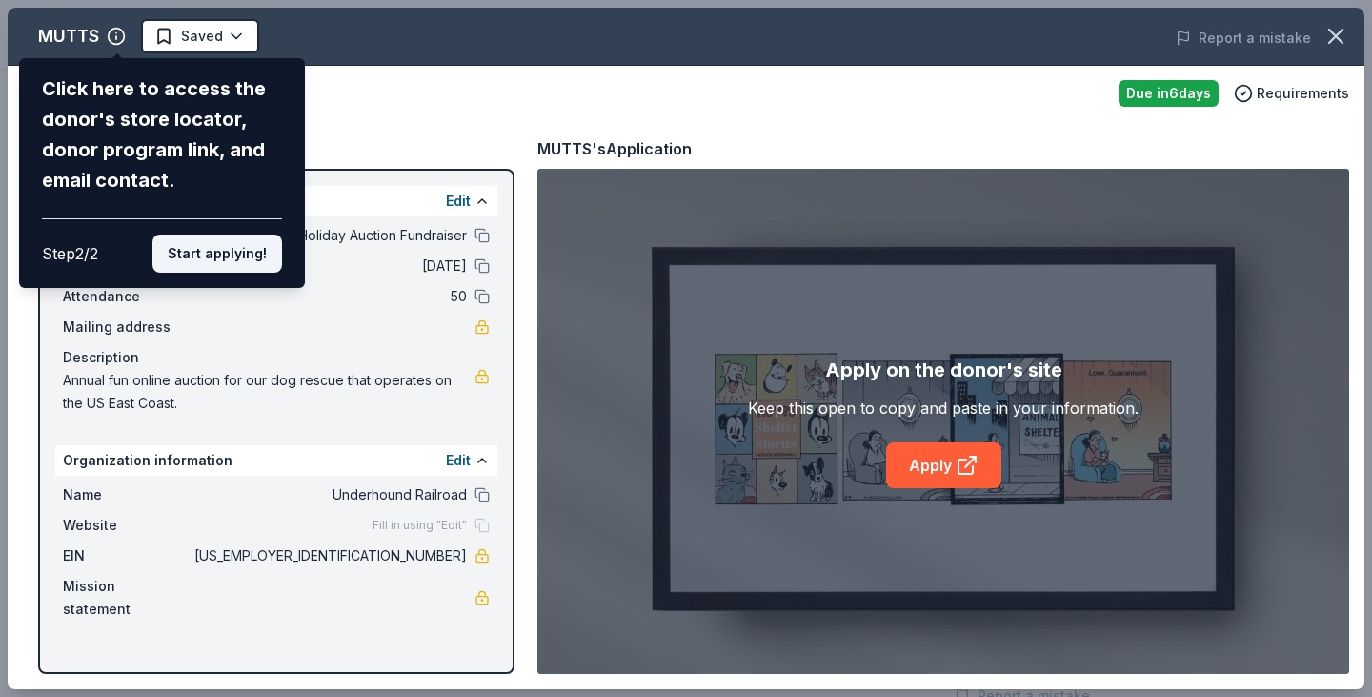
click at [232, 255] on button "Start applying!" at bounding box center [217, 253] width 130 height 38
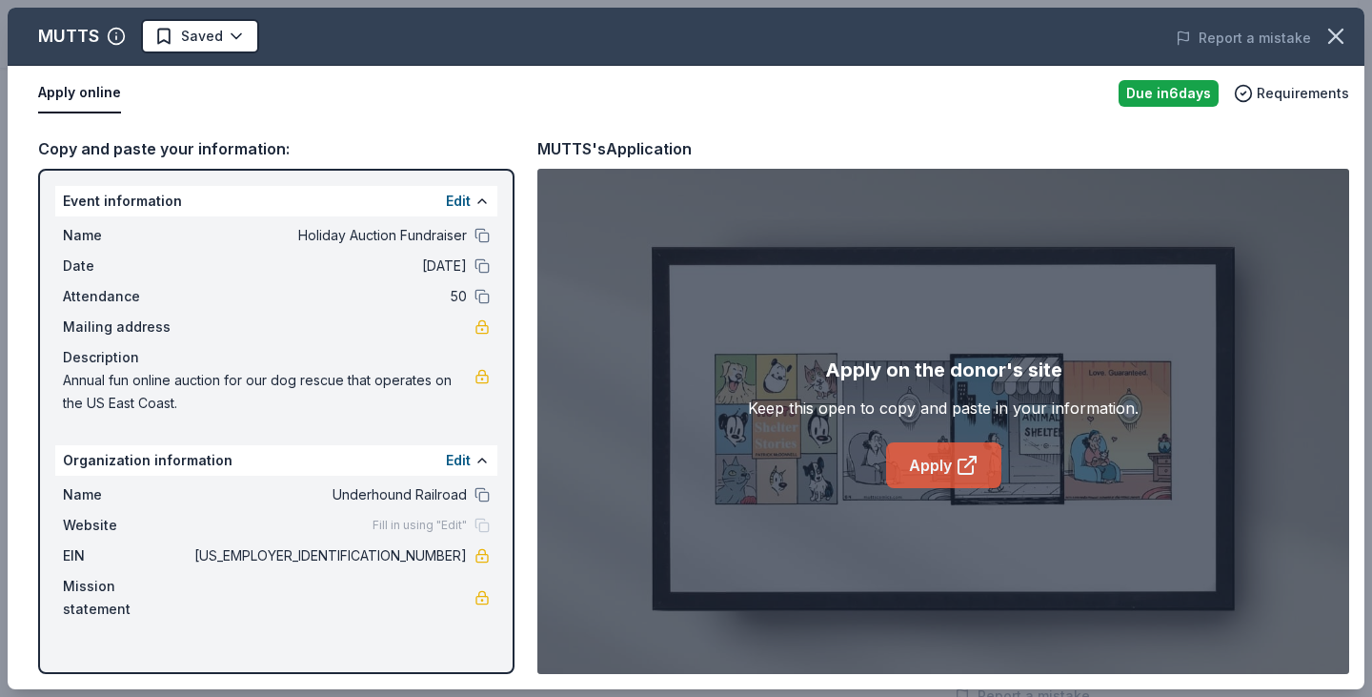
click at [922, 467] on link "Apply" at bounding box center [943, 465] width 115 height 46
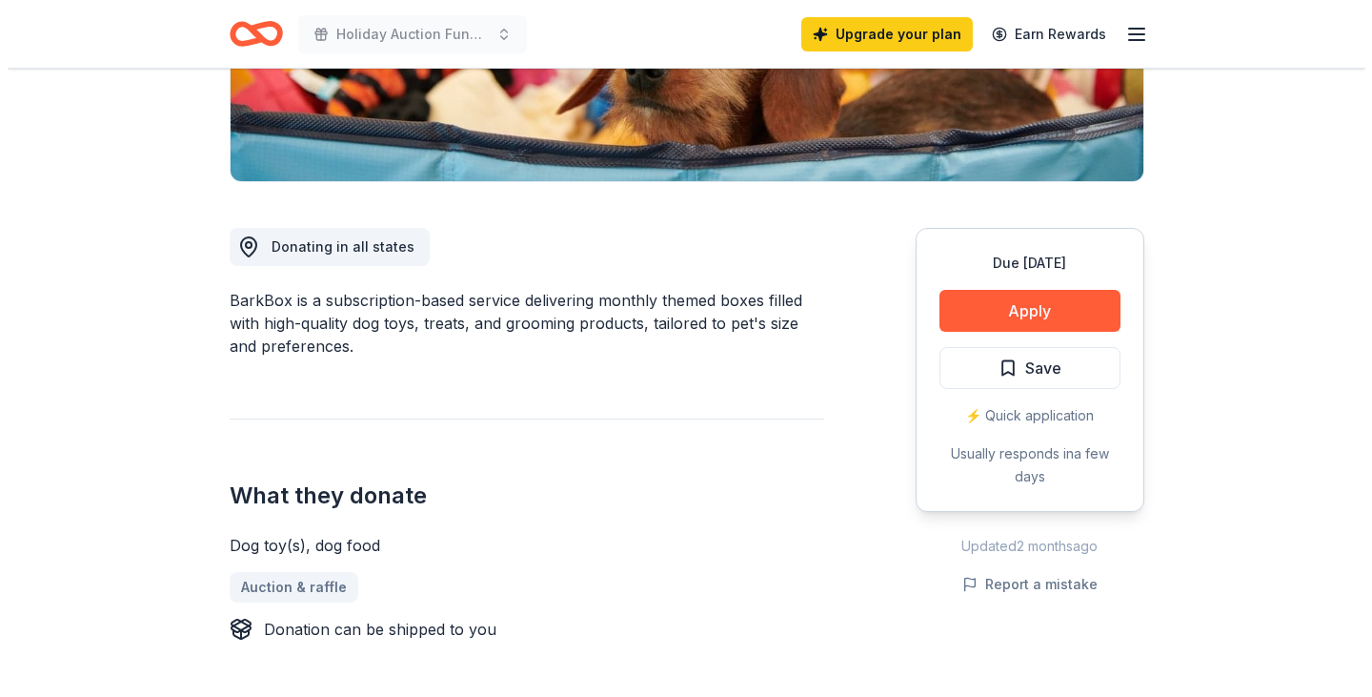
scroll to position [381, 0]
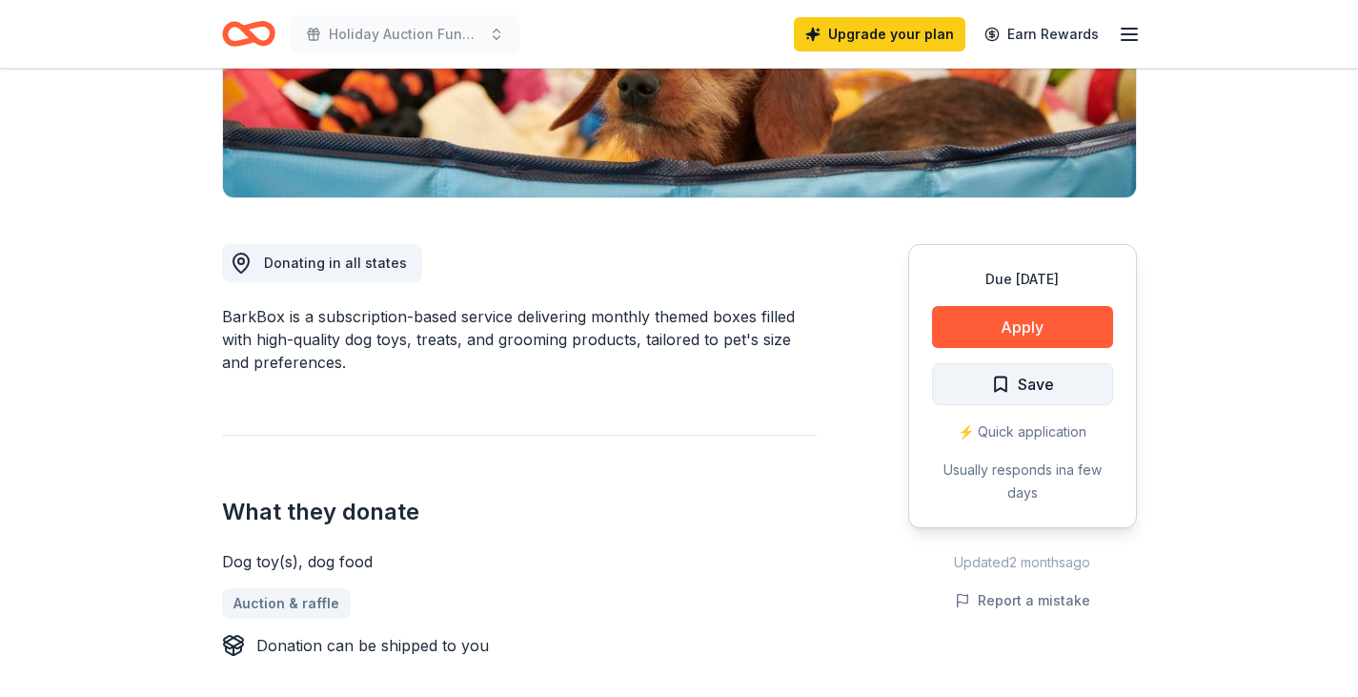
click at [1002, 380] on span "Save" at bounding box center [1022, 384] width 63 height 25
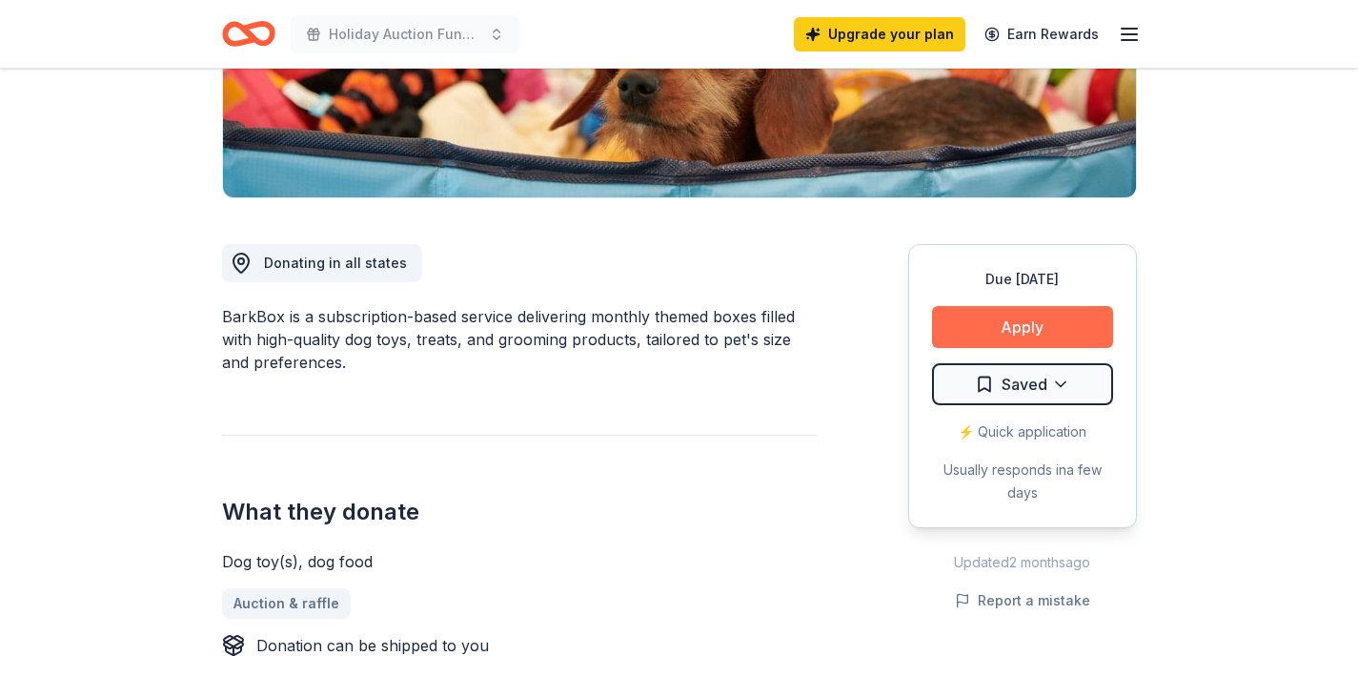
click at [1039, 328] on button "Apply" at bounding box center [1022, 327] width 181 height 42
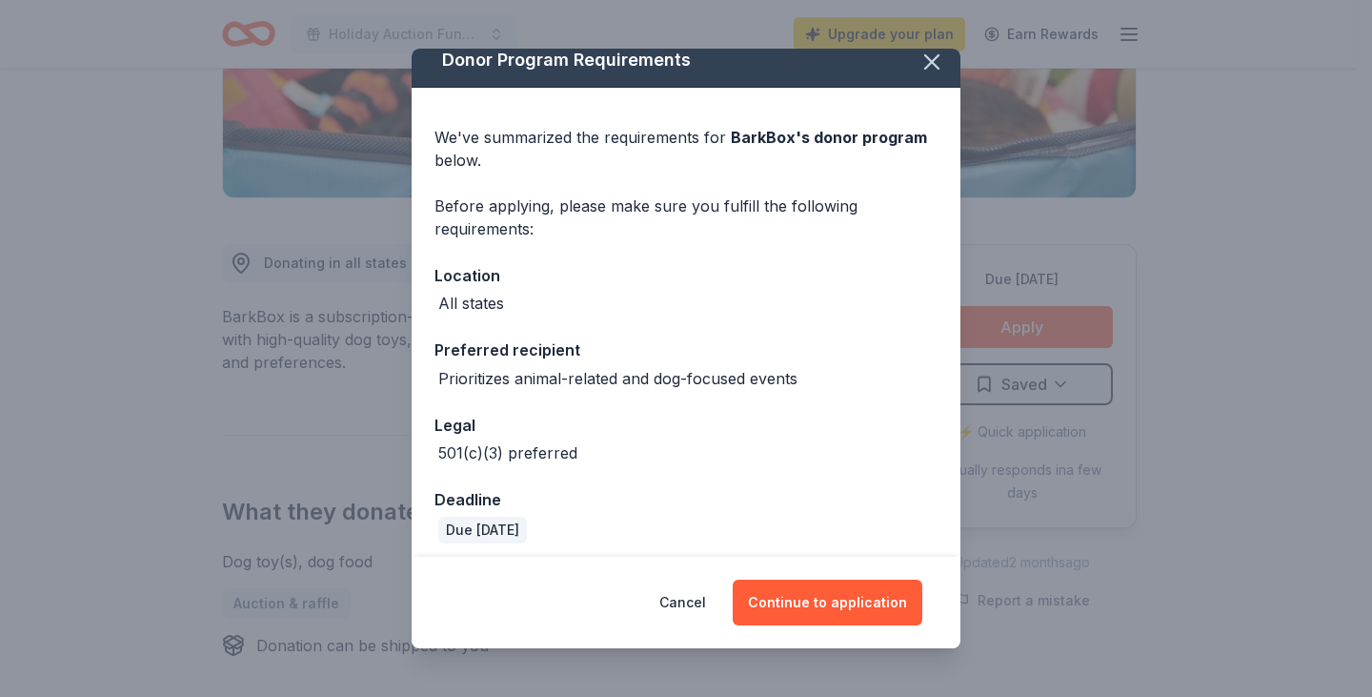
scroll to position [24, 0]
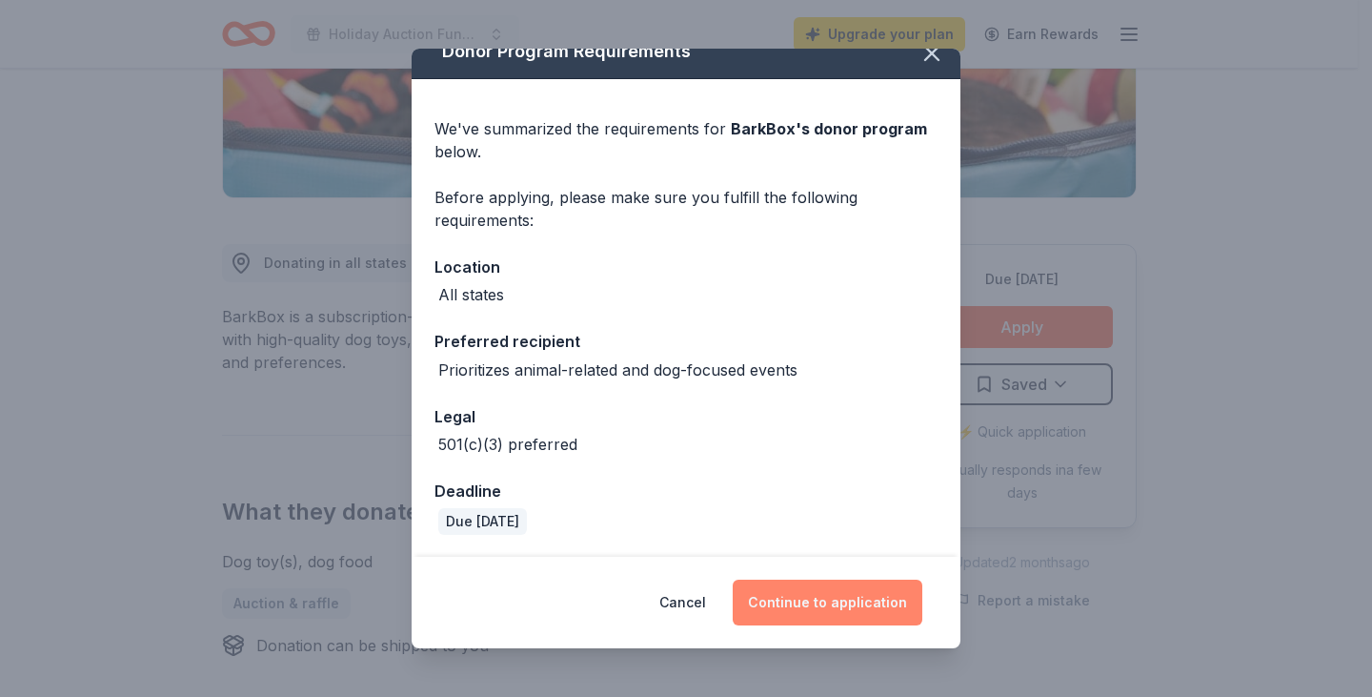
click at [850, 601] on button "Continue to application" at bounding box center [828, 602] width 190 height 46
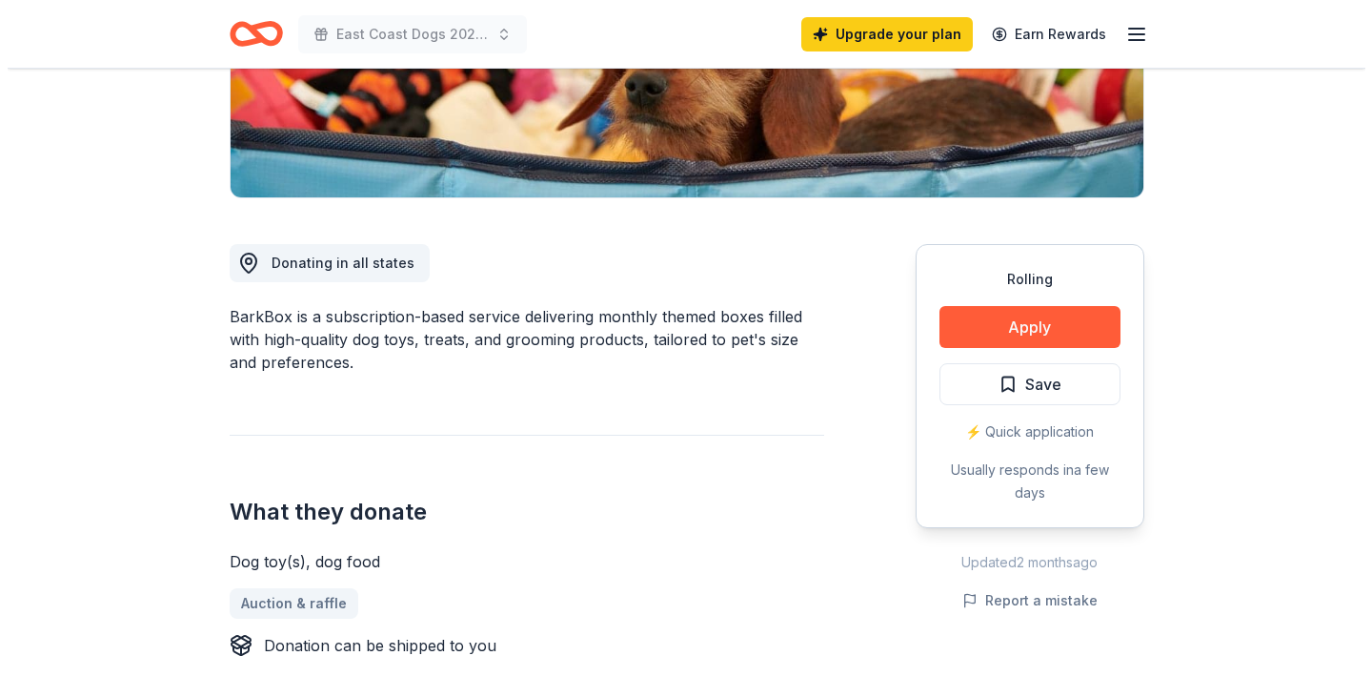
scroll to position [476, 0]
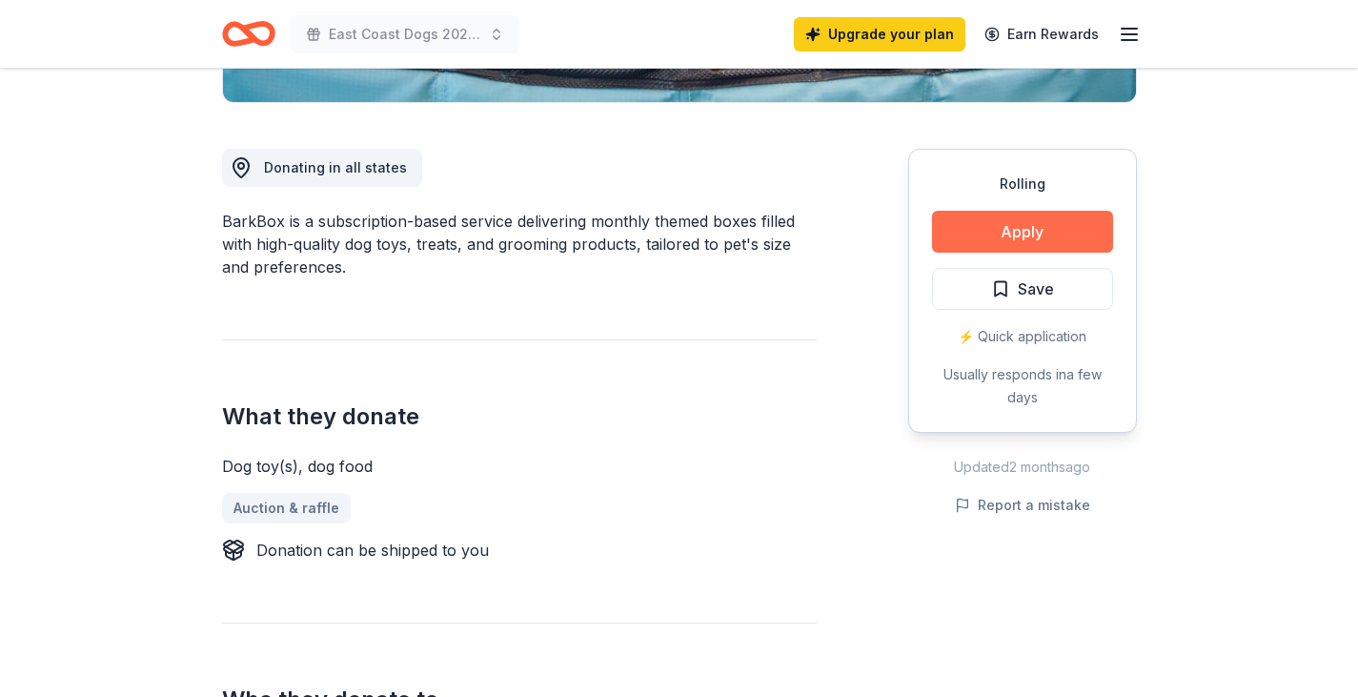
click at [1021, 233] on button "Apply" at bounding box center [1022, 232] width 181 height 42
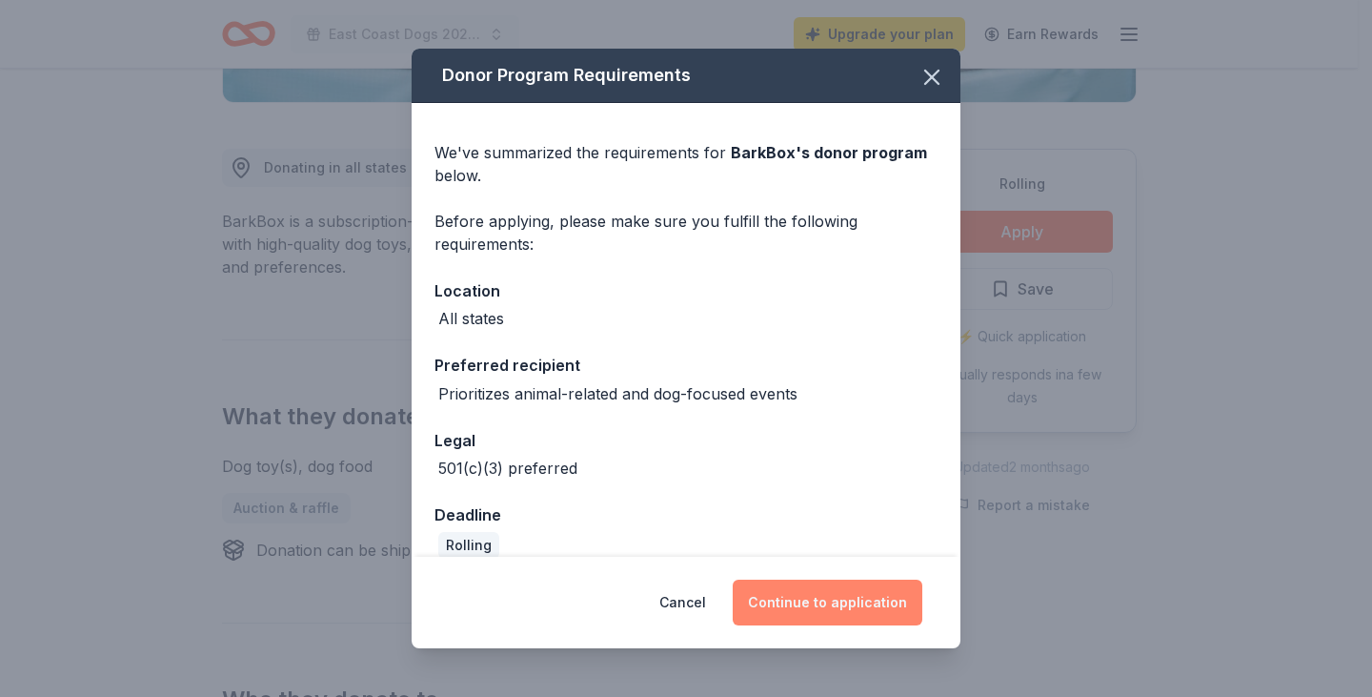
click at [848, 600] on button "Continue to application" at bounding box center [828, 602] width 190 height 46
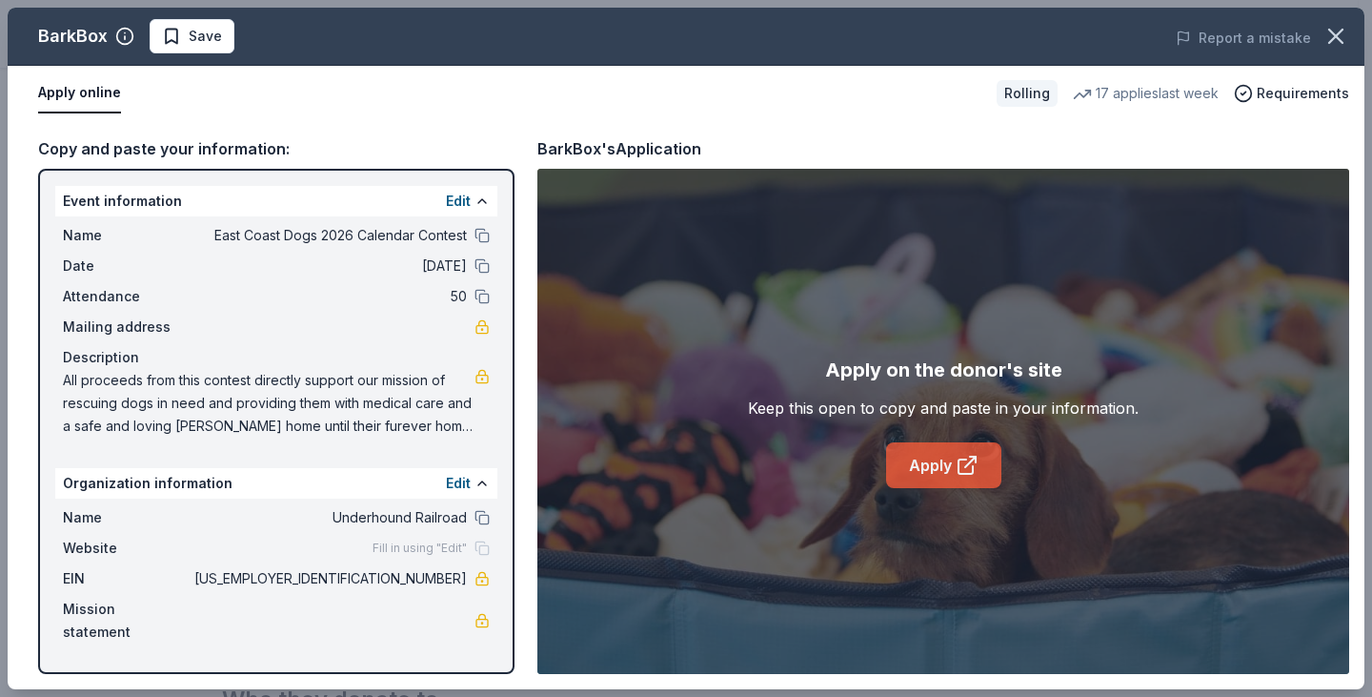
click at [919, 469] on link "Apply" at bounding box center [943, 465] width 115 height 46
click at [171, 35] on span "Save" at bounding box center [192, 36] width 60 height 23
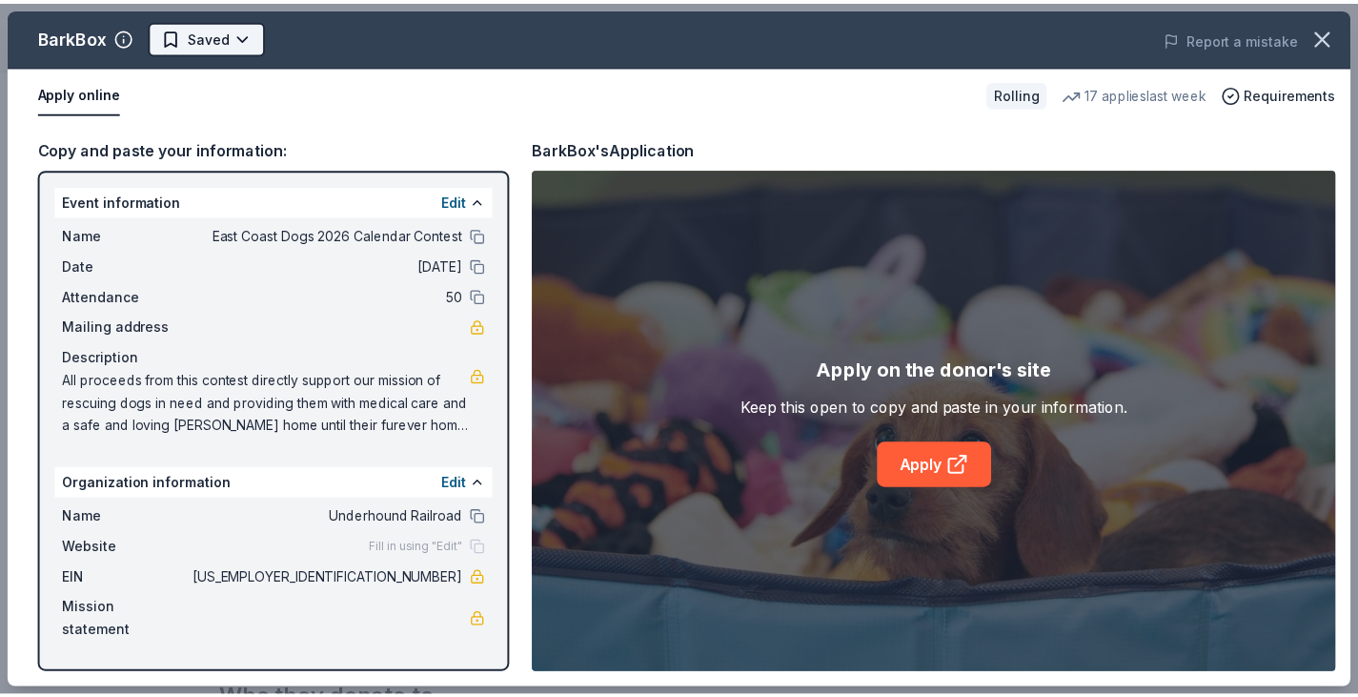
scroll to position [0, 0]
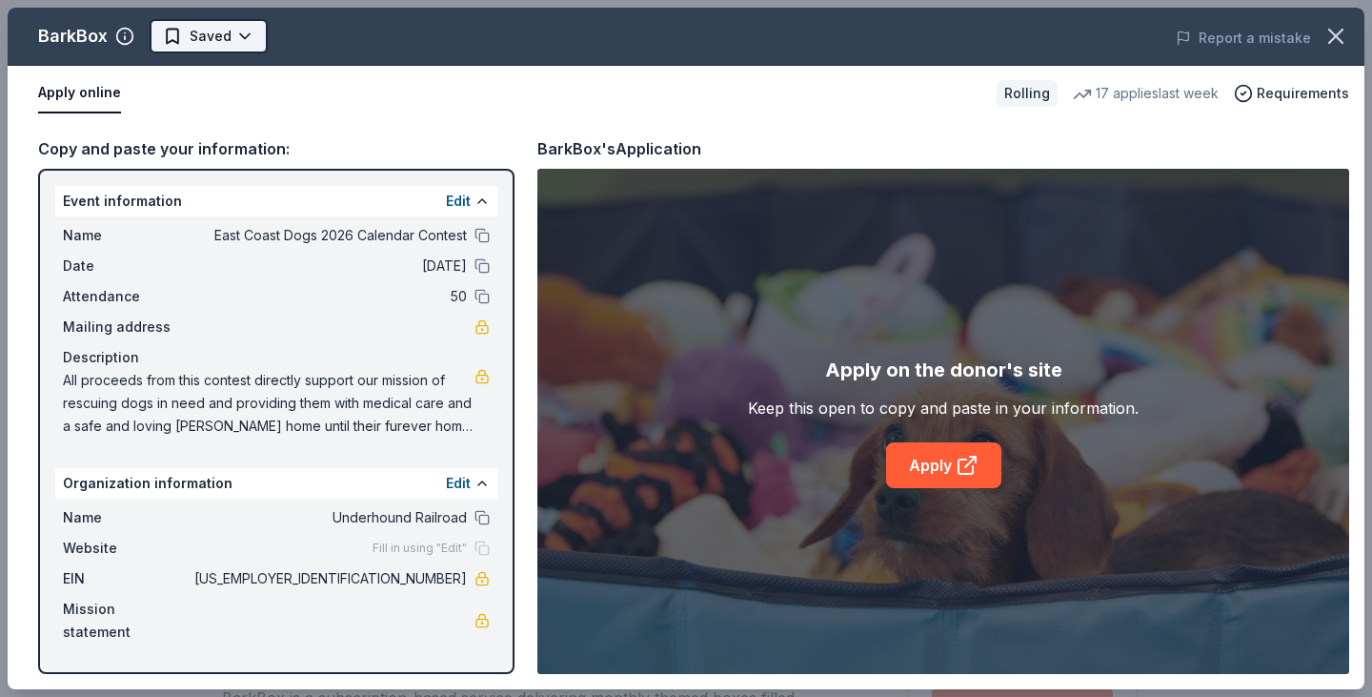
click at [202, 41] on html "East Coast Dogs 2026 Calendar Contest Upgrade your plan Earn Rewards Rolling Sh…" at bounding box center [686, 348] width 1372 height 697
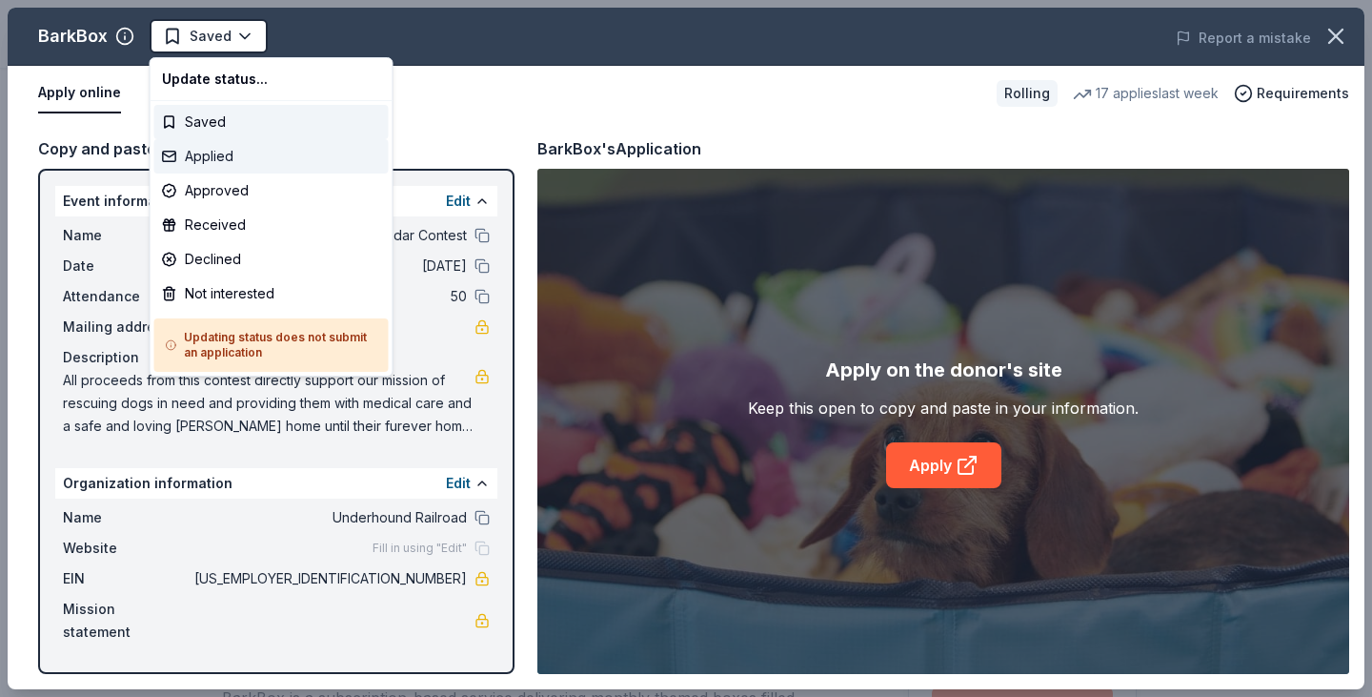
click at [228, 153] on div "Applied" at bounding box center [271, 156] width 234 height 34
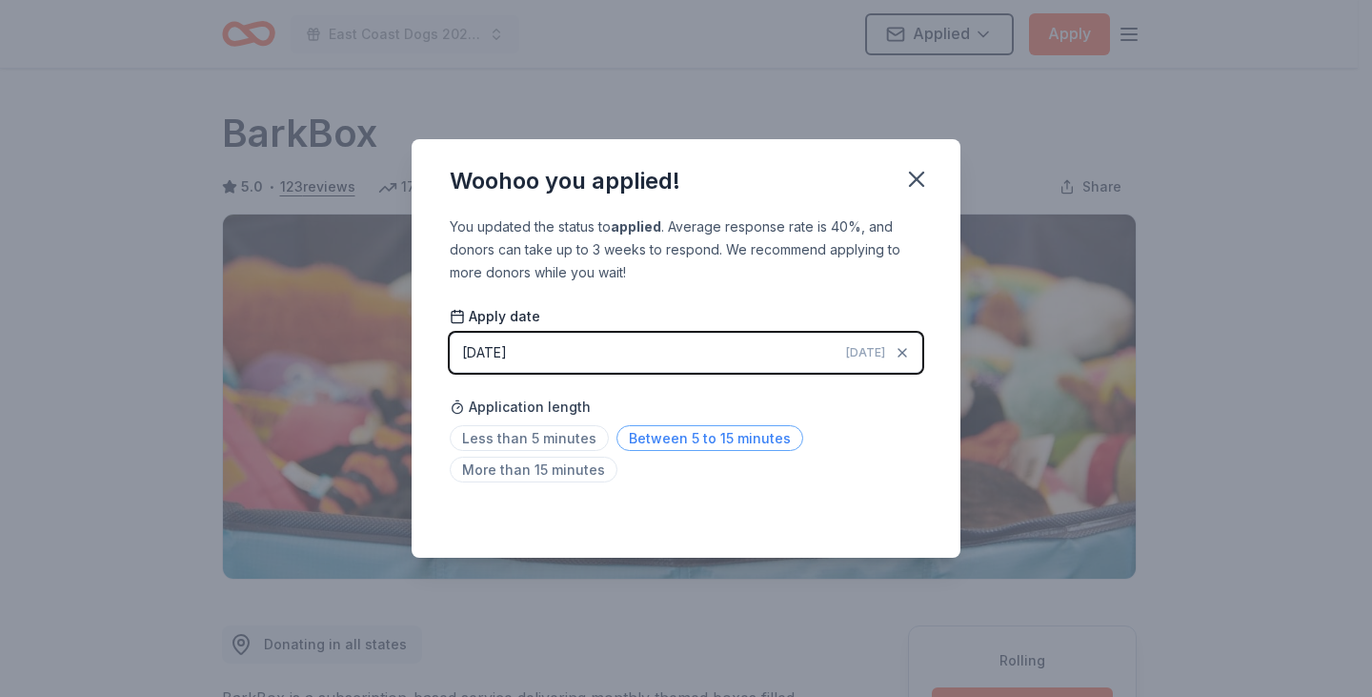
click at [673, 441] on span "Between 5 to 15 minutes" at bounding box center [710, 438] width 187 height 26
click at [917, 171] on icon "button" at bounding box center [916, 179] width 27 height 27
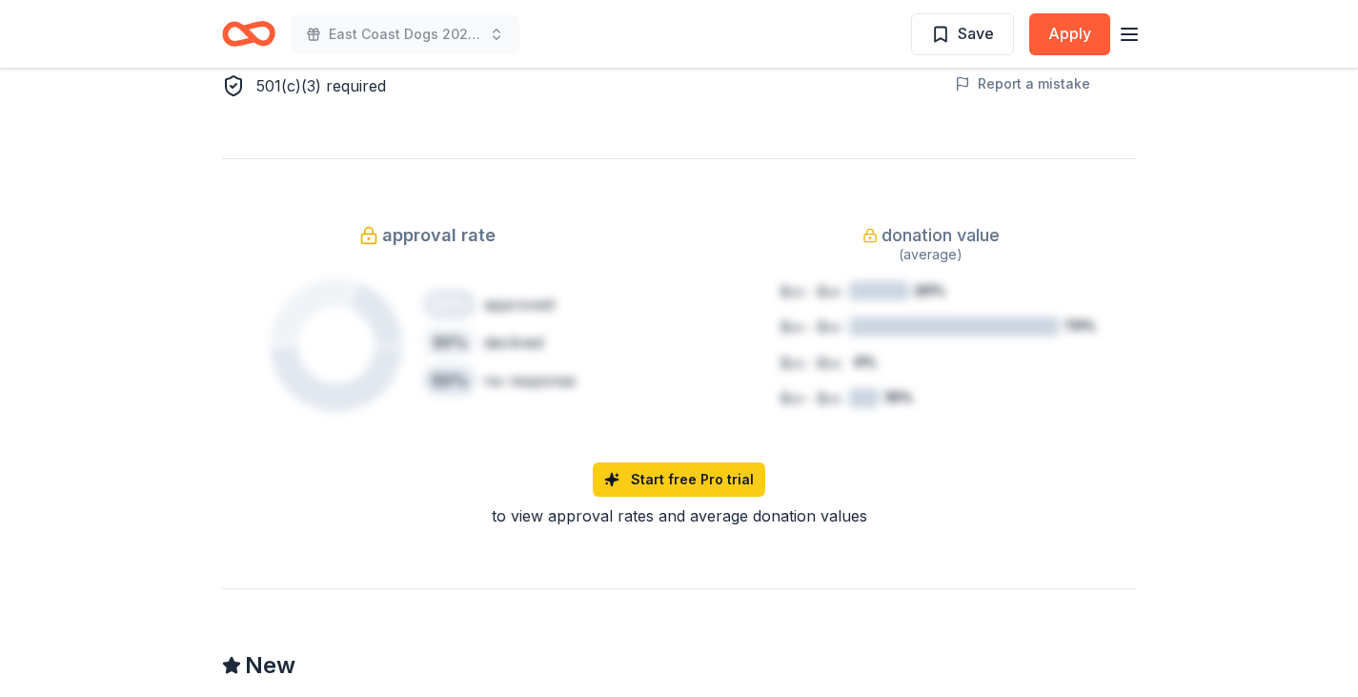
scroll to position [1239, 0]
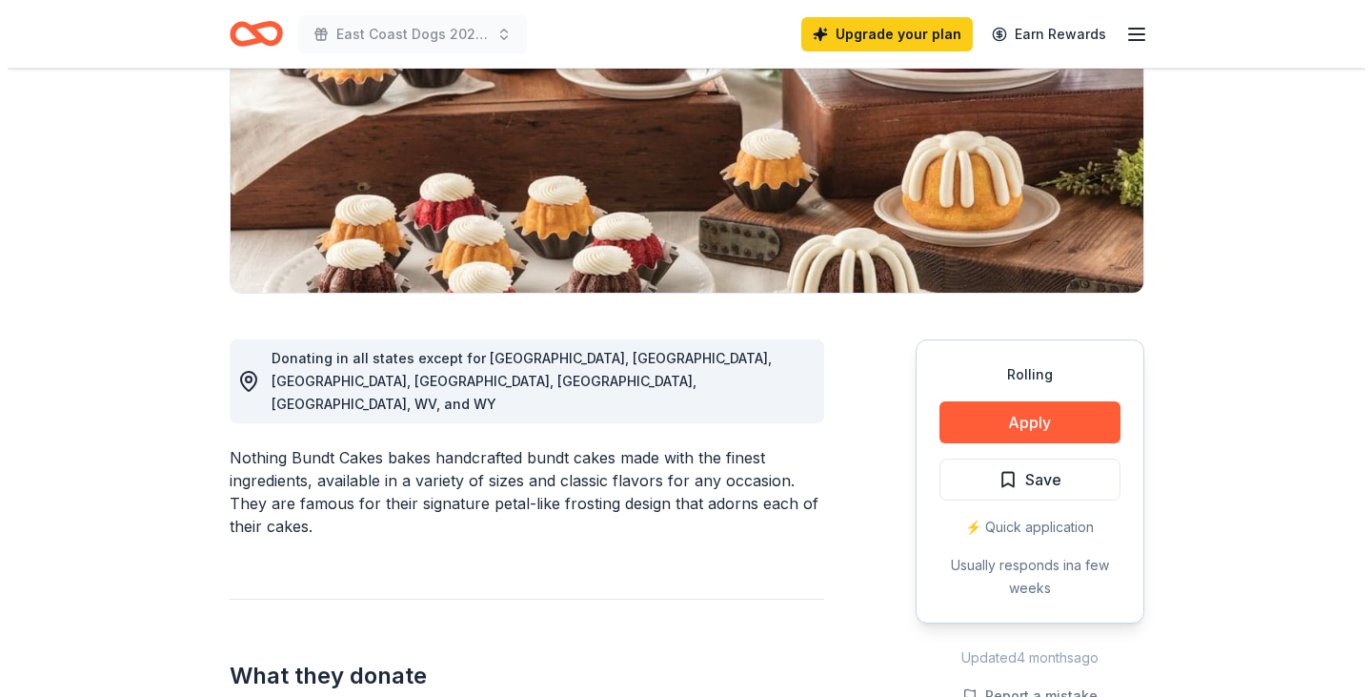
scroll to position [191, 0]
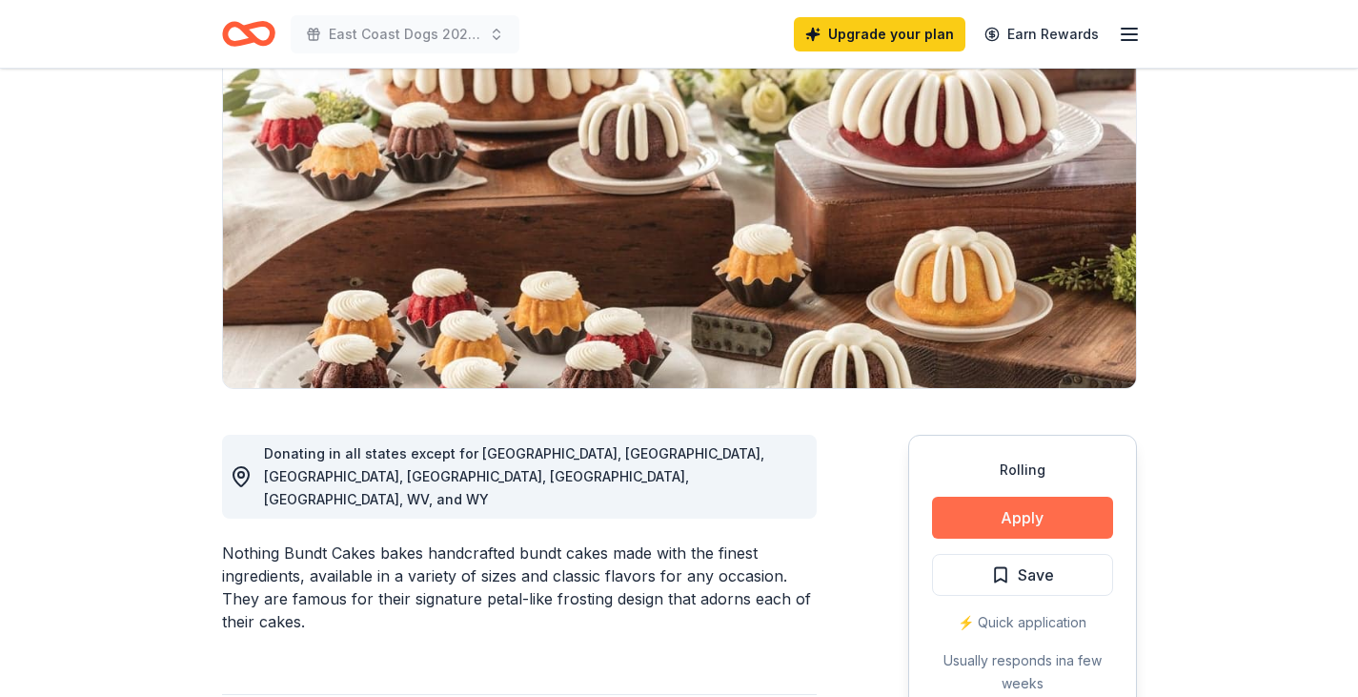
click at [1035, 523] on button "Apply" at bounding box center [1022, 517] width 181 height 42
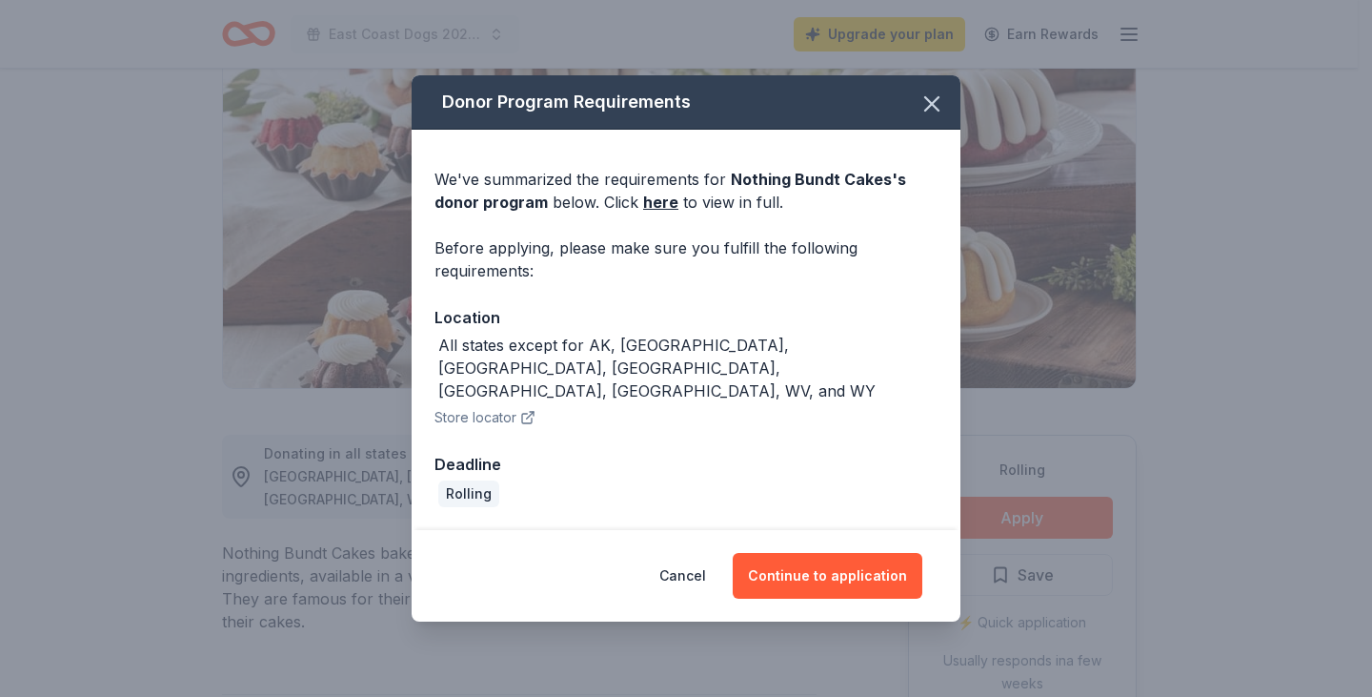
click at [500, 406] on button "Store locator" at bounding box center [485, 417] width 101 height 23
